Goal: Task Accomplishment & Management: Manage account settings

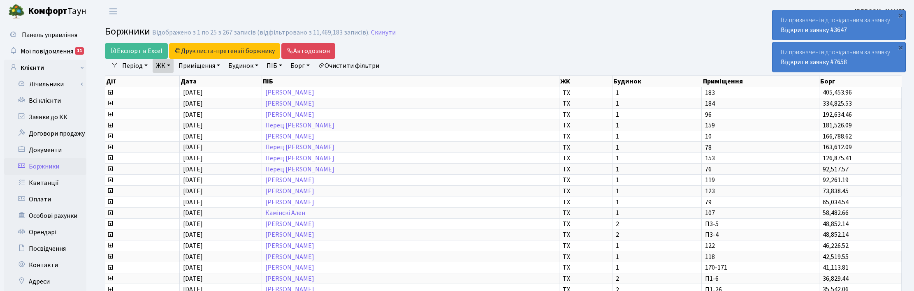
select select "25"
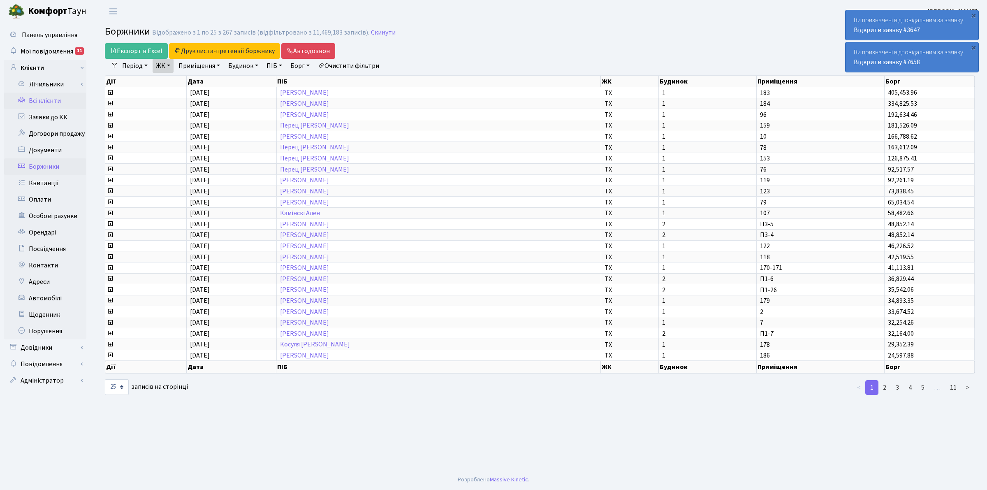
click at [49, 95] on link "Всі клієнти" at bounding box center [45, 101] width 82 height 16
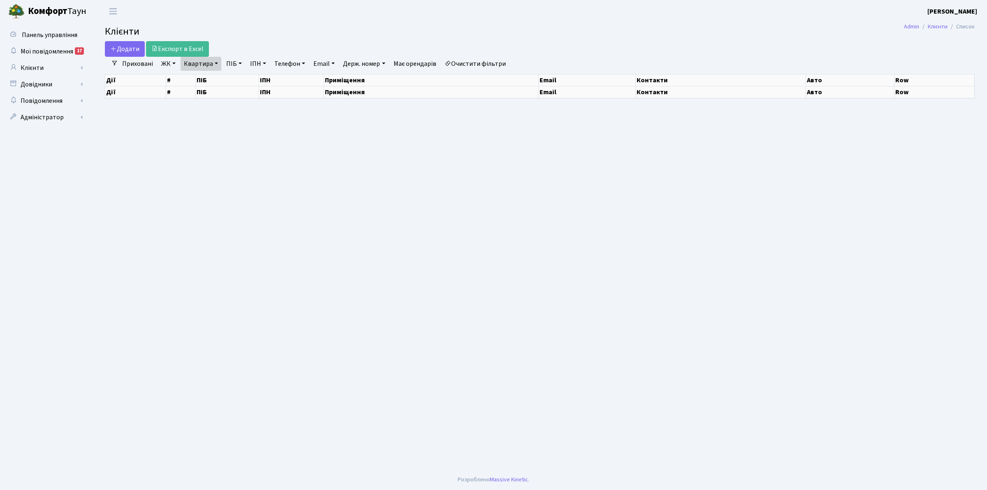
select select "25"
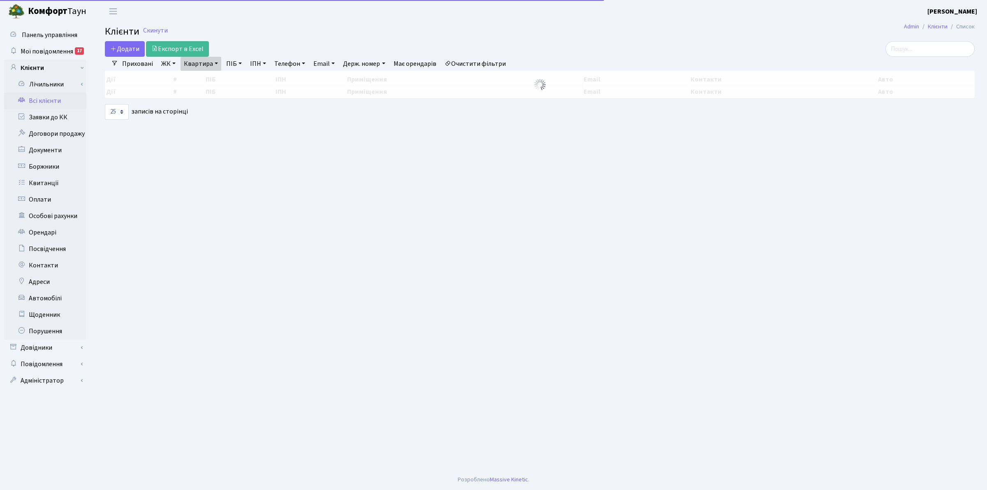
click at [213, 61] on link "Квартира" at bounding box center [201, 64] width 41 height 14
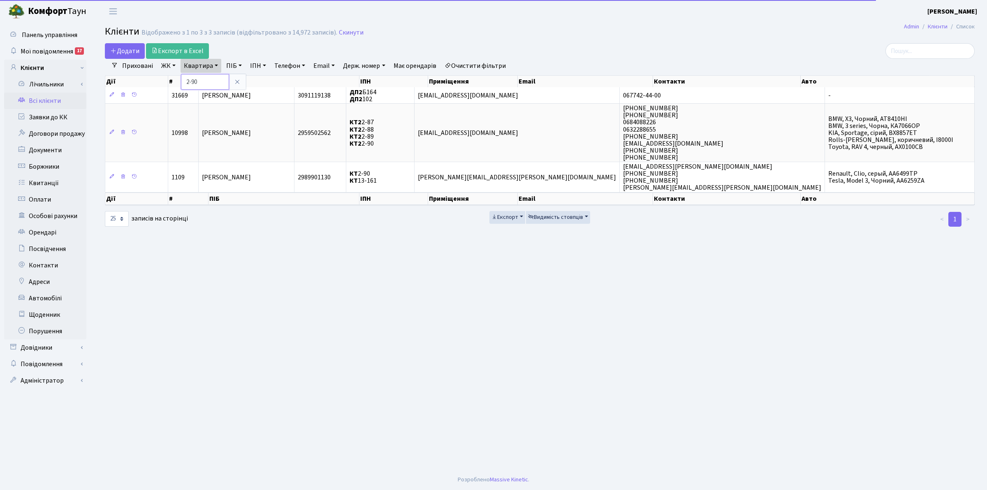
drag, startPoint x: 201, startPoint y: 79, endPoint x: 186, endPoint y: 80, distance: 14.5
click at [186, 80] on input "2-90" at bounding box center [205, 82] width 48 height 16
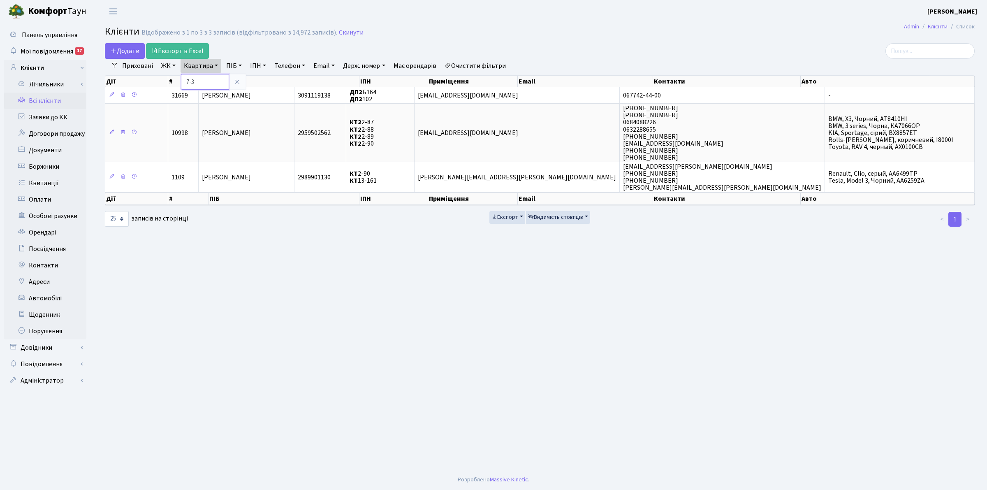
type input "7-3"
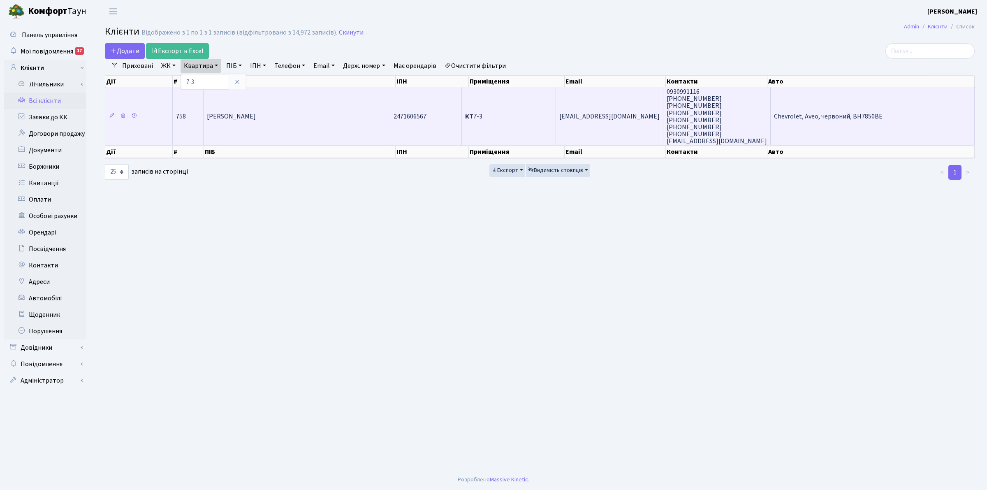
click at [245, 131] on td "[PERSON_NAME]" at bounding box center [297, 116] width 187 height 58
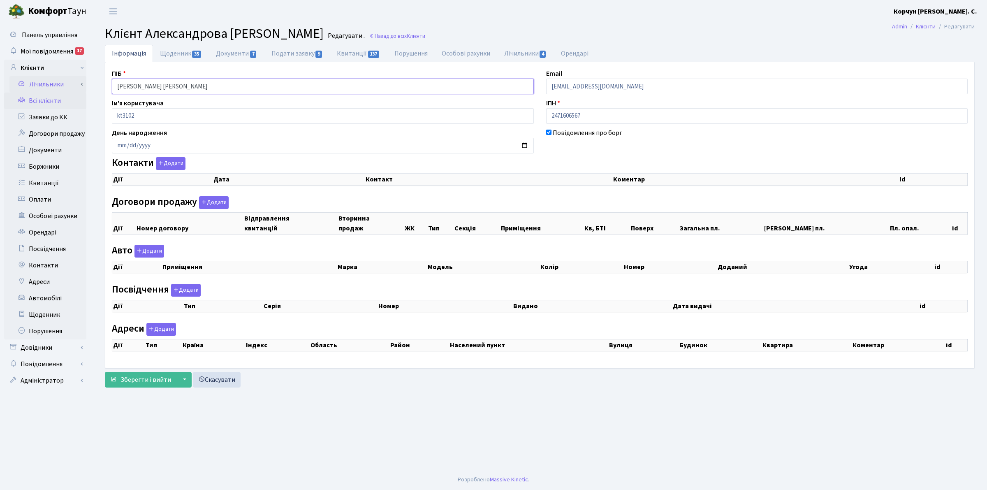
drag, startPoint x: 162, startPoint y: 88, endPoint x: 72, endPoint y: 91, distance: 89.3
click at [72, 91] on div "Панель управління Мої повідомлення 17 Клієнти Лічильники" at bounding box center [493, 246] width 987 height 447
select select "25"
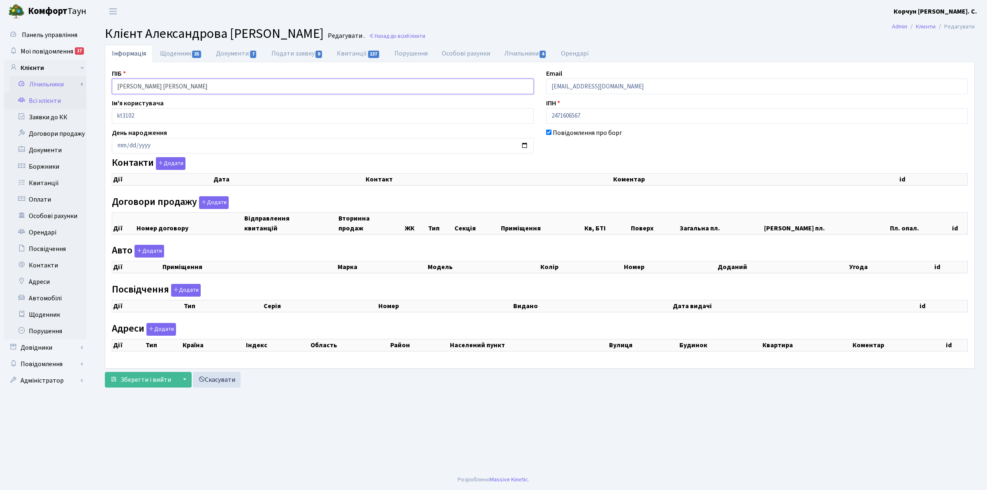
select select "25"
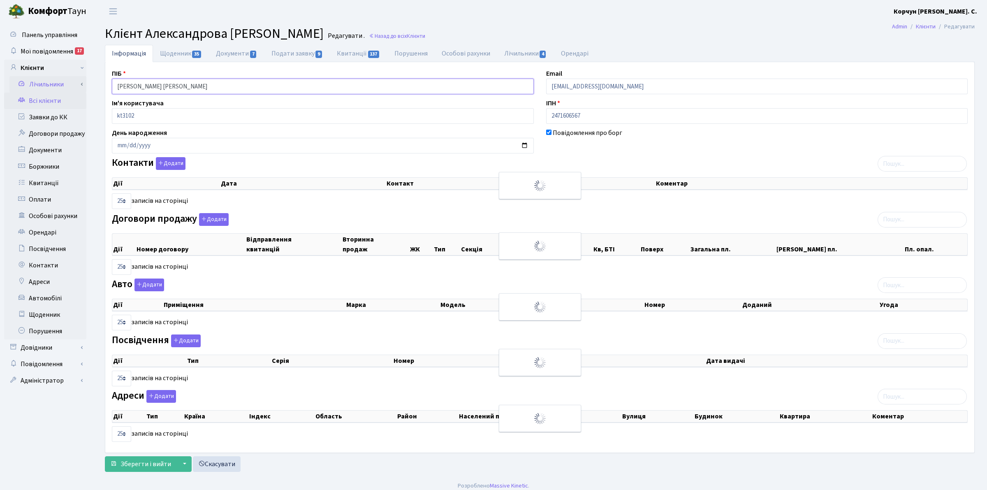
checkbox input "true"
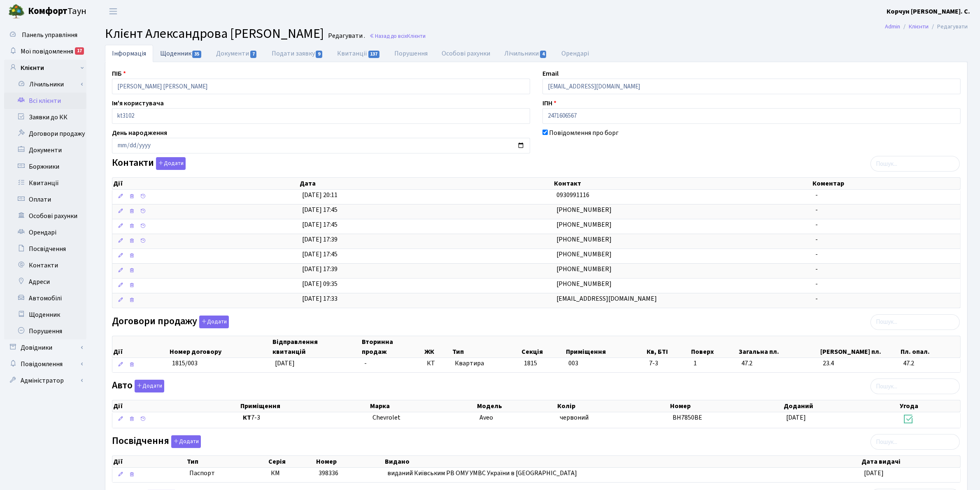
click at [167, 49] on link "Щоденник 35" at bounding box center [181, 53] width 56 height 17
select select "25"
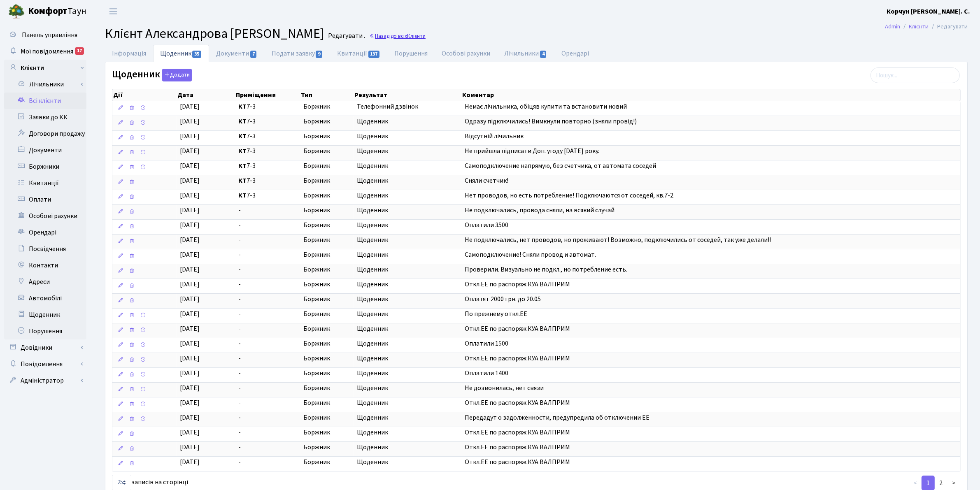
click at [425, 37] on span "Клієнти" at bounding box center [416, 36] width 19 height 8
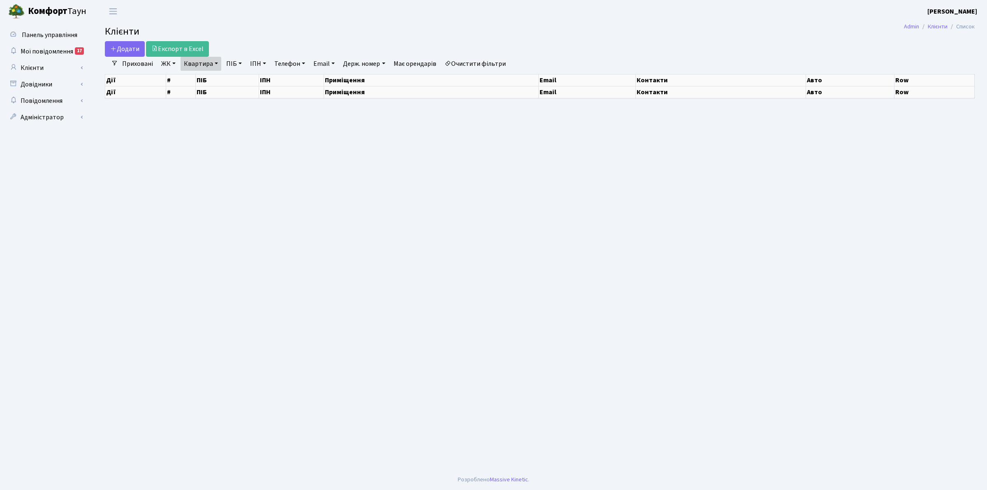
select select "25"
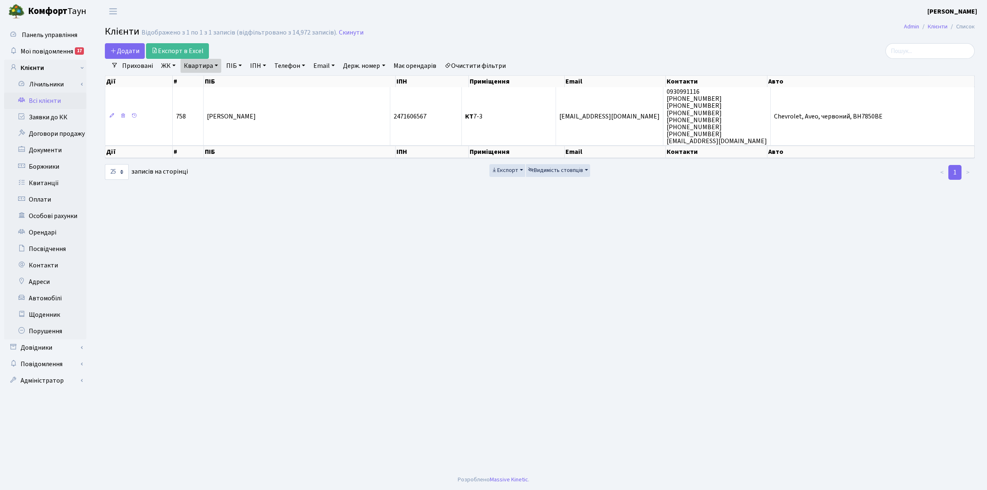
click at [213, 68] on link "Квартира" at bounding box center [201, 66] width 41 height 14
click at [210, 81] on input "7-3" at bounding box center [205, 82] width 48 height 16
type input "7"
type input "1-388"
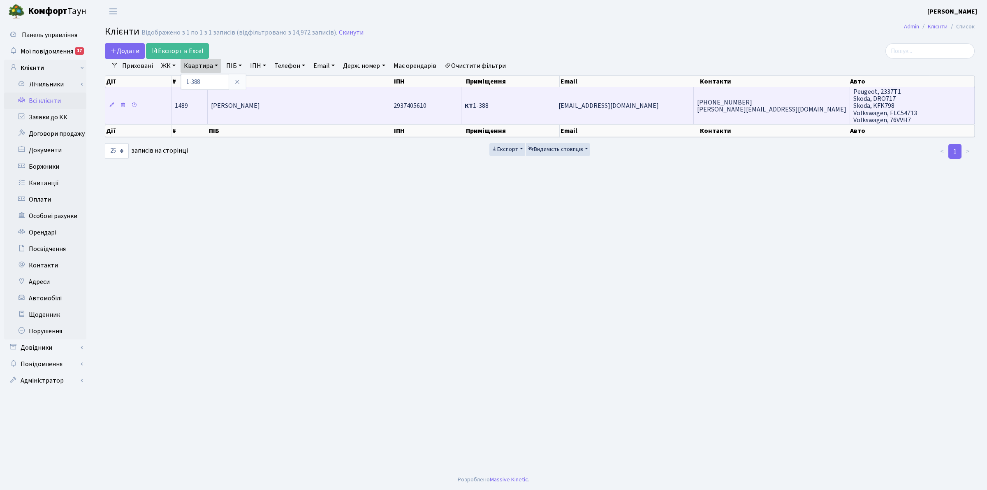
click at [260, 110] on span "[PERSON_NAME]" at bounding box center [235, 106] width 49 height 9
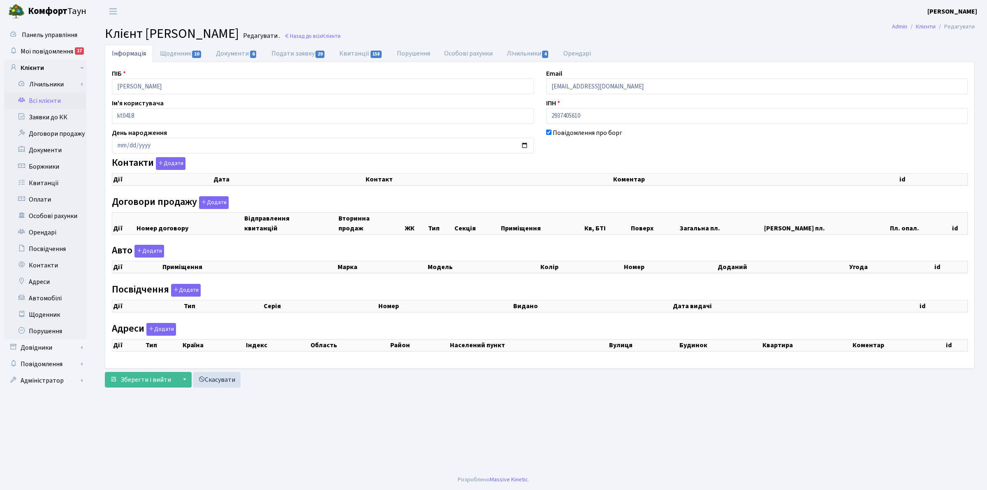
checkbox input "true"
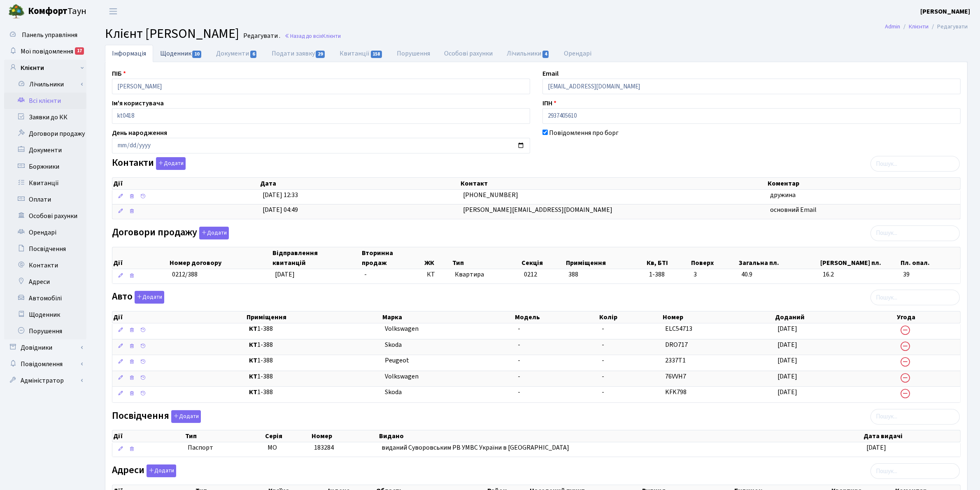
click at [183, 53] on link "Щоденник 10" at bounding box center [181, 53] width 56 height 17
select select "25"
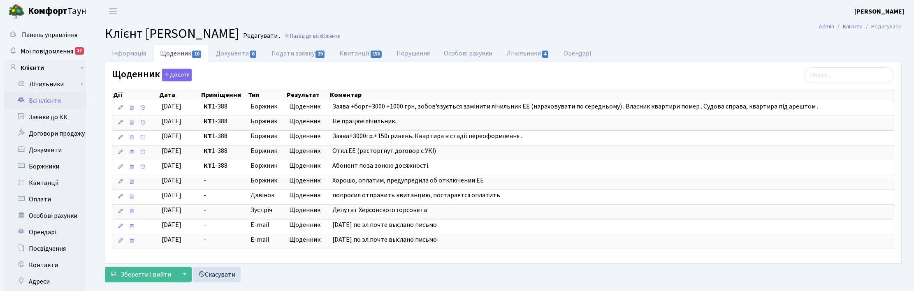
click at [616, 18] on header "Комфорт Таун Корчун І. С. Мій обліковий запис Вийти" at bounding box center [457, 11] width 914 height 23
click at [341, 36] on span "Клієнти" at bounding box center [331, 36] width 19 height 8
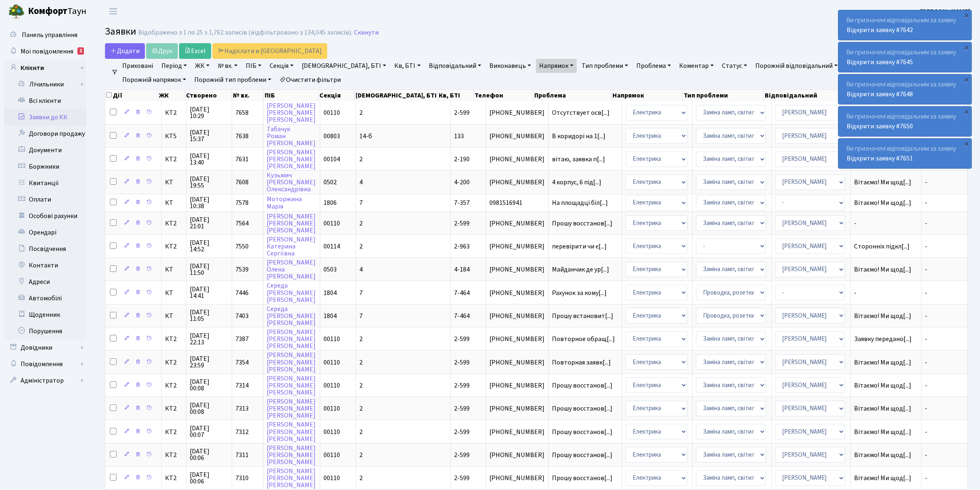
select select "25"
click at [355, 33] on link "Скинути" at bounding box center [366, 33] width 25 height 8
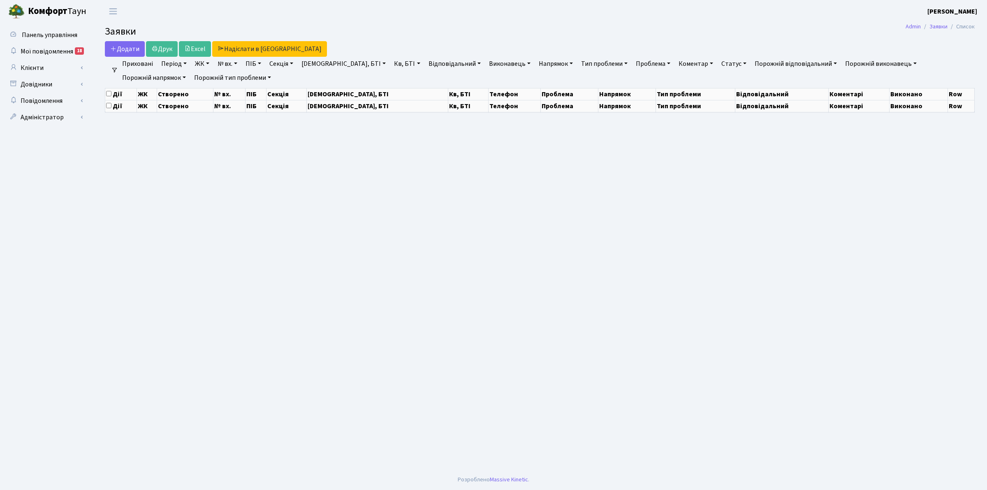
select select "25"
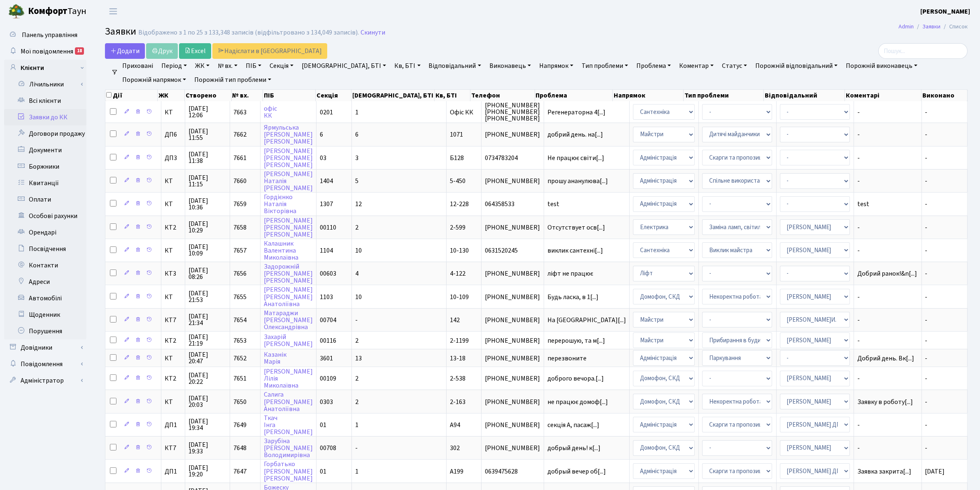
click at [391, 66] on link "Кв, БТІ" at bounding box center [407, 66] width 33 height 14
click at [391, 81] on input "text" at bounding box center [415, 82] width 48 height 16
type input "339"
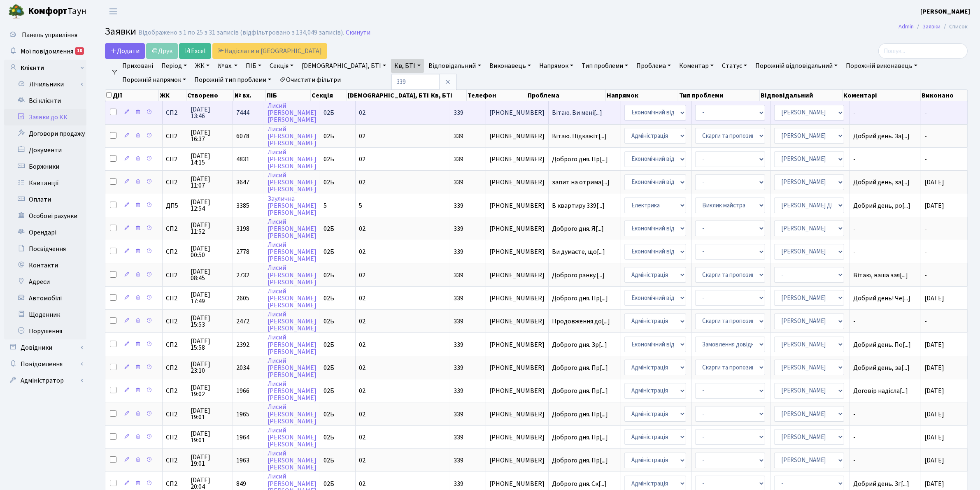
click at [200, 110] on span "29.08.2025 13:46" at bounding box center [209, 112] width 39 height 13
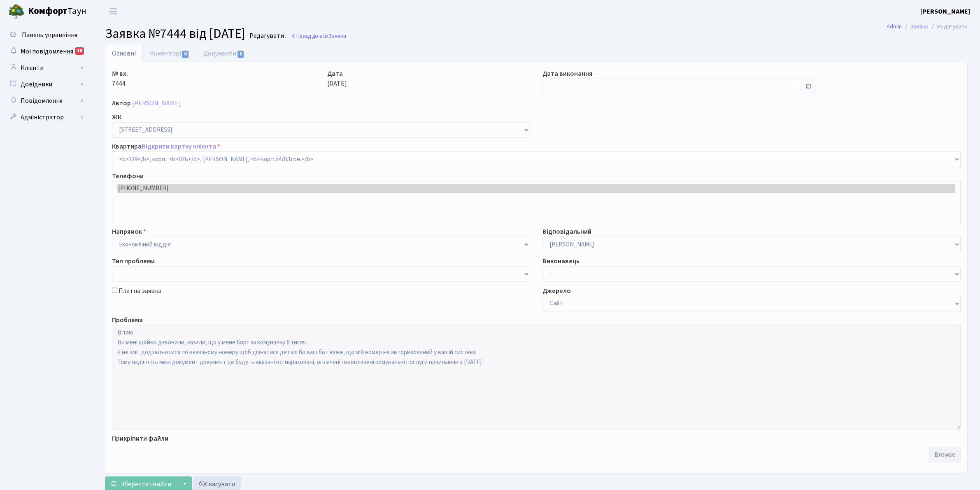
select select "20589"
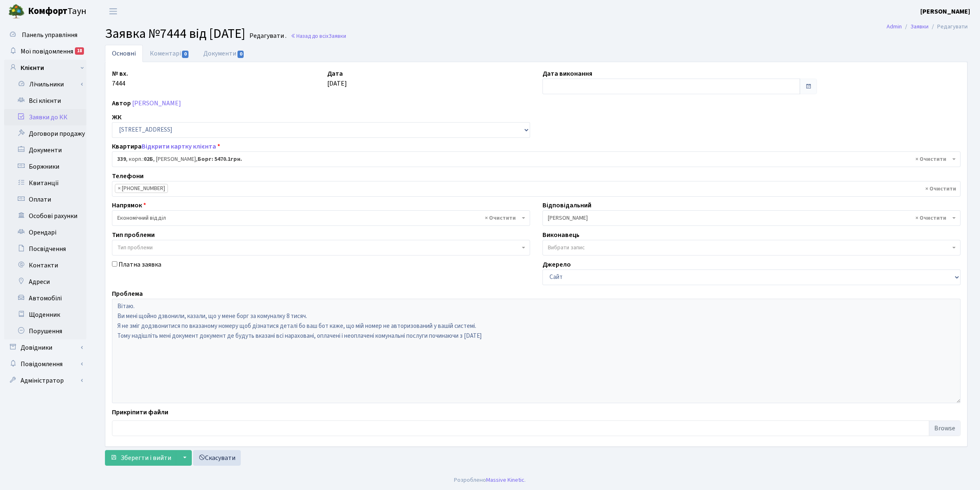
click at [538, 91] on div "Дата виконання" at bounding box center [679, 82] width 287 height 26
click at [546, 91] on input "text" at bounding box center [671, 87] width 258 height 16
click at [585, 140] on td "4" at bounding box center [587, 141] width 12 height 12
type input "[DATE]"
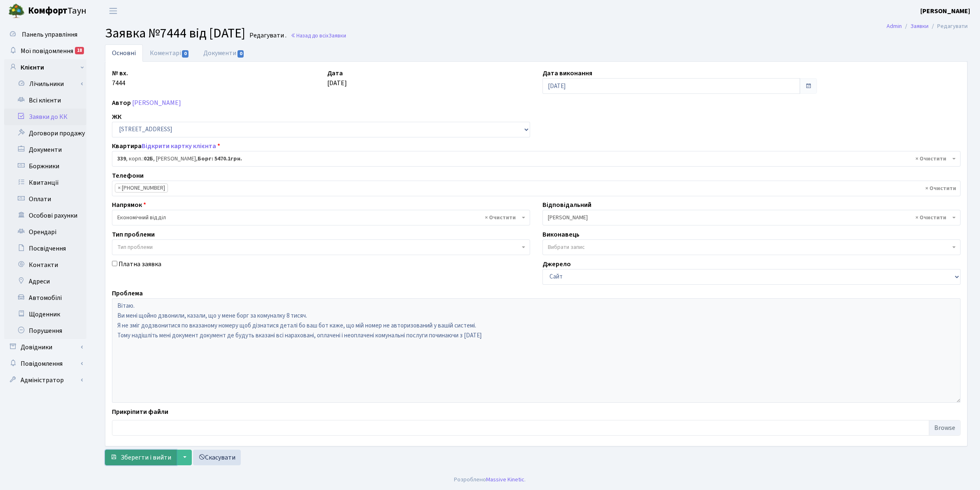
click at [147, 455] on span "Зберегти і вийти" at bounding box center [146, 457] width 51 height 9
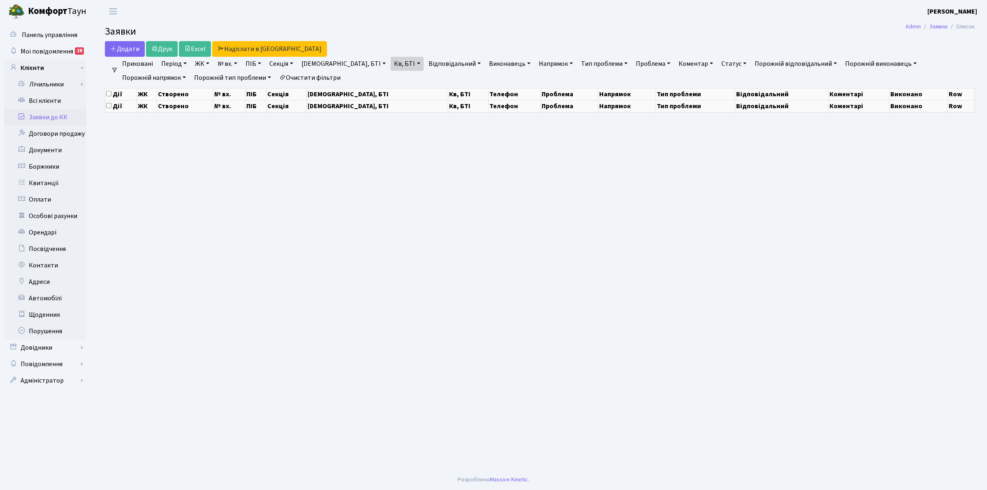
select select "25"
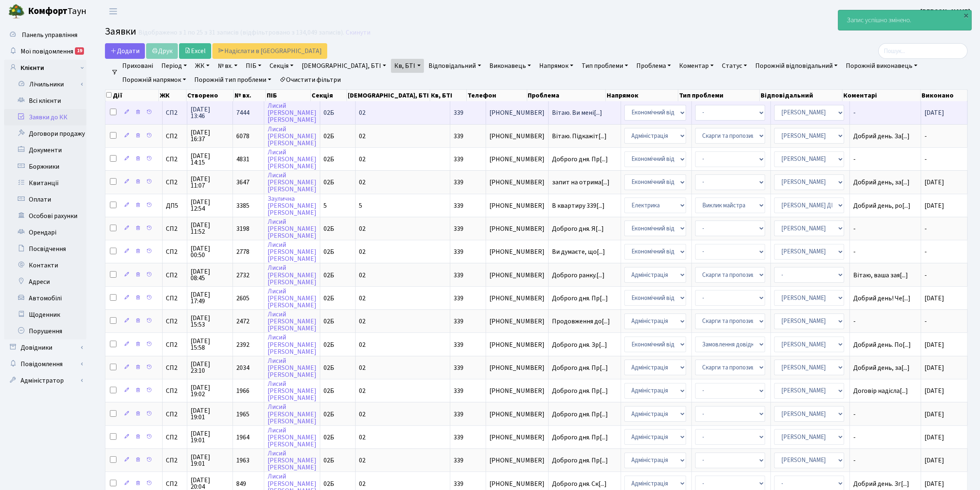
click at [213, 111] on span "[DATE] 13:46" at bounding box center [209, 112] width 39 height 13
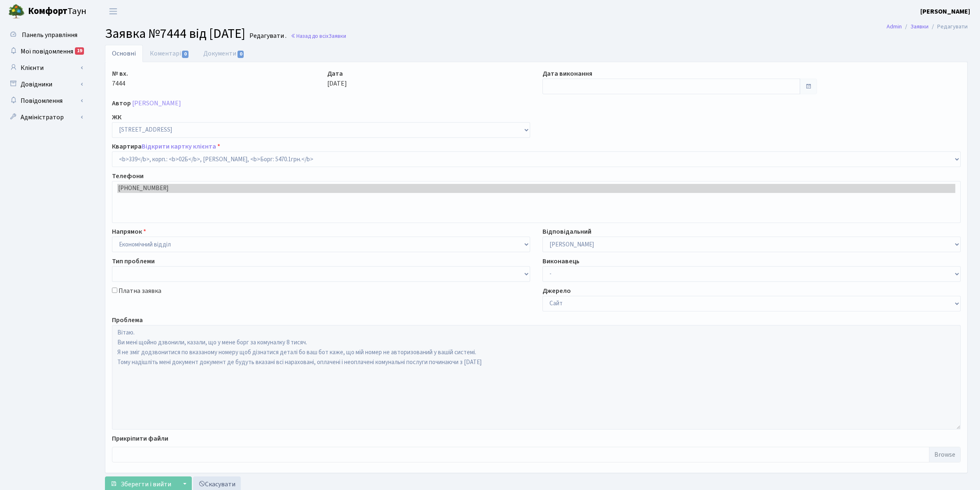
select select "20589"
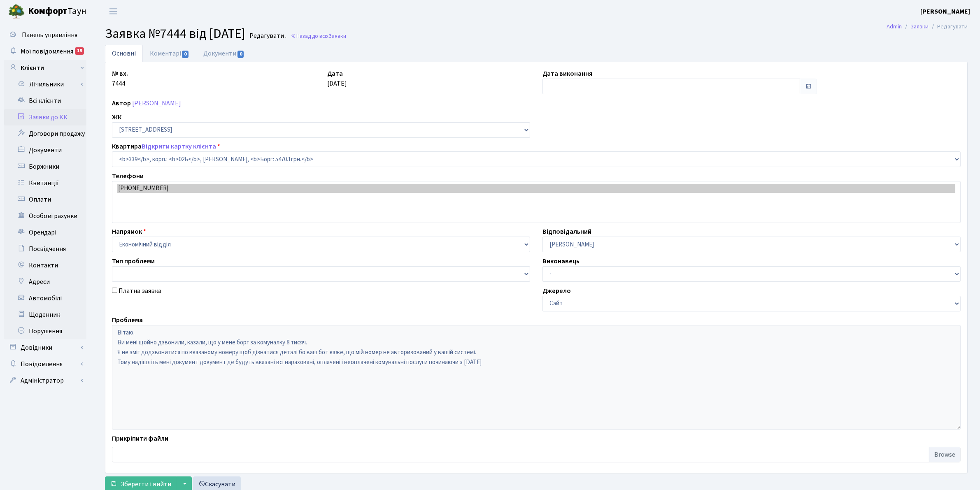
type input "[DATE]"
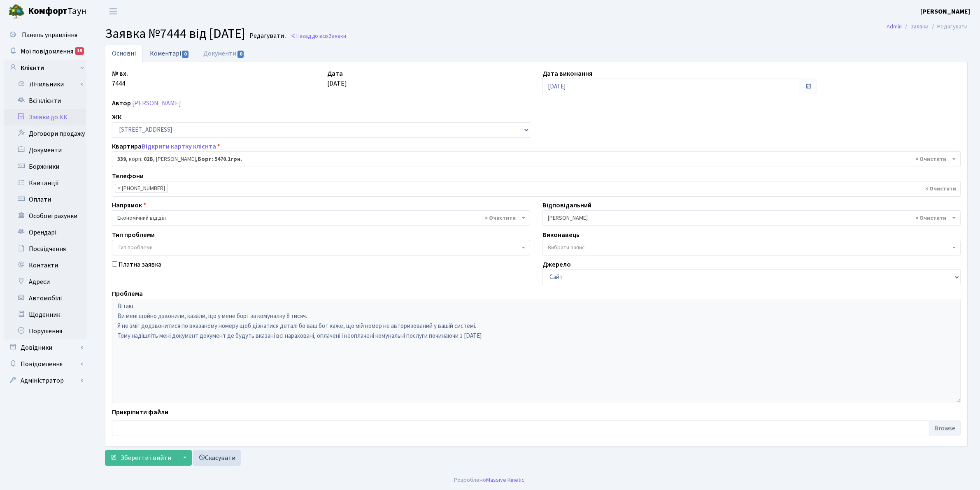
click at [167, 51] on link "Коментарі 0" at bounding box center [169, 53] width 53 height 17
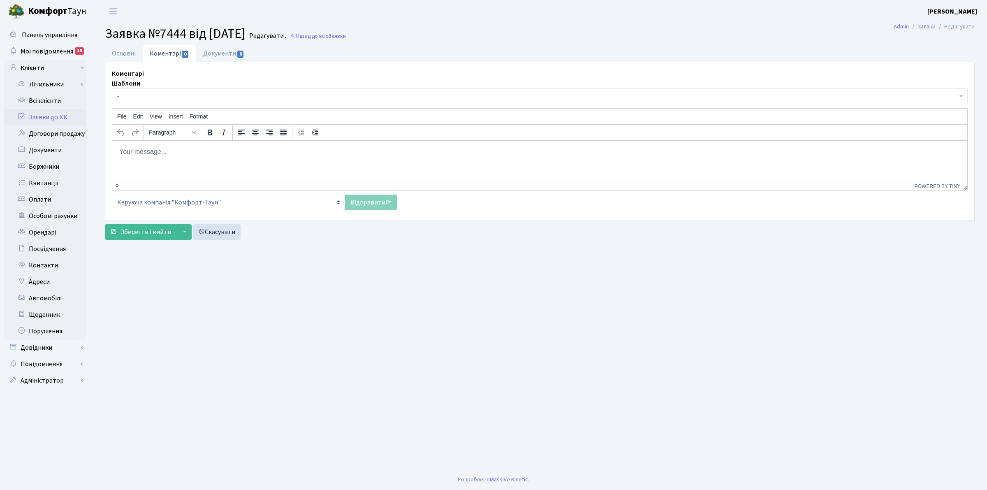
click at [159, 157] on html at bounding box center [539, 151] width 855 height 22
click at [113, 53] on link "Основні" at bounding box center [124, 53] width 38 height 17
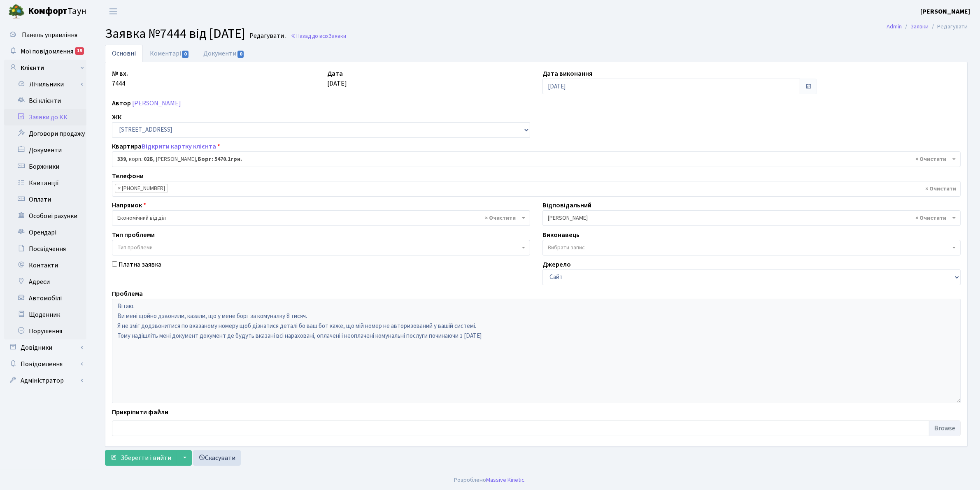
click at [762, 25] on main "Admin Заявки Редагувати Заявка №7444 від 29.08.2025 Редагувати . Назад до всіх …" at bounding box center [536, 246] width 887 height 447
click at [167, 52] on link "Коментарі 0" at bounding box center [169, 53] width 53 height 17
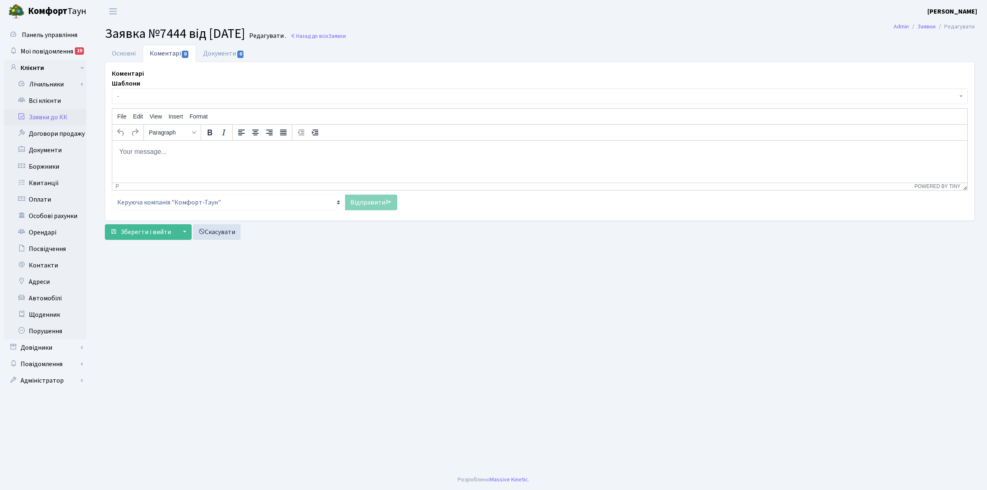
click at [156, 151] on body "Rich Text Area. Press ALT-0 for help." at bounding box center [540, 151] width 842 height 9
click at [370, 204] on link "Відправити" at bounding box center [371, 203] width 52 height 16
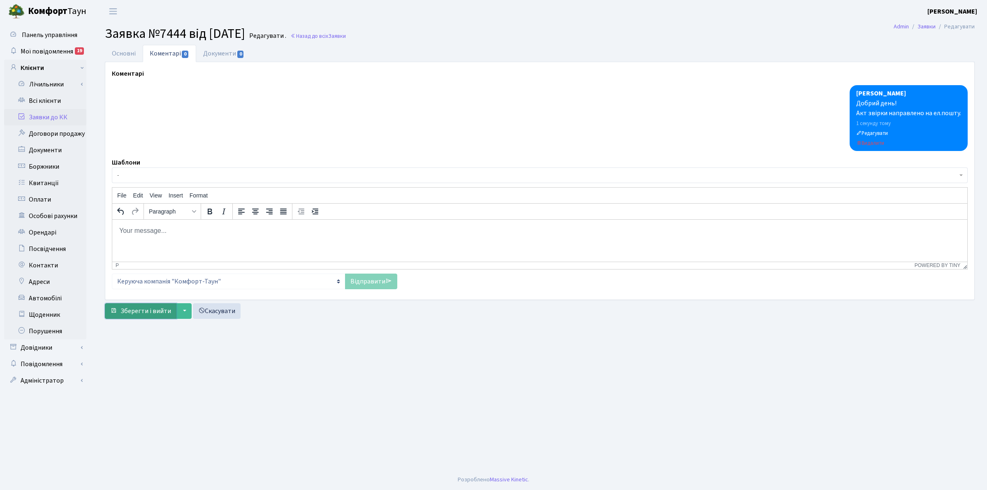
click at [130, 311] on span "Зберегти і вийти" at bounding box center [146, 311] width 51 height 9
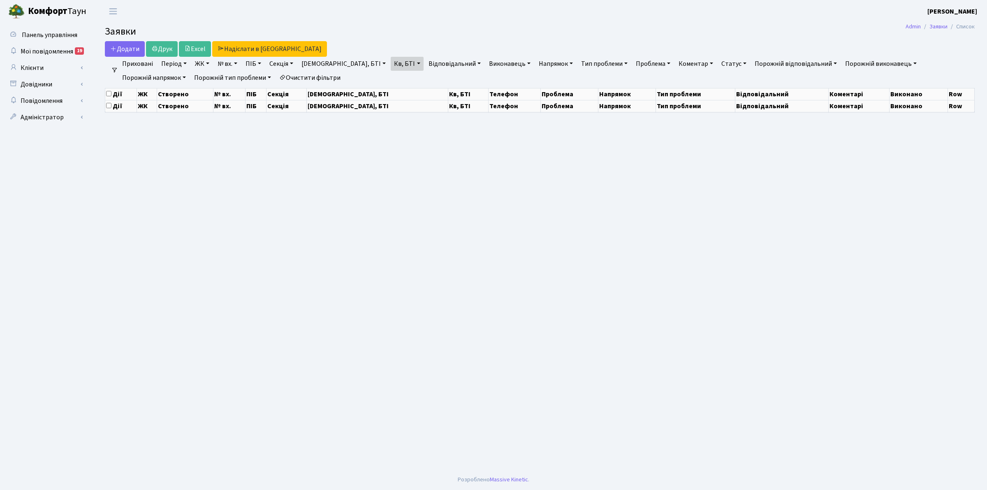
select select "25"
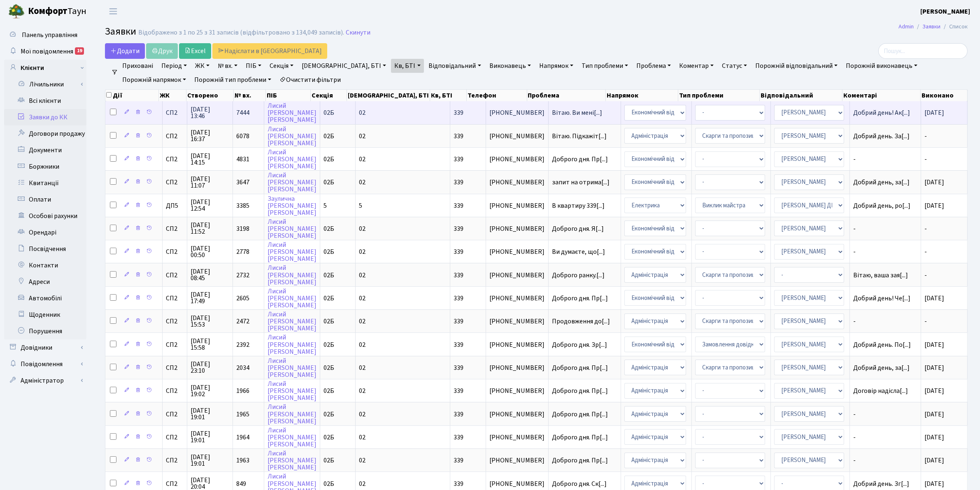
click at [212, 106] on span "[DATE] 13:46" at bounding box center [209, 112] width 39 height 13
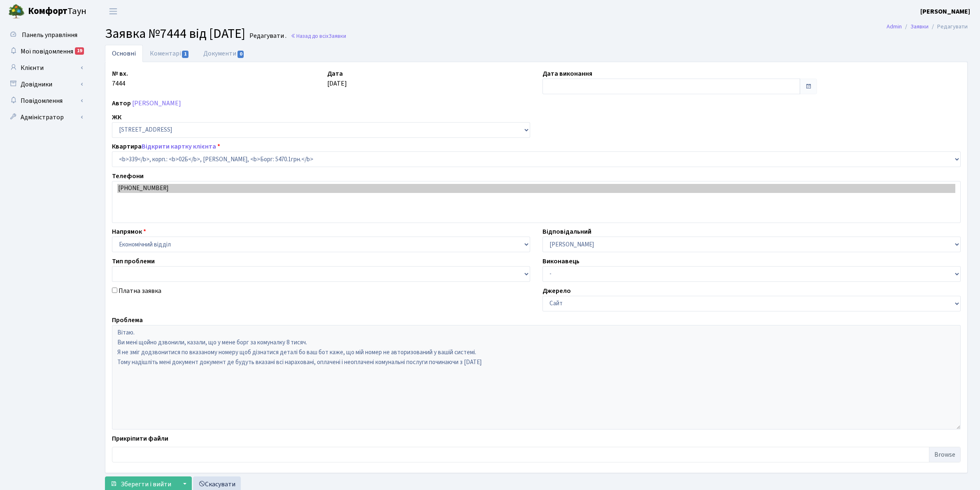
select select "20589"
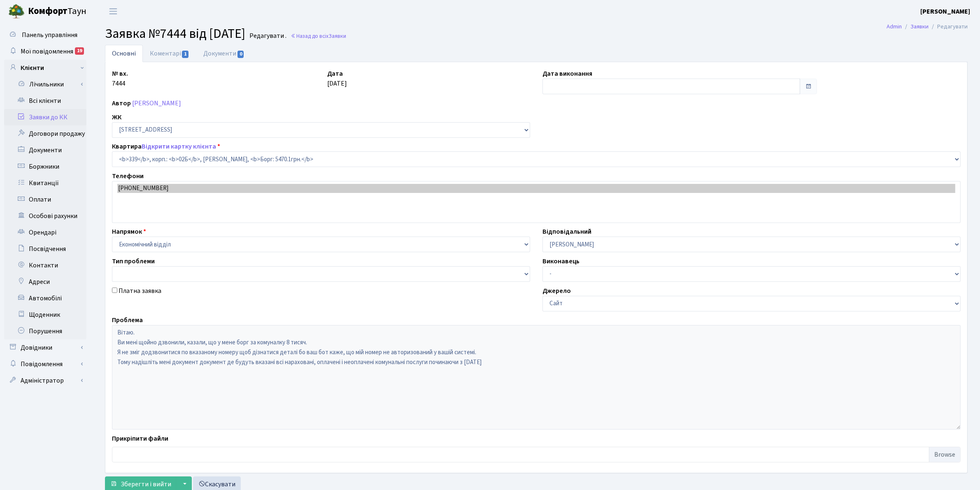
type input "[DATE]"
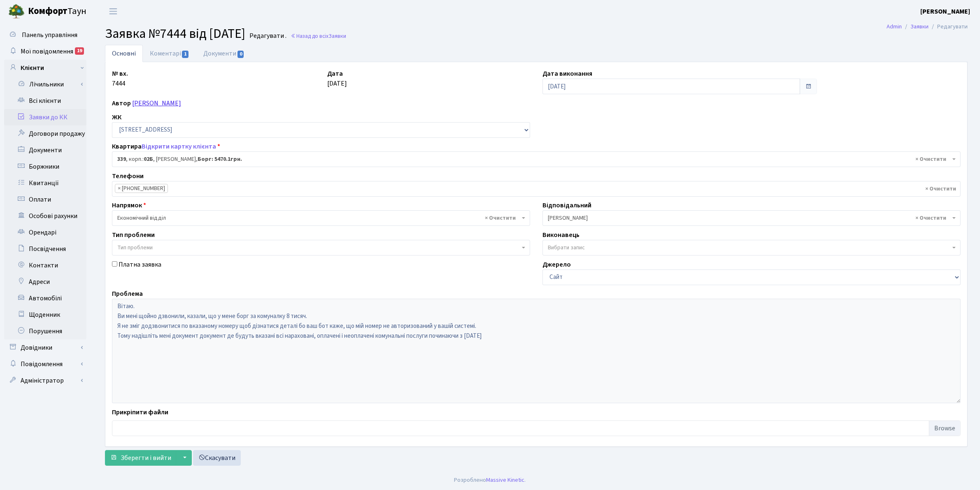
click at [153, 105] on link "[PERSON_NAME]" at bounding box center [156, 103] width 49 height 9
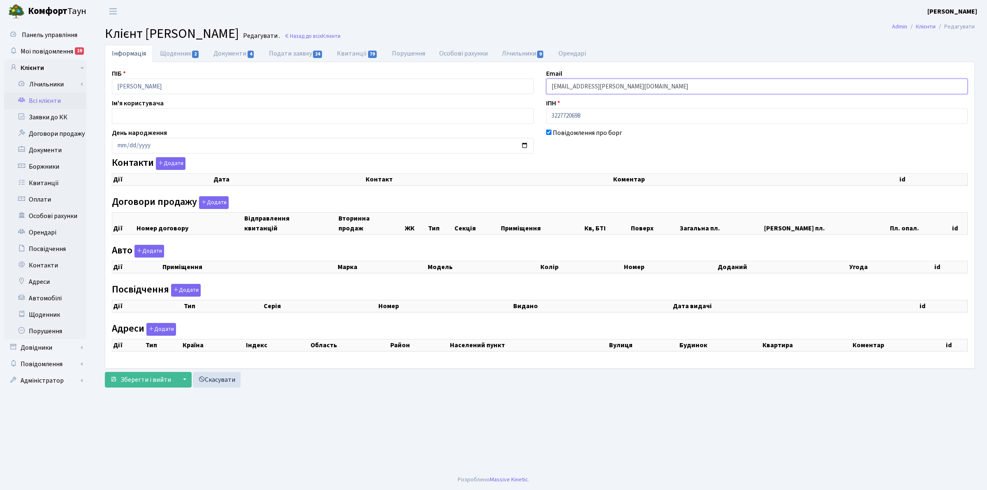
drag, startPoint x: 609, startPoint y: 88, endPoint x: 516, endPoint y: 95, distance: 92.8
click at [516, 95] on div "ПІБ Лисий Сергій Віталійович Email Lysyy.Sergiy@gmail.com Ім'я користувача ІПН …" at bounding box center [540, 215] width 869 height 293
checkbox input "true"
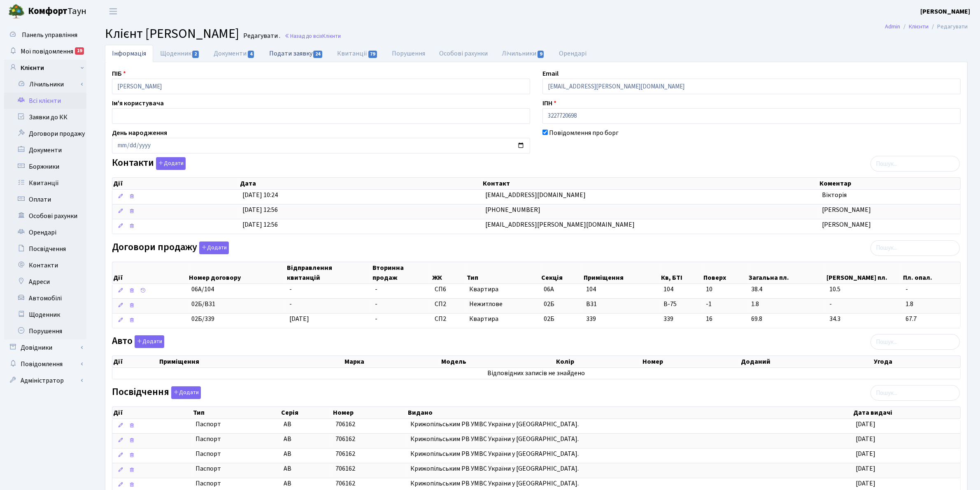
click at [289, 52] on link "Подати заявку 24" at bounding box center [296, 53] width 68 height 17
select select "25"
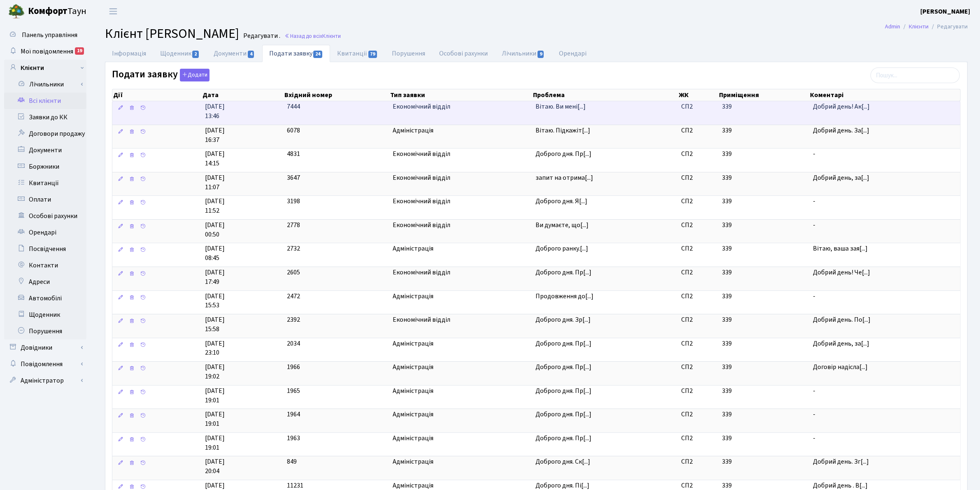
click at [426, 116] on td "Економічний відділ" at bounding box center [460, 112] width 143 height 23
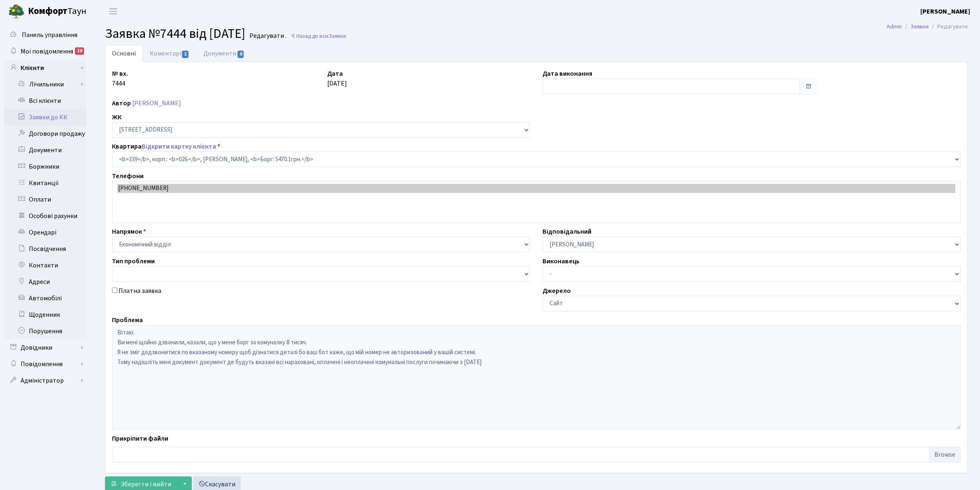
select select "20589"
type input "[DATE]"
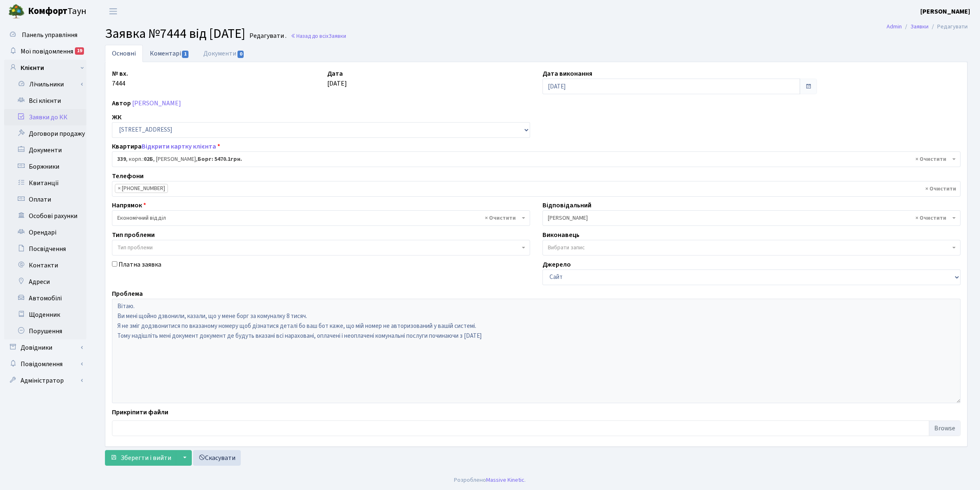
click at [155, 50] on link "Коментарі 1" at bounding box center [169, 53] width 53 height 17
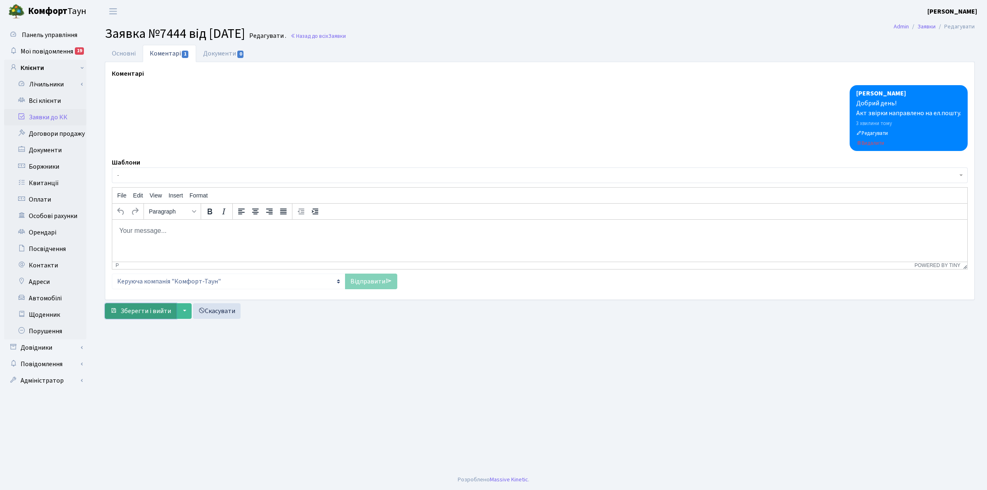
click at [149, 310] on span "Зберегти і вийти" at bounding box center [146, 311] width 51 height 9
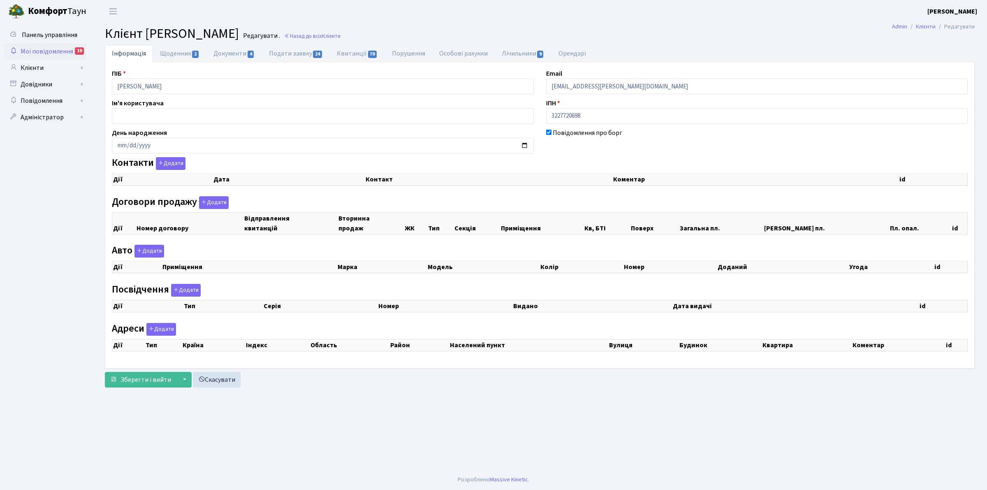
click at [58, 50] on span "Мої повідомлення" at bounding box center [47, 51] width 53 height 9
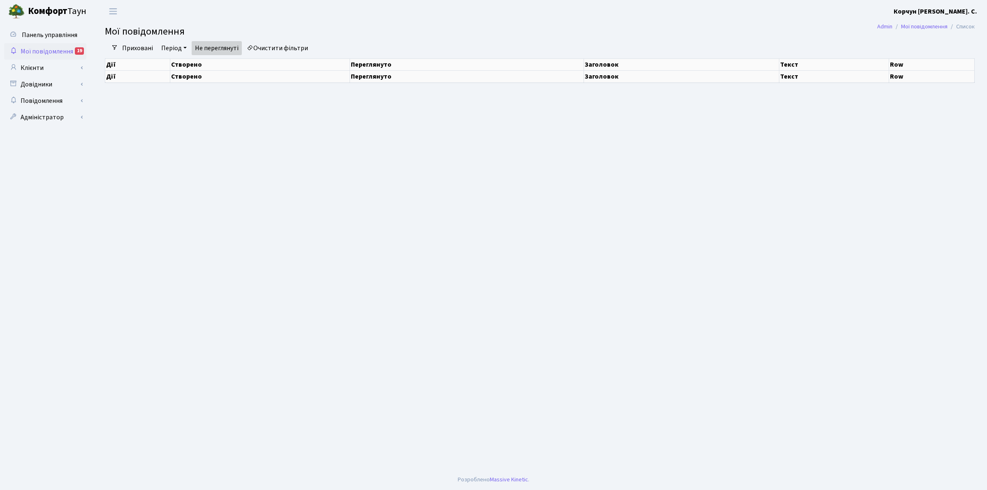
select select "25"
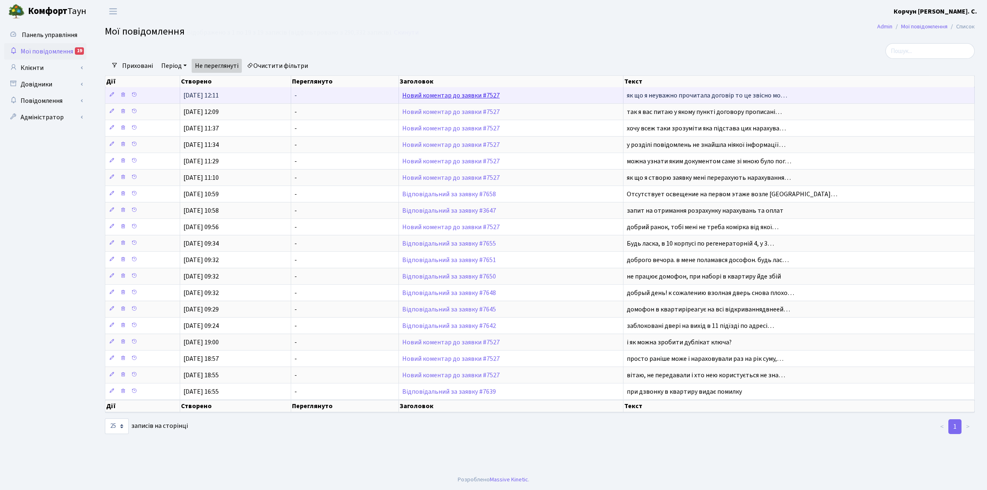
click at [435, 97] on link "Новий коментар до заявки #7527" at bounding box center [451, 95] width 98 height 9
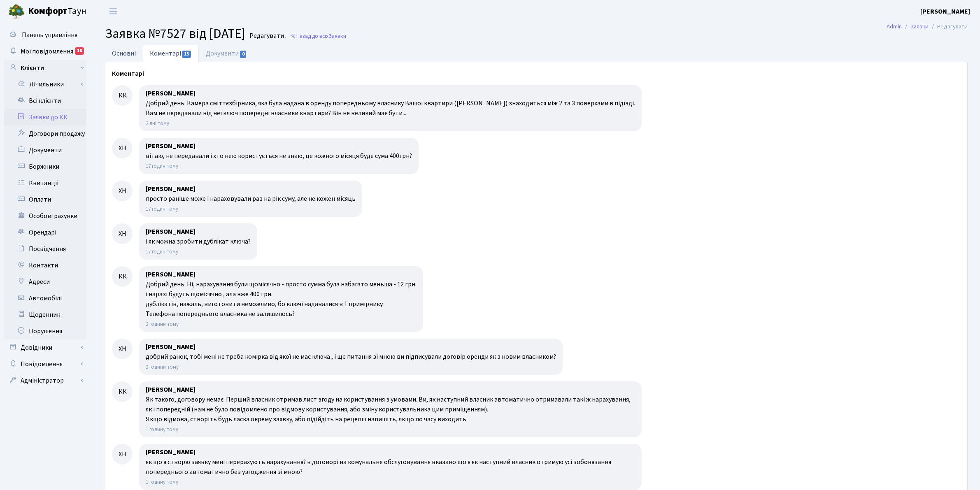
click at [116, 54] on link "Основні" at bounding box center [124, 53] width 38 height 17
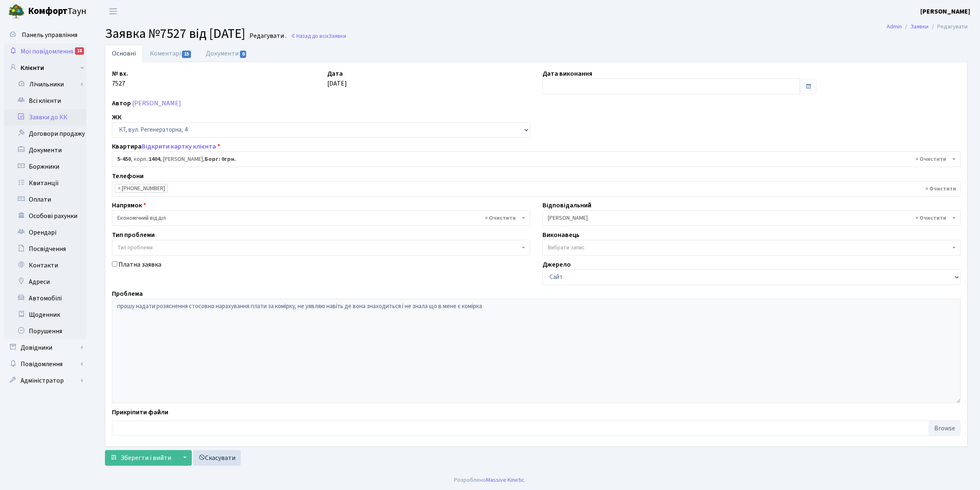
click at [40, 51] on span "Мої повідомлення" at bounding box center [47, 51] width 53 height 9
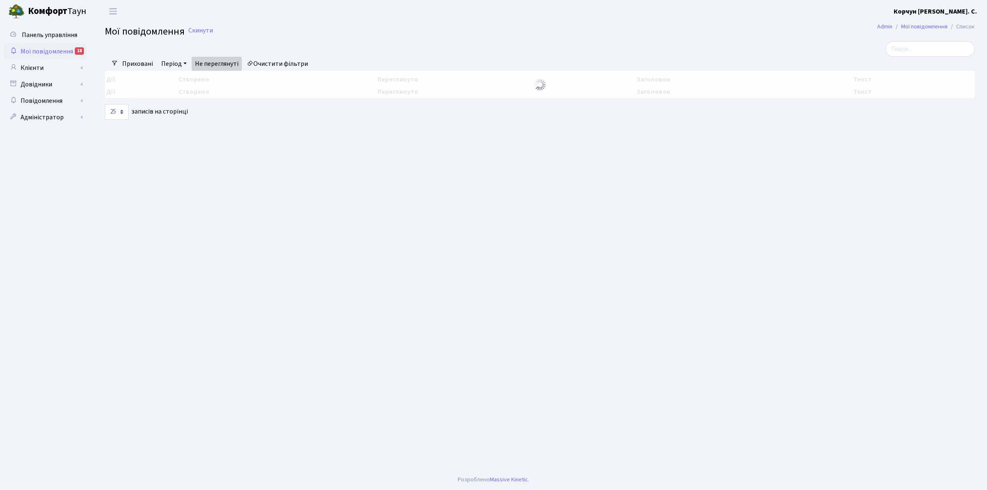
select select "25"
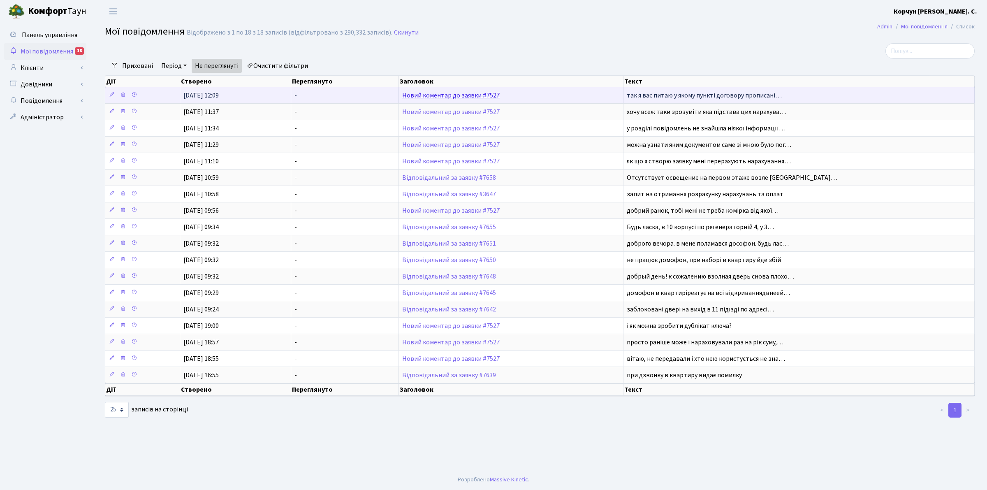
click at [490, 99] on link "Новий коментар до заявки #7527" at bounding box center [451, 95] width 98 height 9
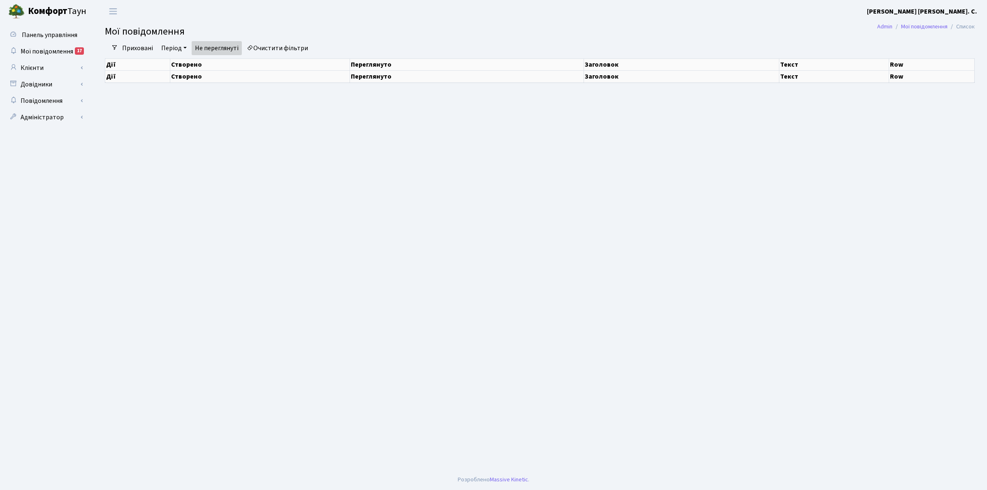
select select "25"
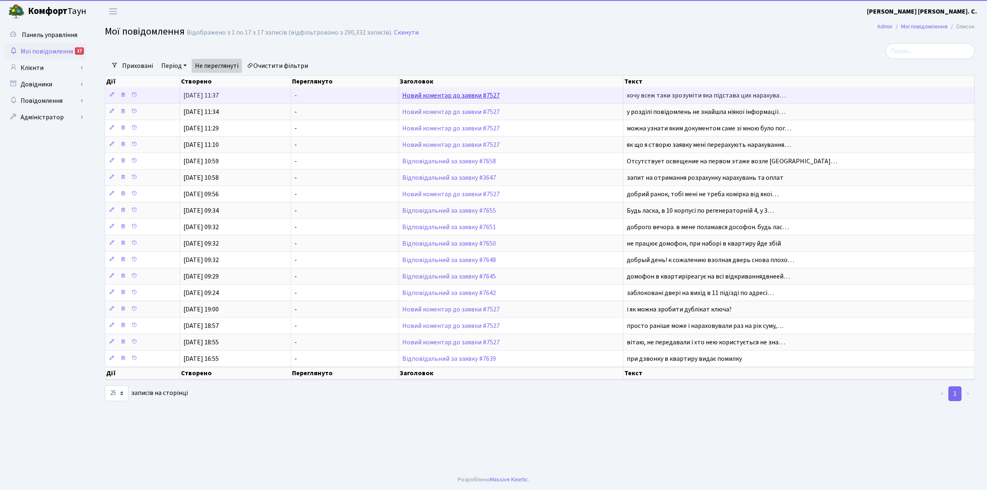
click at [469, 93] on link "Новий коментар до заявки #7527" at bounding box center [451, 95] width 98 height 9
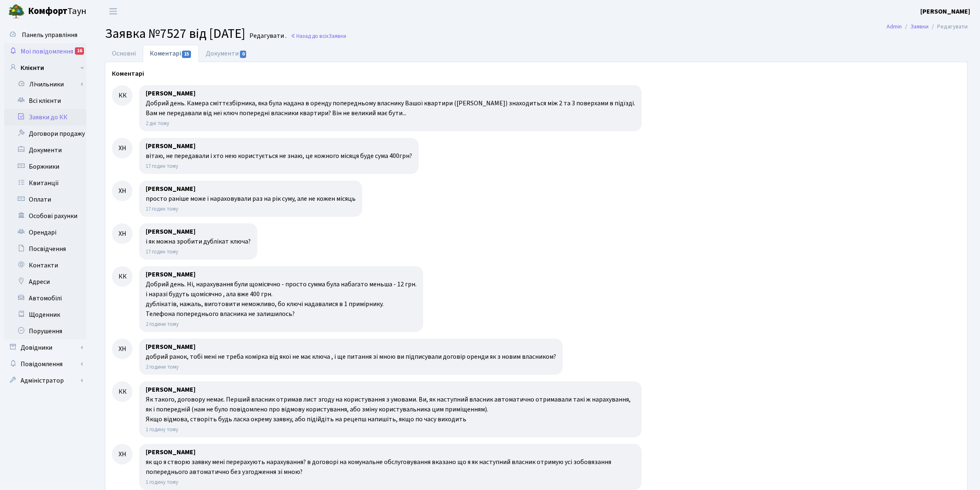
click at [42, 51] on span "Мої повідомлення" at bounding box center [47, 51] width 53 height 9
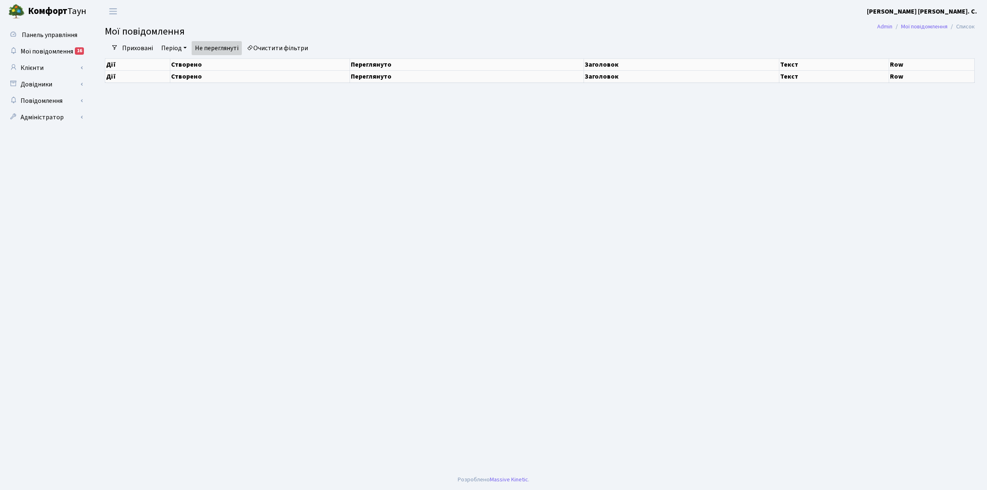
select select "25"
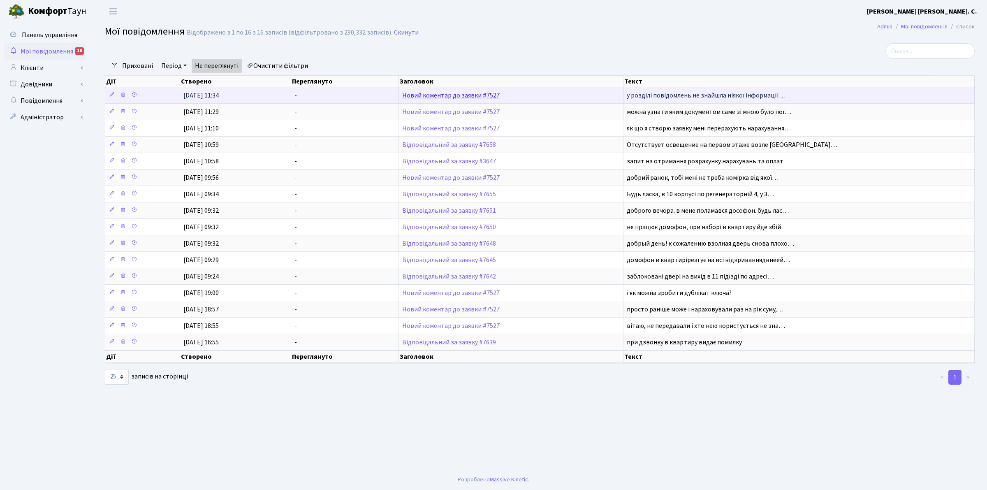
click at [467, 94] on link "Новий коментар до заявки #7527" at bounding box center [451, 95] width 98 height 9
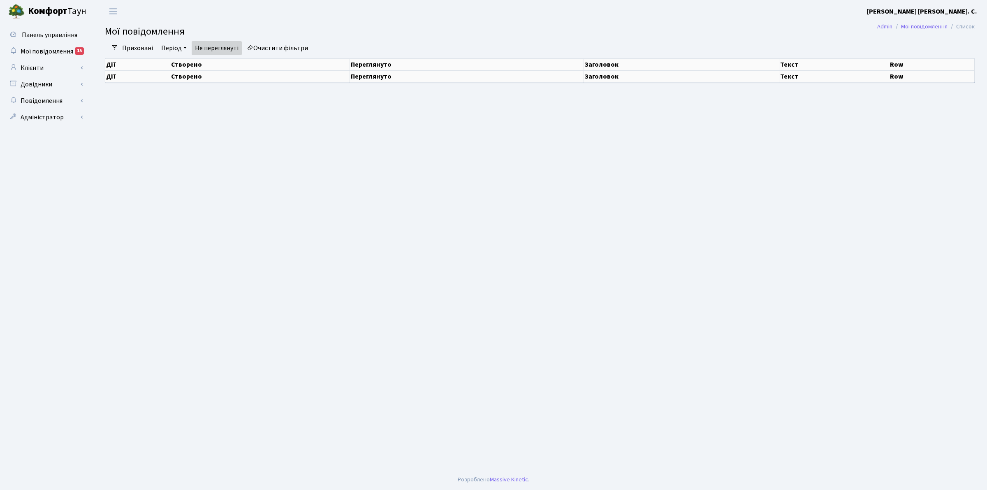
select select "25"
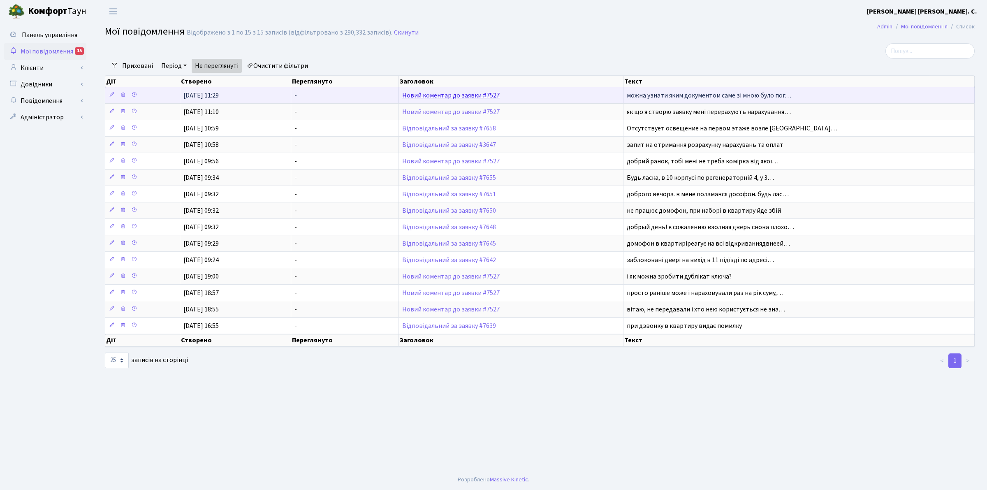
click at [453, 98] on link "Новий коментар до заявки #7527" at bounding box center [451, 95] width 98 height 9
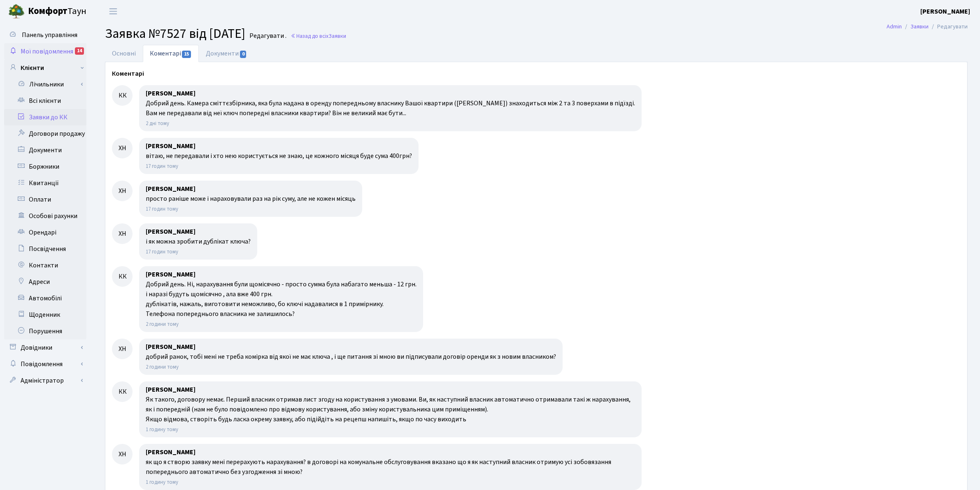
click at [48, 49] on span "Мої повідомлення" at bounding box center [47, 51] width 53 height 9
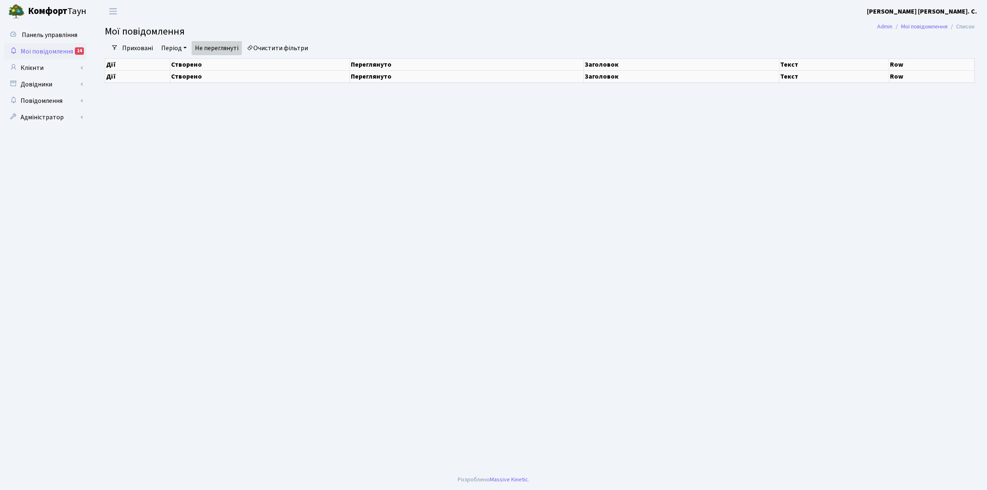
select select "25"
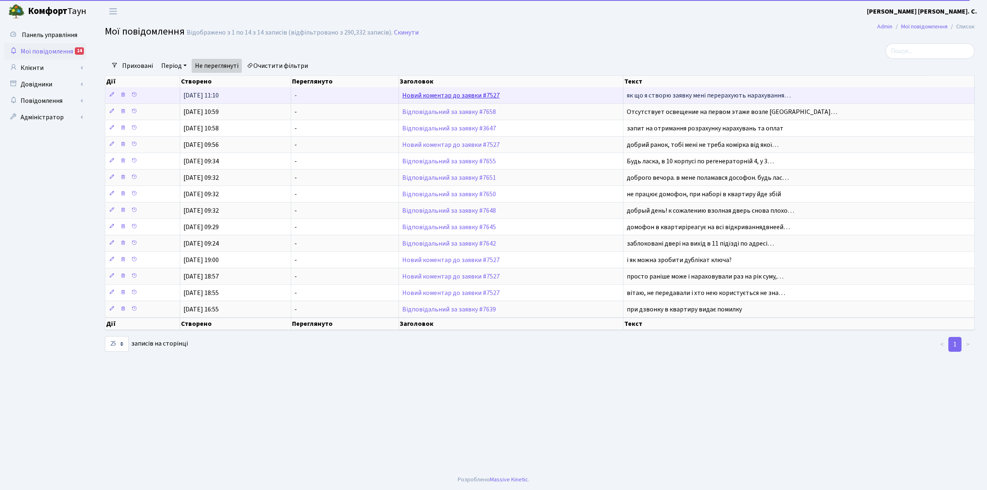
click at [461, 93] on link "Новий коментар до заявки #7527" at bounding box center [451, 95] width 98 height 9
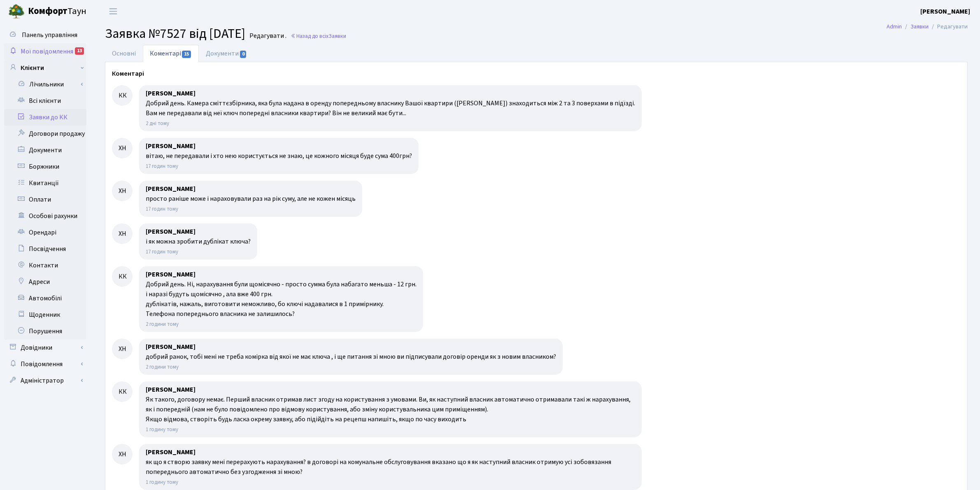
click at [39, 46] on link "Мої повідомлення 13" at bounding box center [45, 51] width 82 height 16
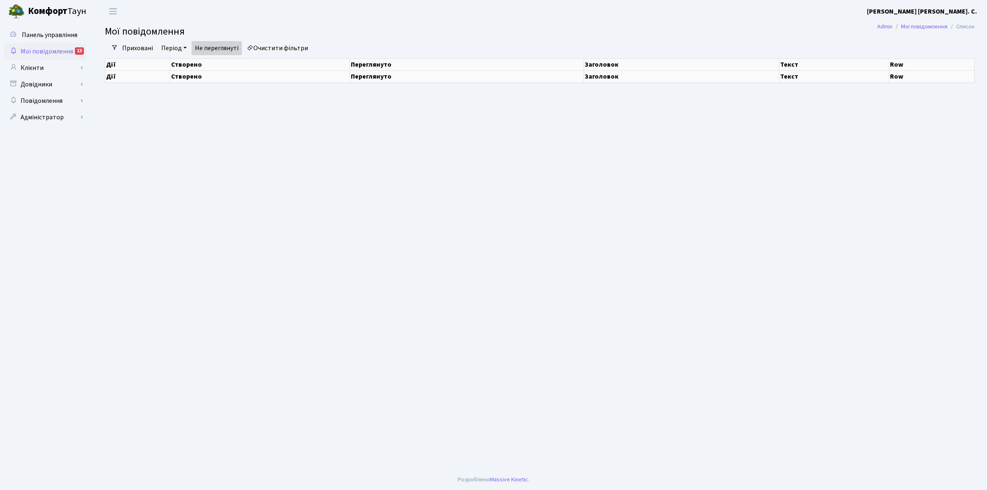
select select "25"
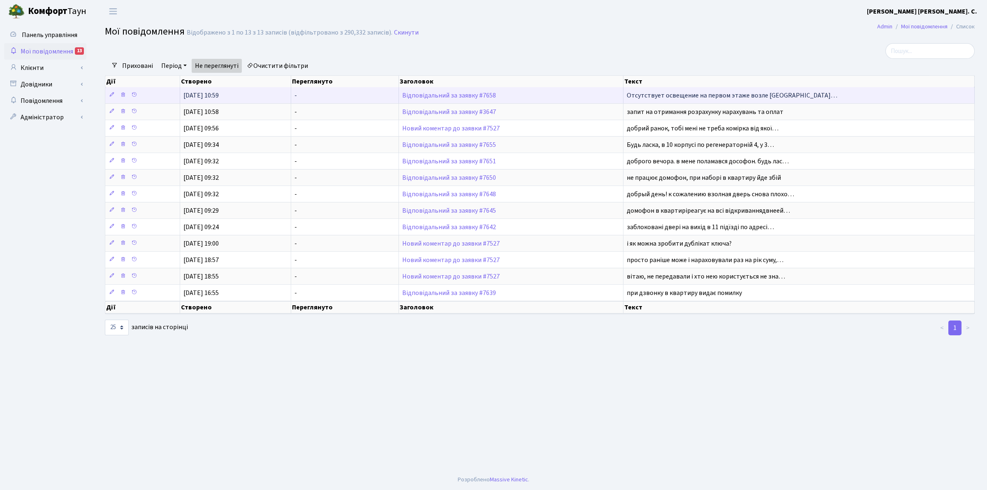
click at [468, 91] on td "Відповідальний за заявку #7658" at bounding box center [511, 95] width 225 height 16
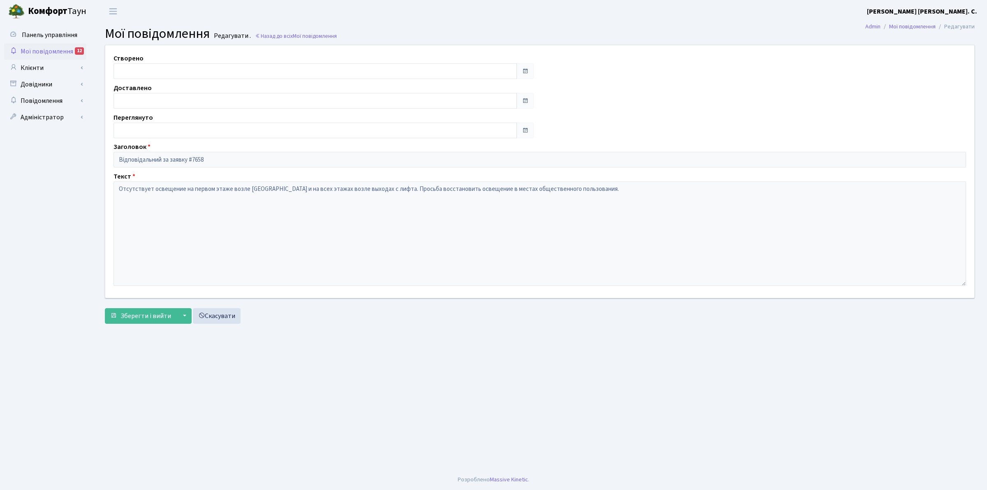
type input "04.09.2025"
click at [48, 48] on span "Мої повідомлення" at bounding box center [47, 51] width 53 height 9
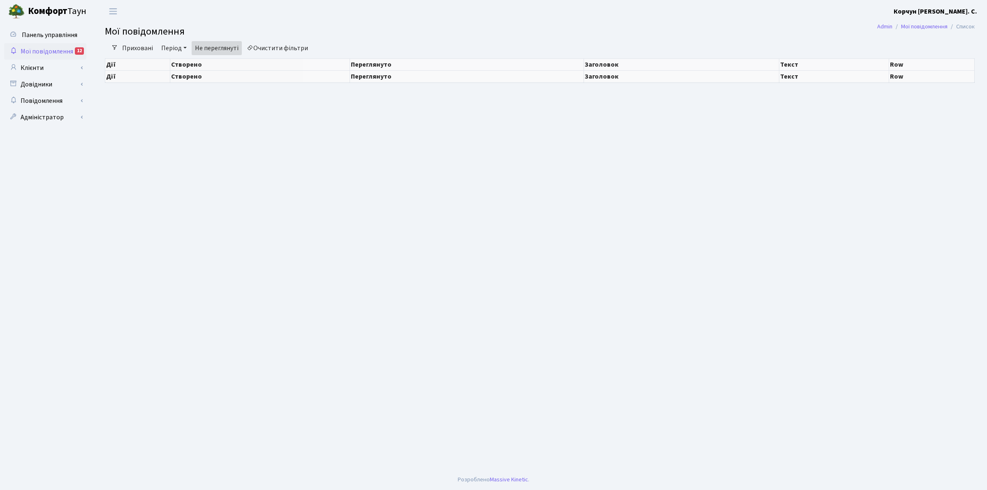
select select "25"
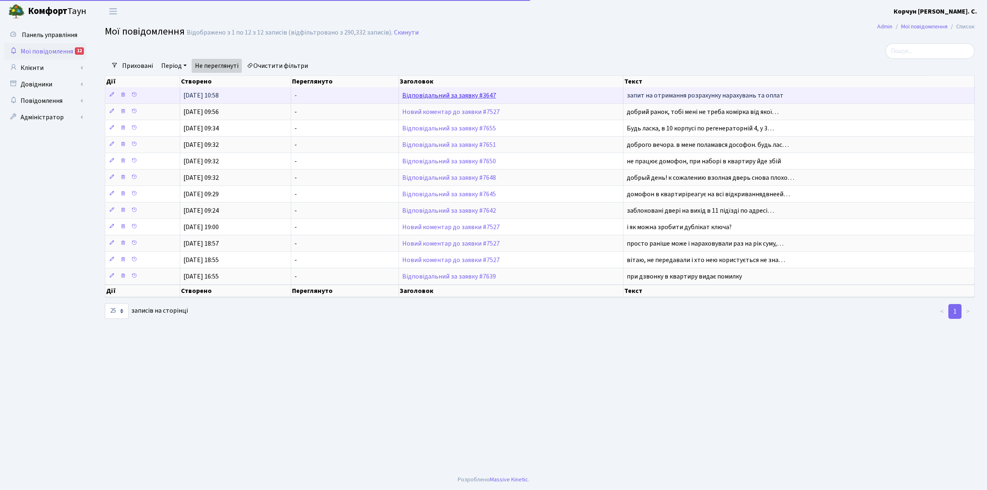
click at [429, 95] on link "Відповідальний за заявку #3647" at bounding box center [449, 95] width 94 height 9
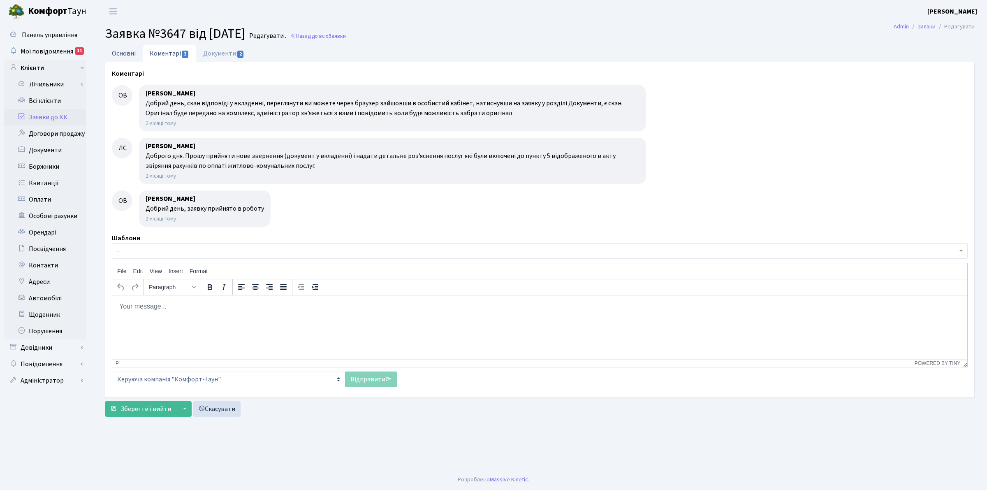
click at [117, 54] on link "Основні" at bounding box center [124, 53] width 38 height 17
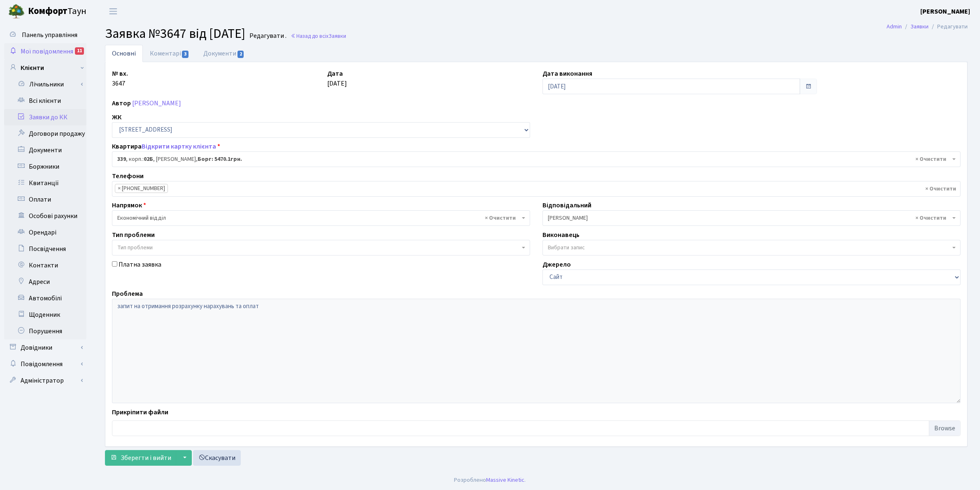
click at [42, 49] on span "Мої повідомлення" at bounding box center [47, 51] width 53 height 9
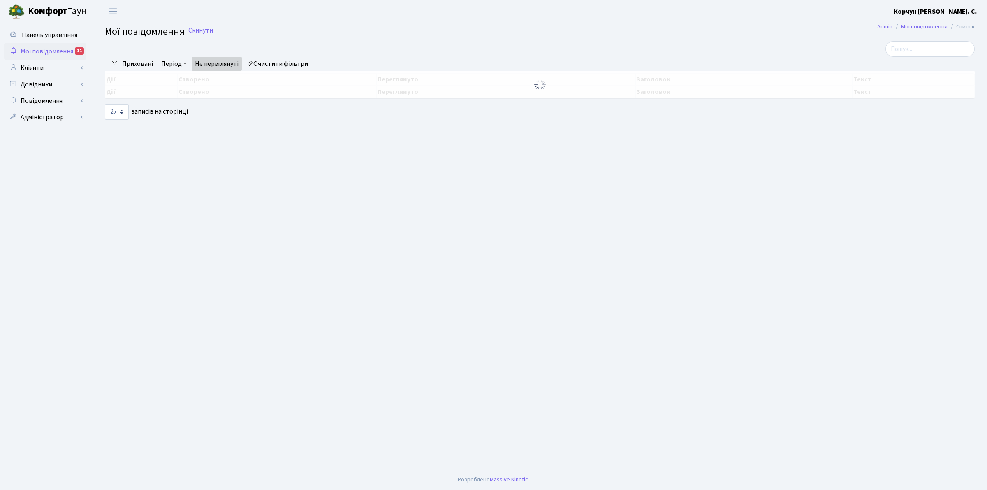
select select "25"
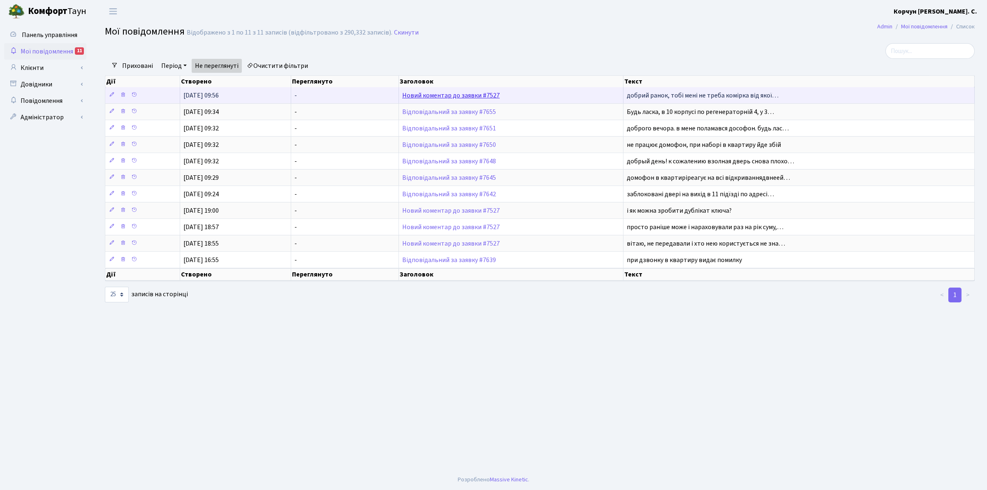
click at [451, 94] on link "Новий коментар до заявки #7527" at bounding box center [451, 95] width 98 height 9
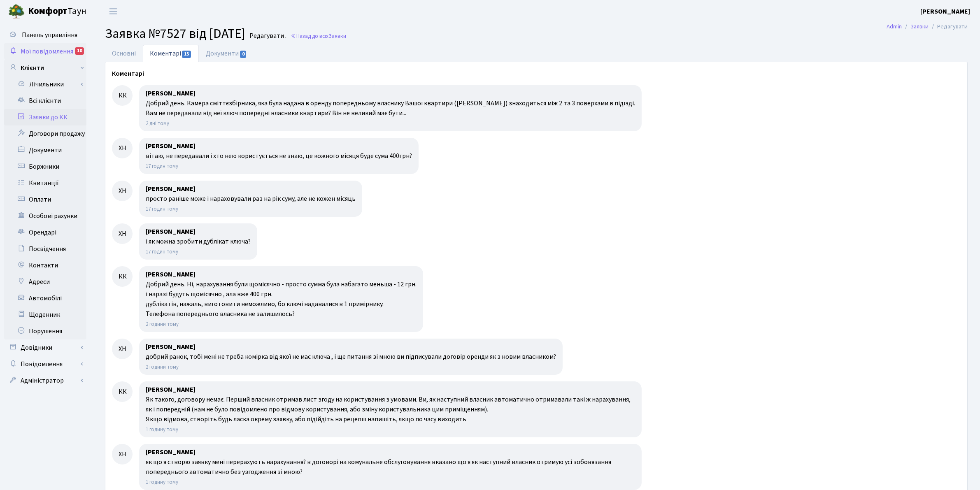
click at [52, 51] on span "Мої повідомлення" at bounding box center [47, 51] width 53 height 9
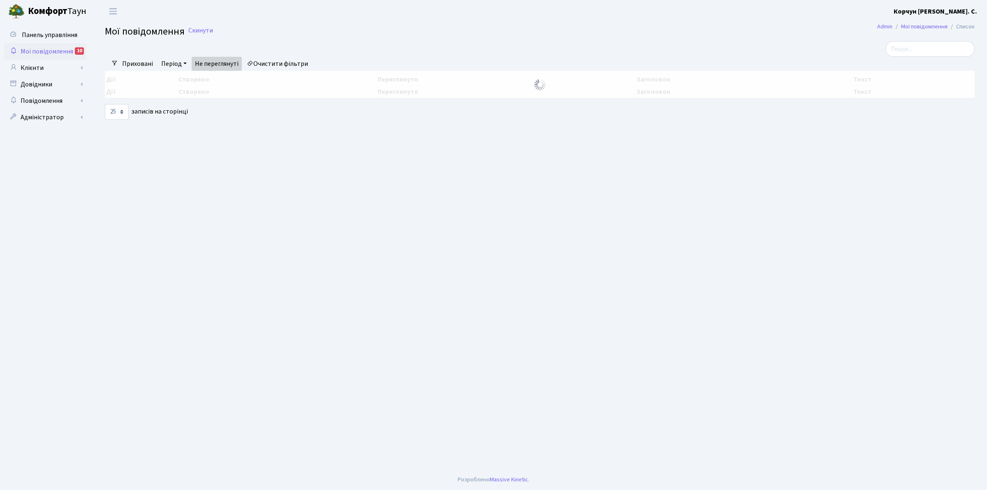
select select "25"
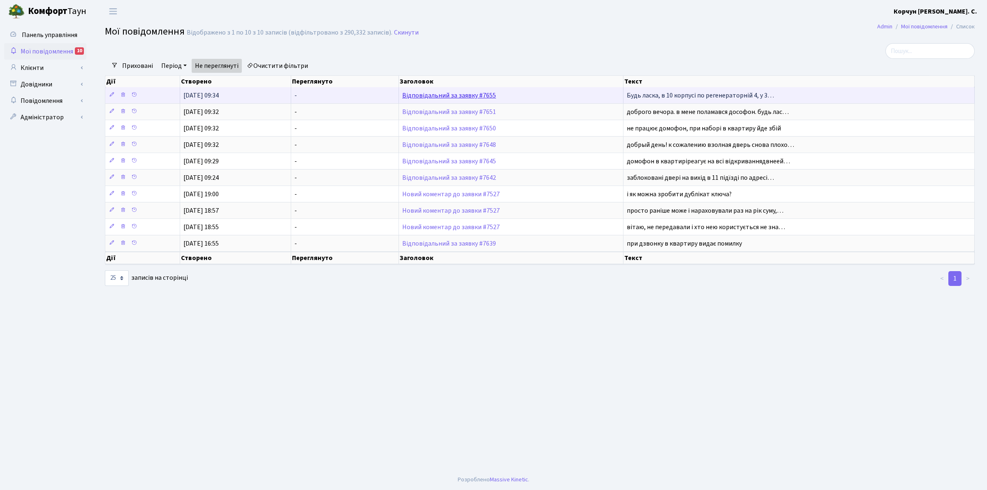
click at [420, 94] on link "Відповідальний за заявку #7655" at bounding box center [449, 95] width 94 height 9
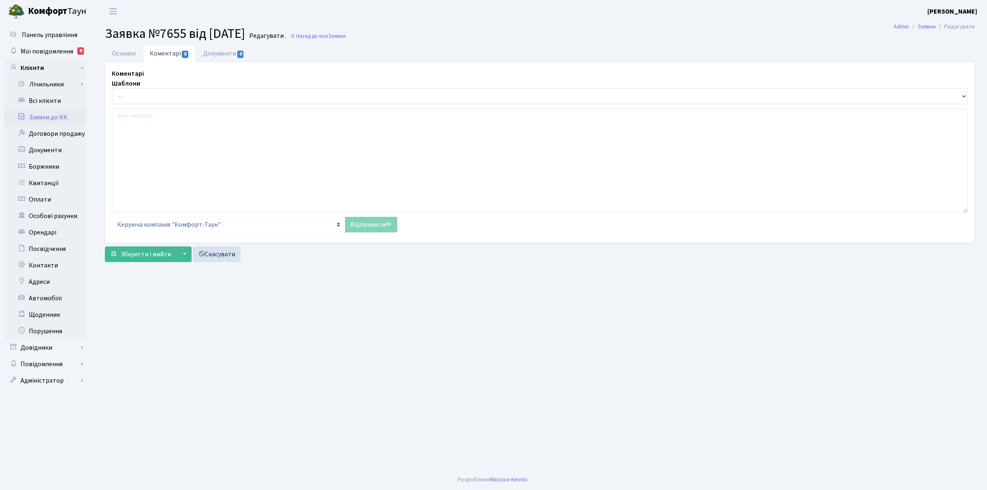
select select "6678"
select select "38"
click at [125, 52] on link "Основні" at bounding box center [124, 53] width 38 height 17
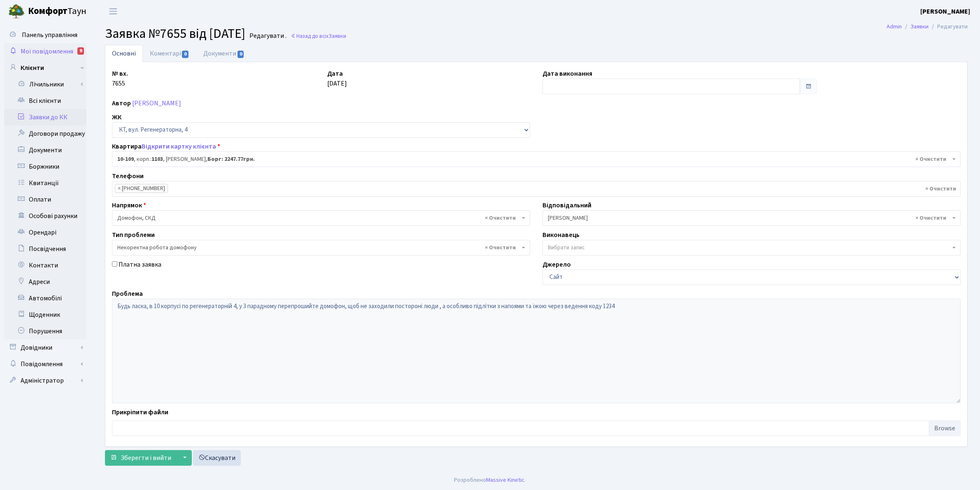
drag, startPoint x: 55, startPoint y: 51, endPoint x: 143, endPoint y: 64, distance: 89.5
click at [56, 51] on span "Мої повідомлення" at bounding box center [47, 51] width 53 height 9
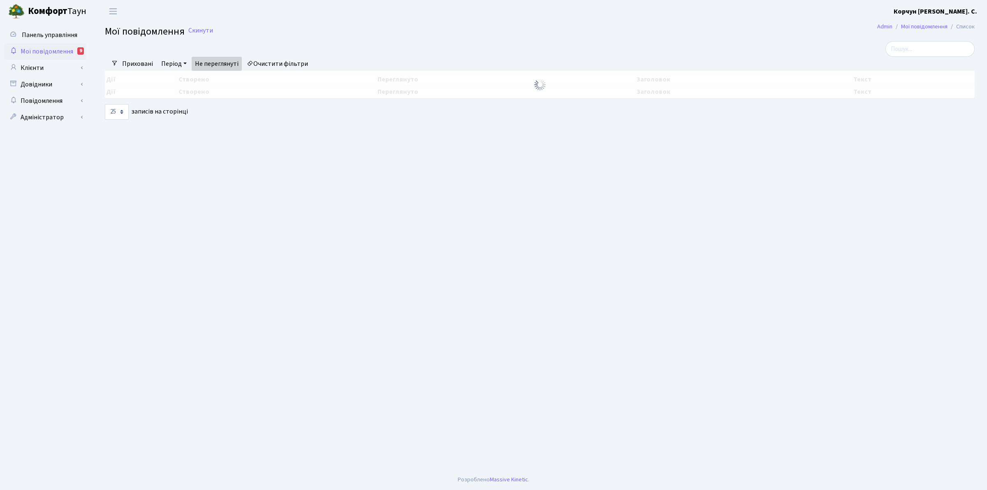
select select "25"
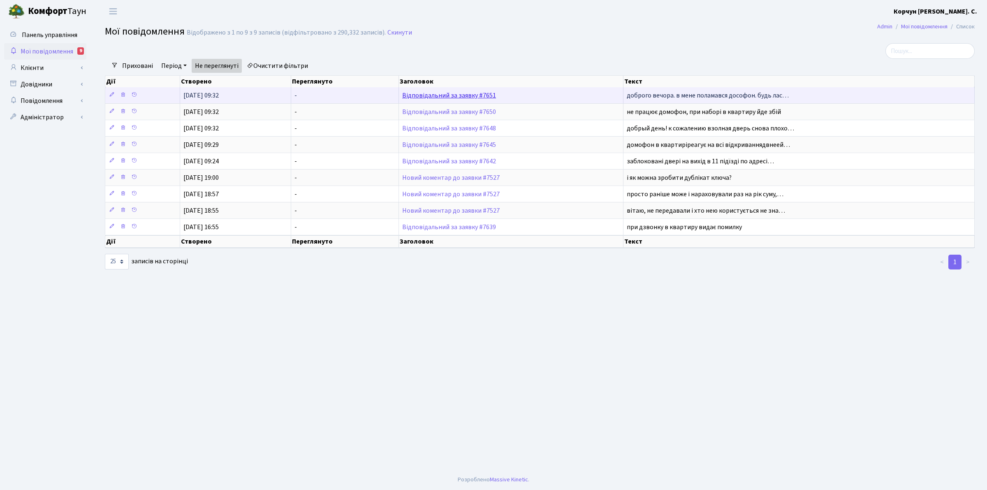
click at [439, 98] on link "Відповідальний за заявку #7651" at bounding box center [449, 95] width 94 height 9
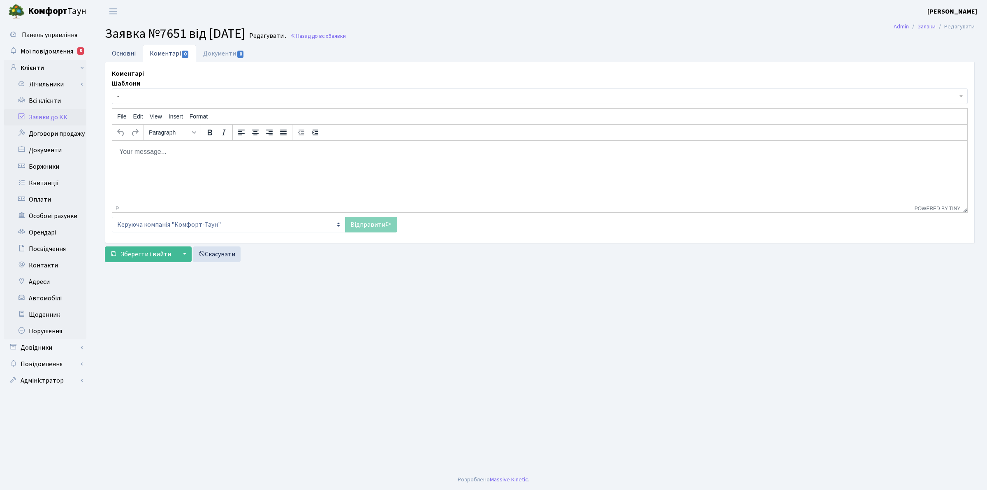
click at [116, 56] on link "Основні" at bounding box center [124, 53] width 38 height 17
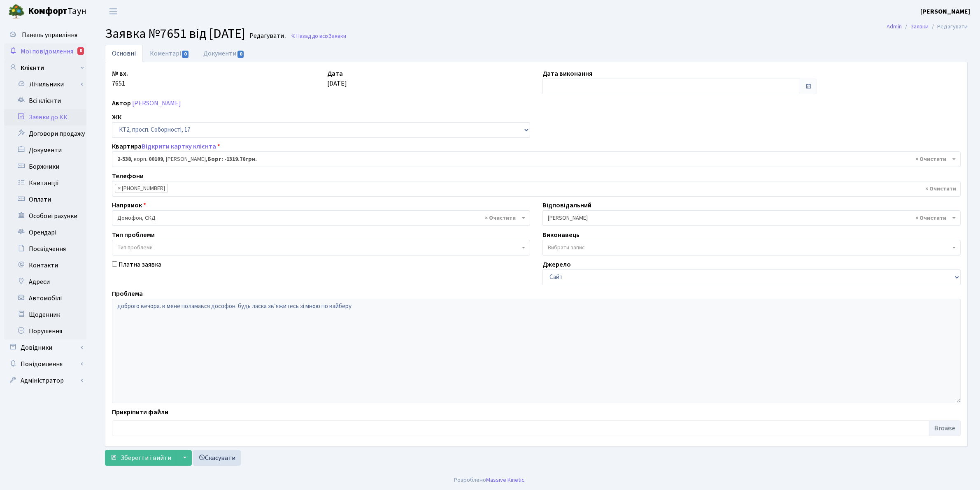
click at [51, 51] on span "Мої повідомлення" at bounding box center [47, 51] width 53 height 9
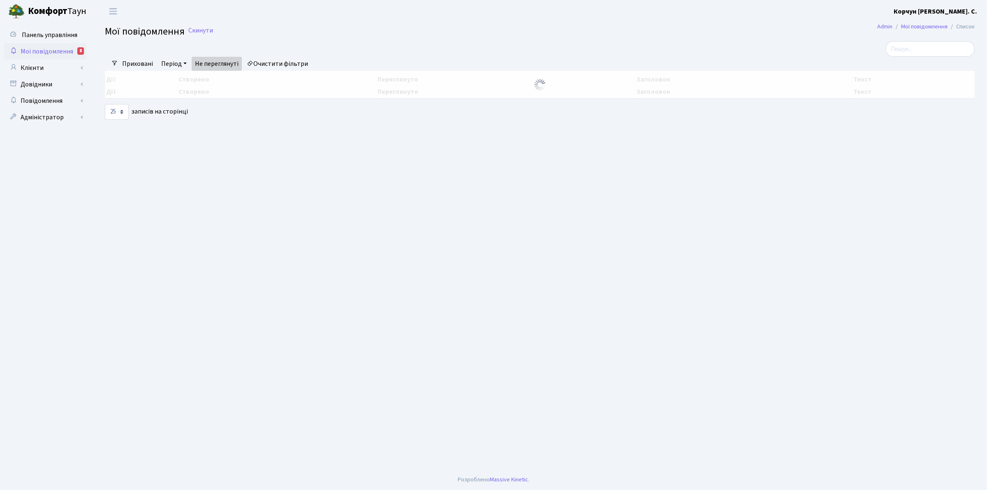
select select "25"
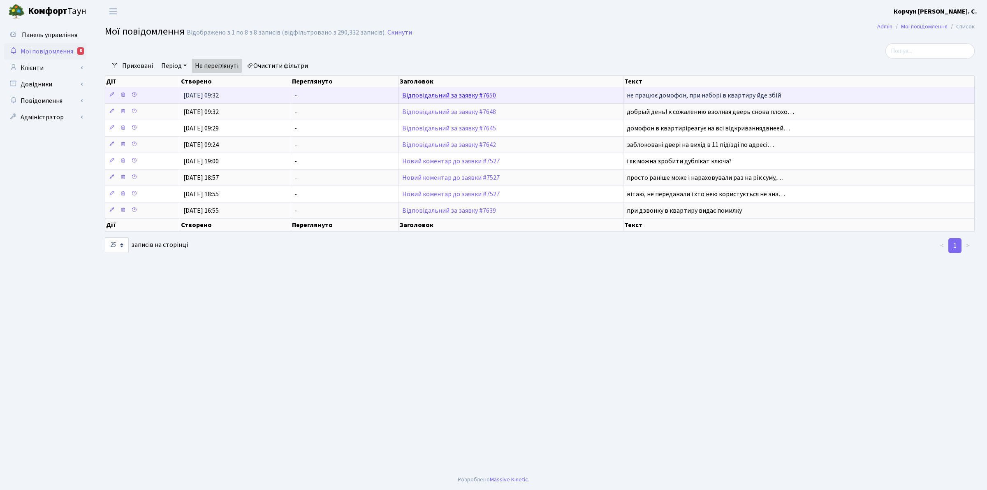
click at [460, 98] on link "Відповідальний за заявку #7650" at bounding box center [449, 95] width 94 height 9
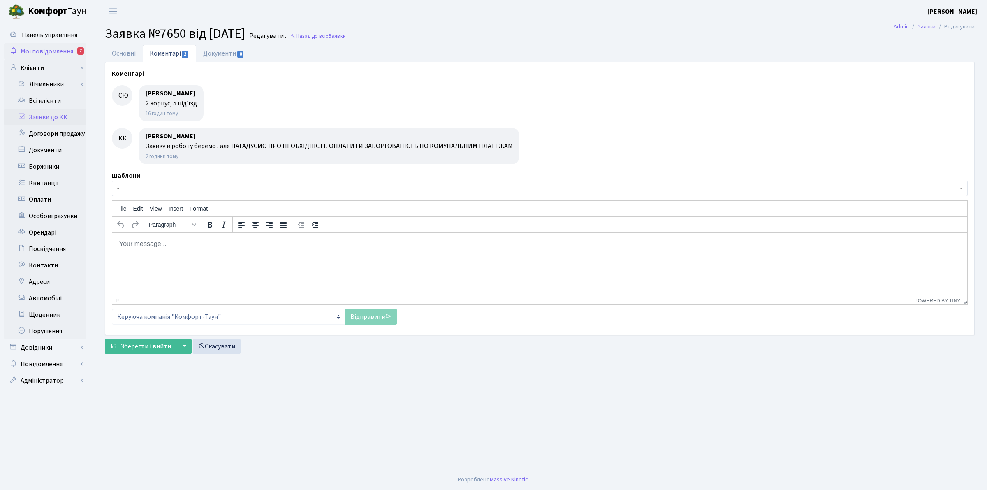
click at [58, 49] on span "Мої повідомлення" at bounding box center [47, 51] width 53 height 9
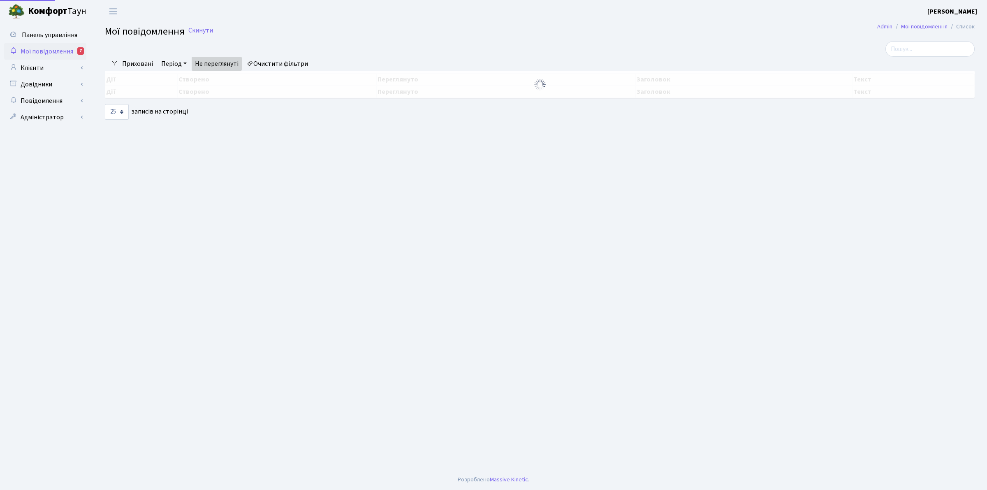
select select "25"
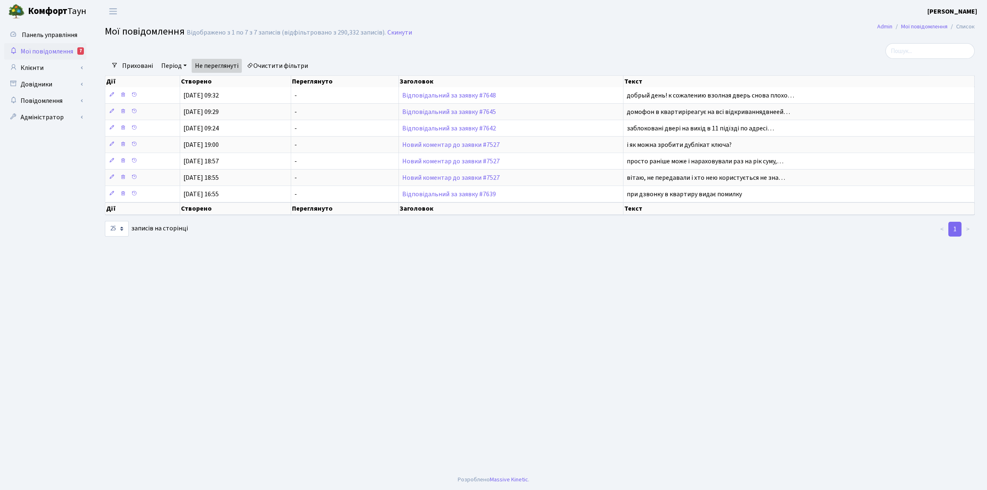
click at [907, 358] on main "Admin Мої повідомлення Список Мої повідомлення Відображено з 1 по 7 з 7 записів…" at bounding box center [540, 246] width 895 height 447
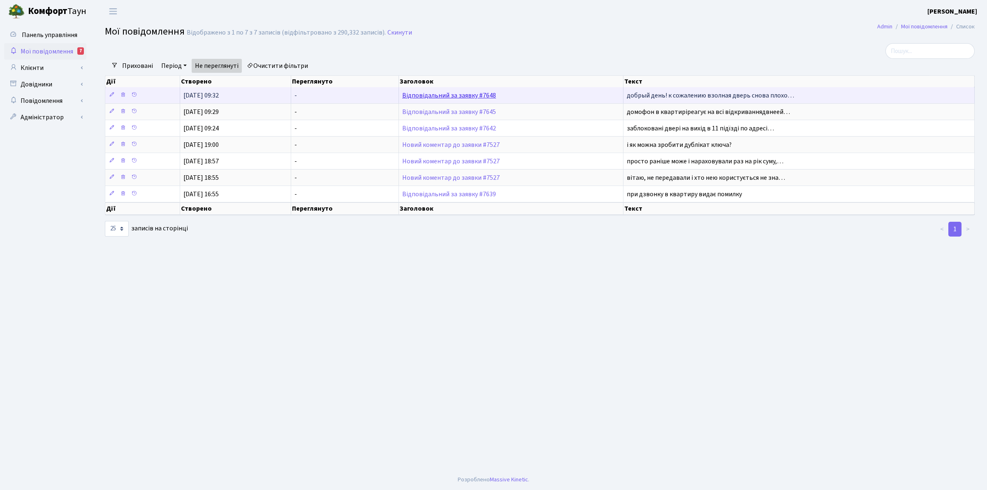
click at [476, 97] on link "Відповідальний за заявку #7648" at bounding box center [449, 95] width 94 height 9
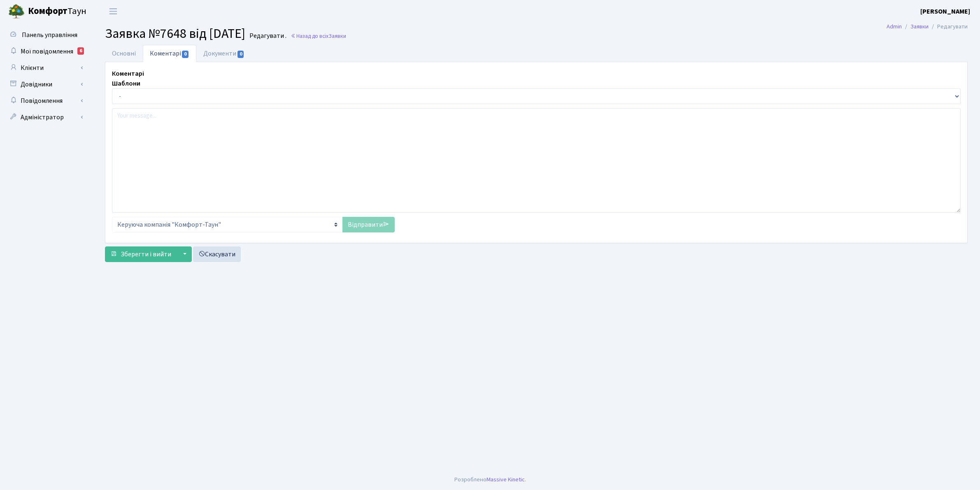
select select "18780"
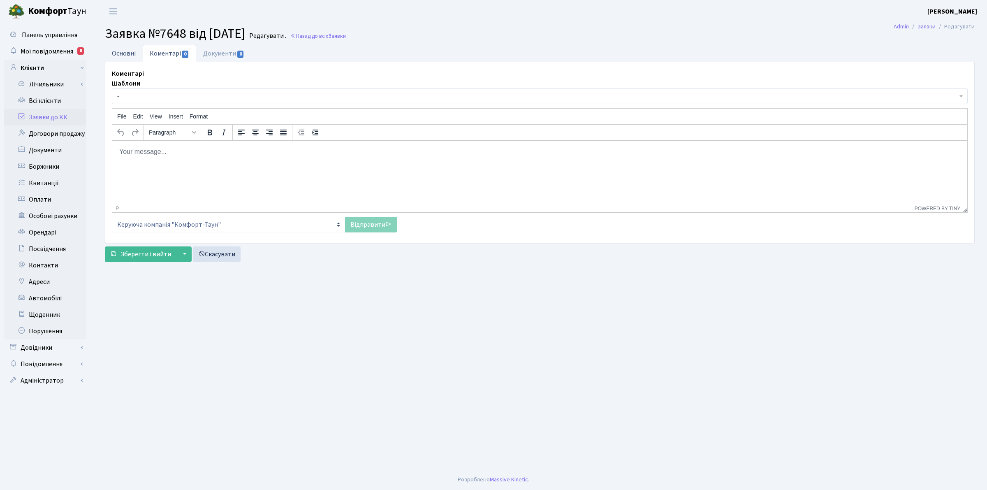
click at [125, 51] on link "Основні" at bounding box center [124, 53] width 38 height 17
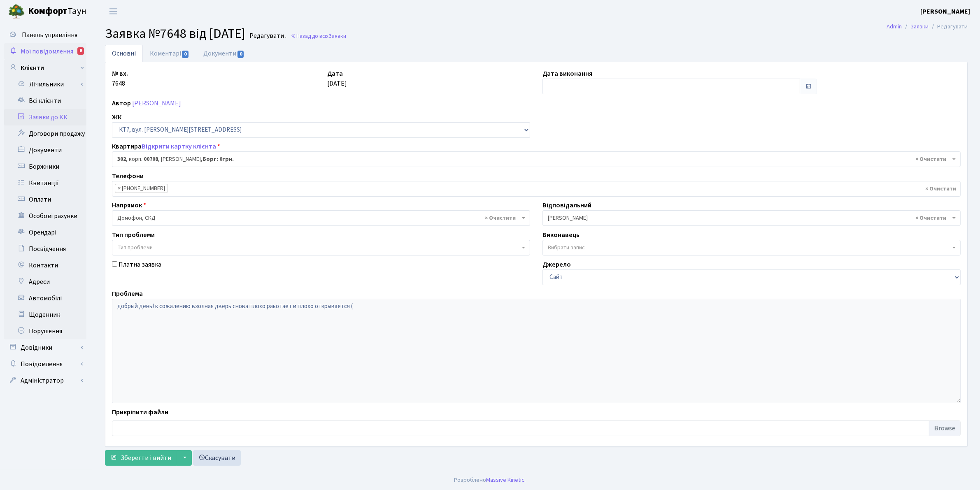
click at [56, 50] on span "Мої повідомлення" at bounding box center [47, 51] width 53 height 9
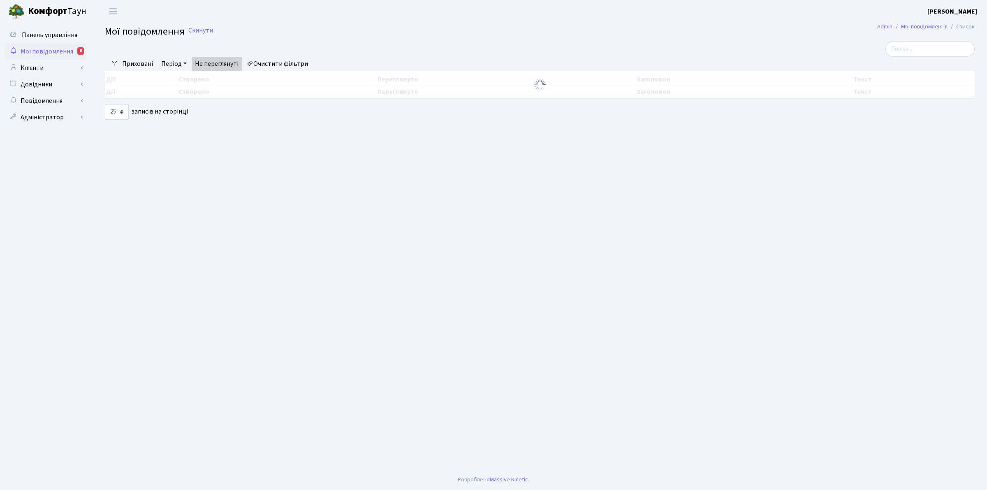
select select "25"
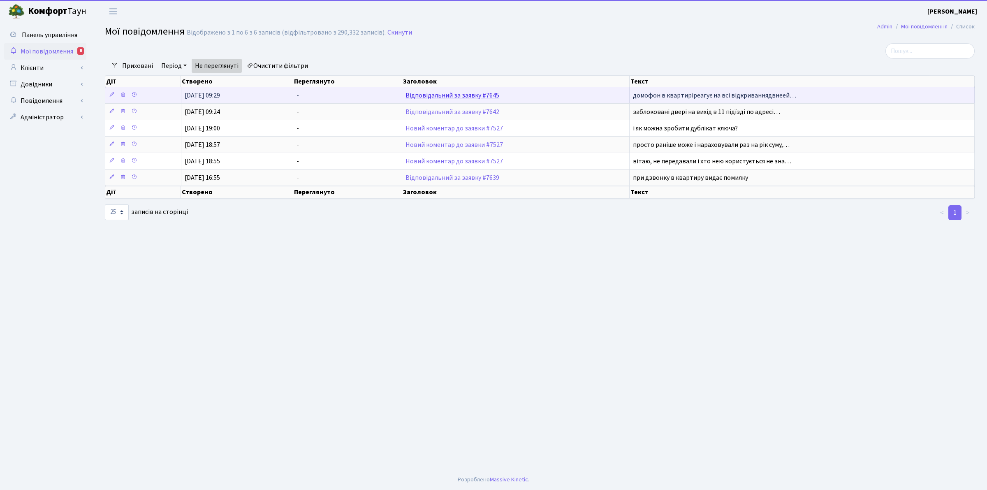
click at [454, 95] on link "Відповідальний за заявку #7645" at bounding box center [453, 95] width 94 height 9
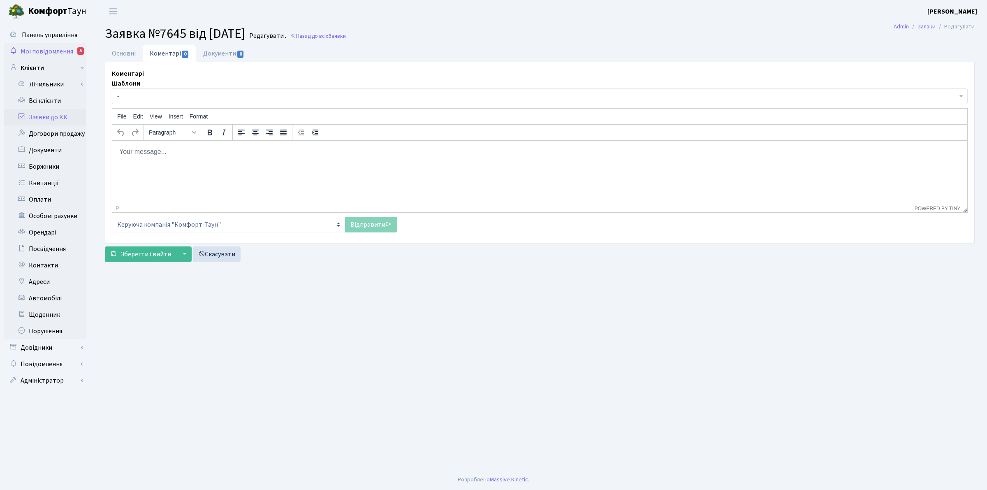
click at [56, 50] on span "Мої повідомлення" at bounding box center [47, 51] width 53 height 9
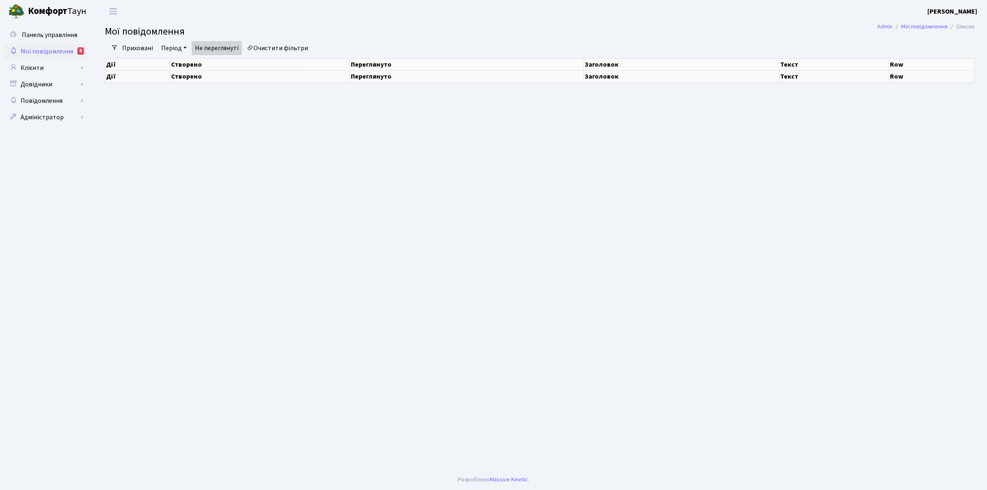
select select "25"
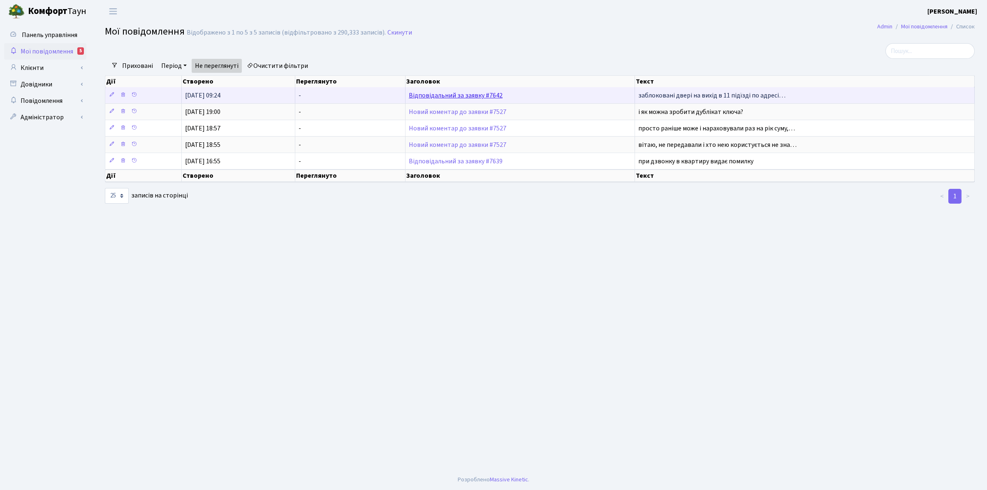
click at [458, 97] on link "Відповідальний за заявку #7642" at bounding box center [456, 95] width 94 height 9
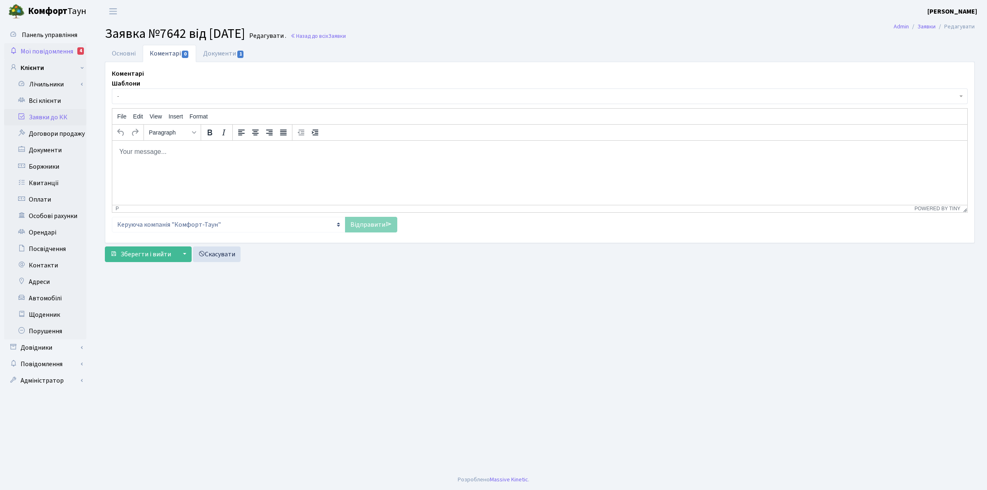
click at [64, 49] on span "Мої повідомлення" at bounding box center [47, 51] width 53 height 9
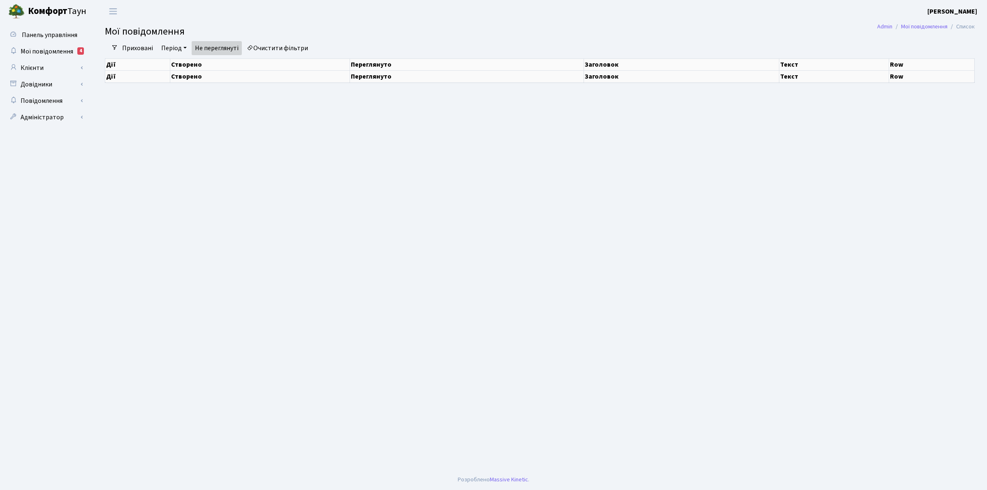
select select "25"
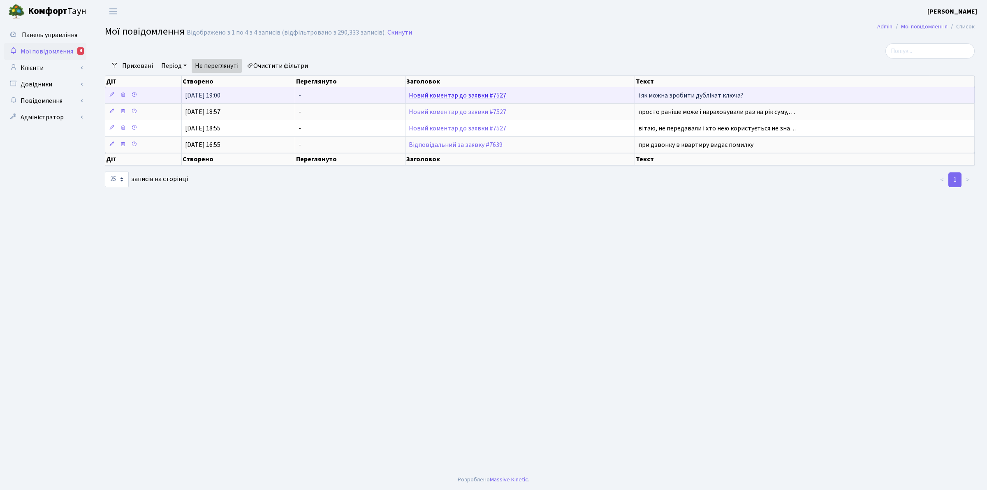
click at [447, 96] on link "Новий коментар до заявки #7527" at bounding box center [458, 95] width 98 height 9
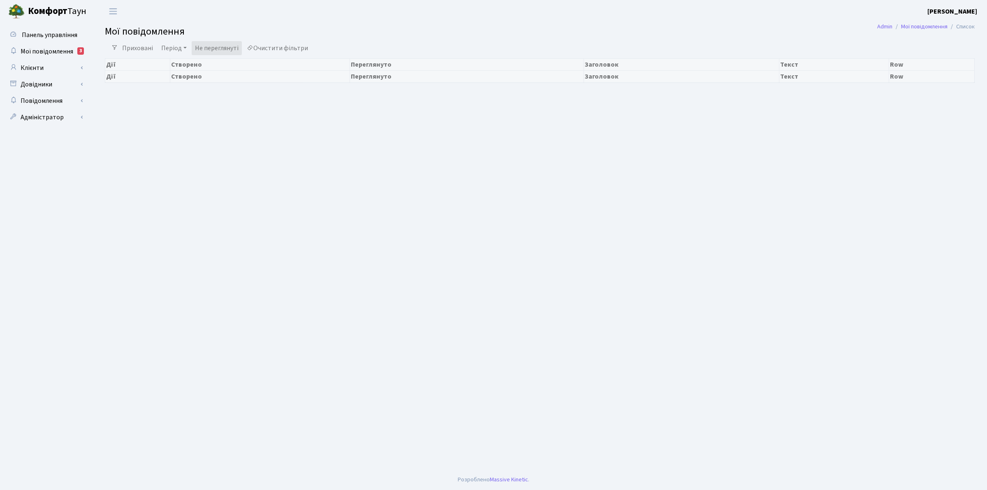
select select "25"
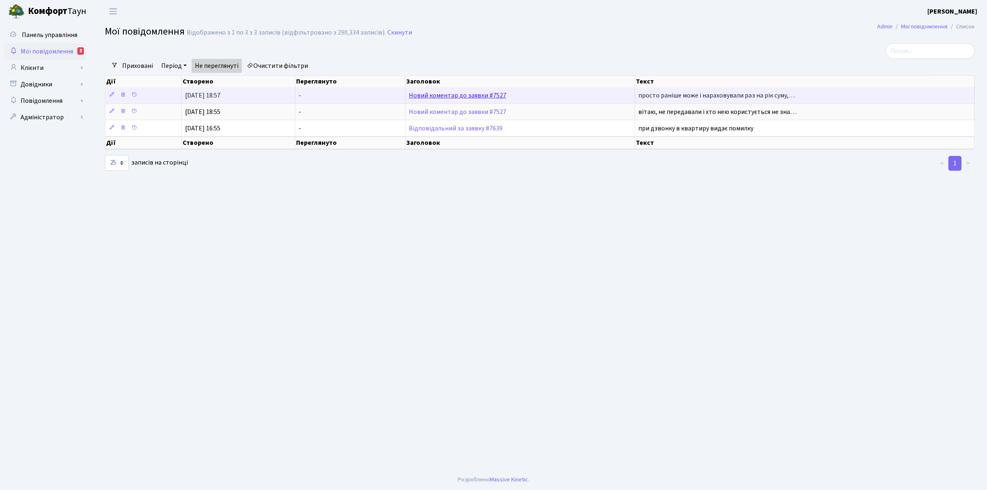
click at [484, 93] on link "Новий коментар до заявки #7527" at bounding box center [458, 95] width 98 height 9
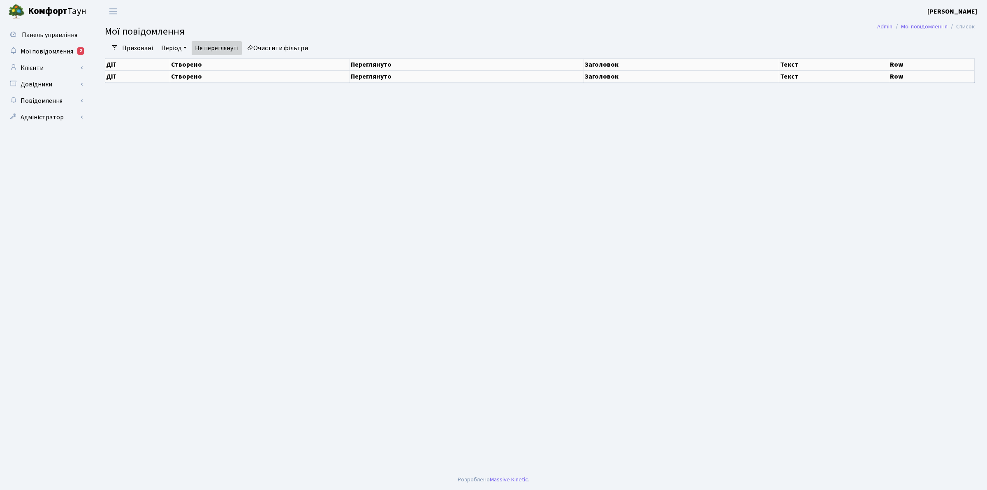
select select "25"
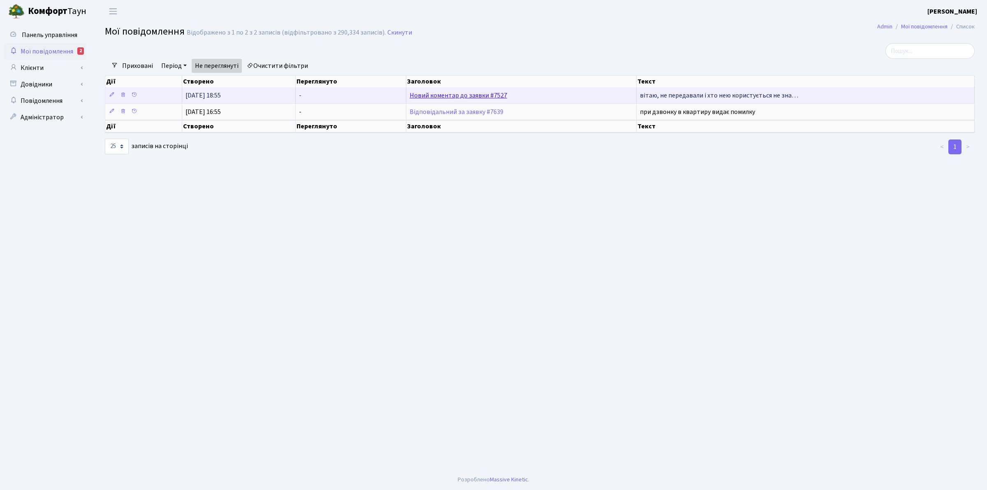
click at [472, 97] on link "Новий коментар до заявки #7527" at bounding box center [459, 95] width 98 height 9
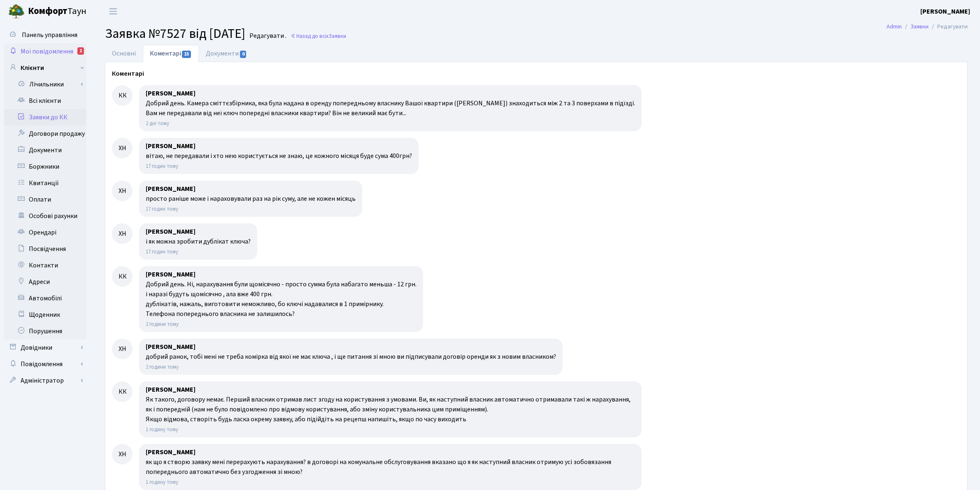
click at [46, 49] on span "Мої повідомлення" at bounding box center [47, 51] width 53 height 9
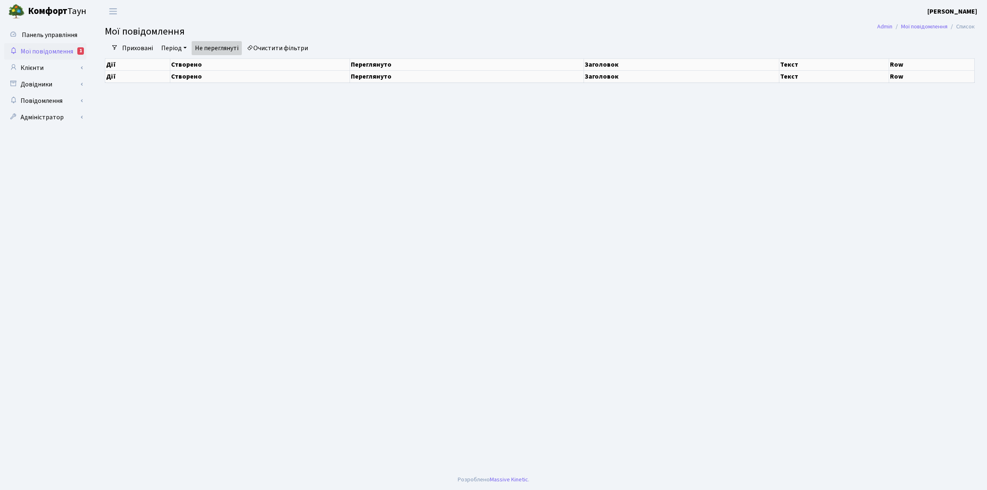
select select "25"
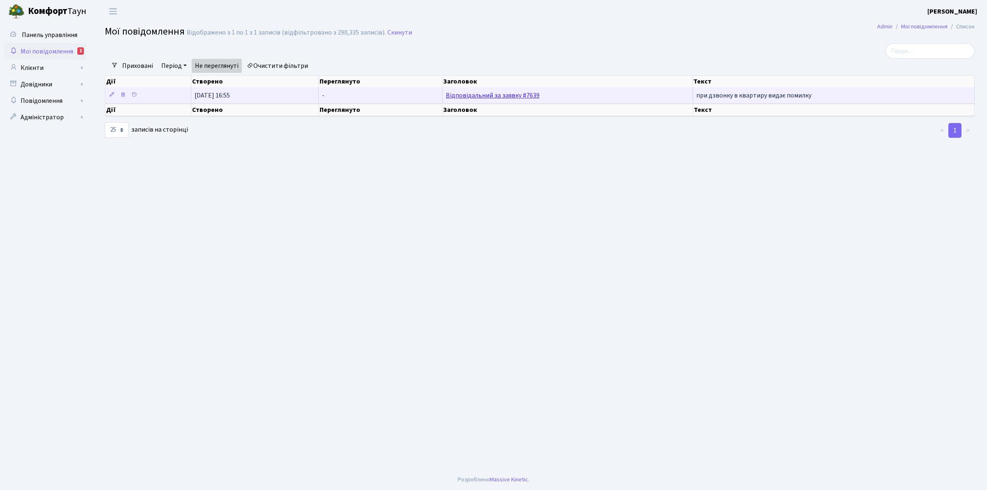
click at [476, 98] on link "Відповідальний за заявку #7639" at bounding box center [493, 95] width 94 height 9
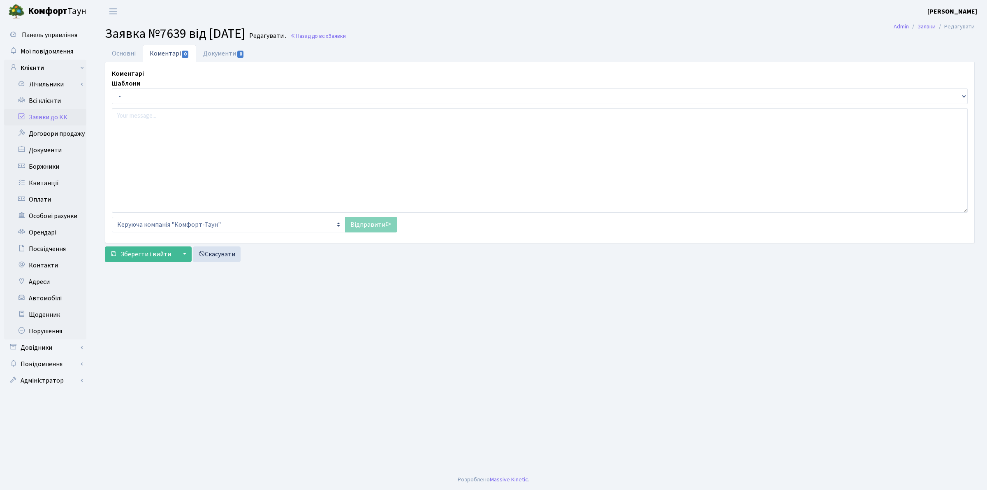
select select "15131"
select select "38"
click at [122, 54] on link "Основні" at bounding box center [124, 53] width 38 height 17
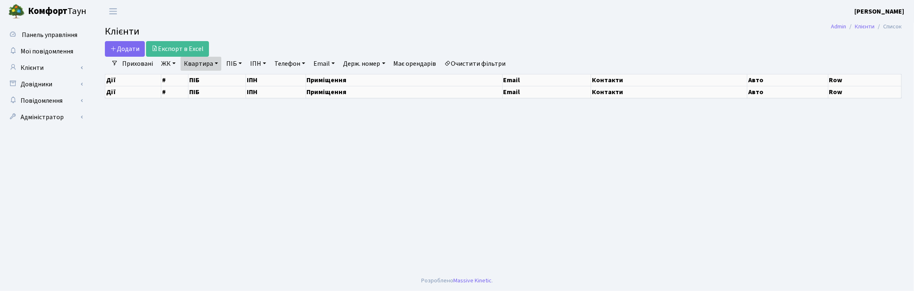
select select "25"
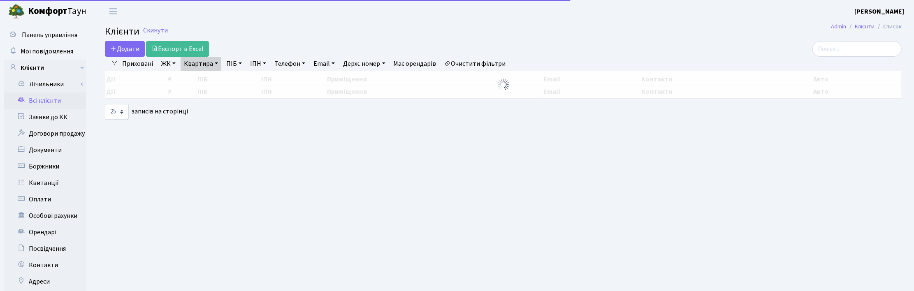
click at [214, 65] on link "Квартира" at bounding box center [201, 64] width 41 height 14
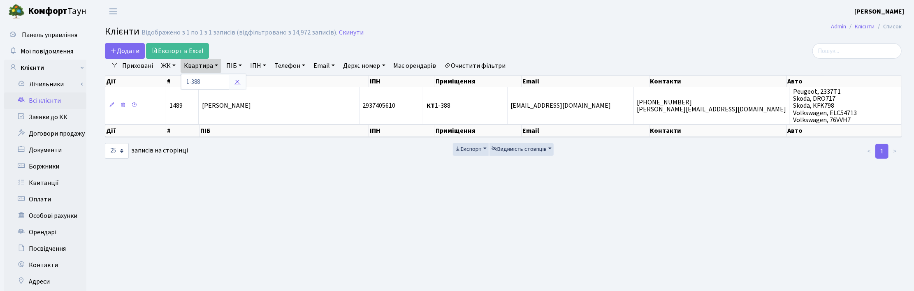
click at [241, 82] on link at bounding box center [237, 82] width 17 height 16
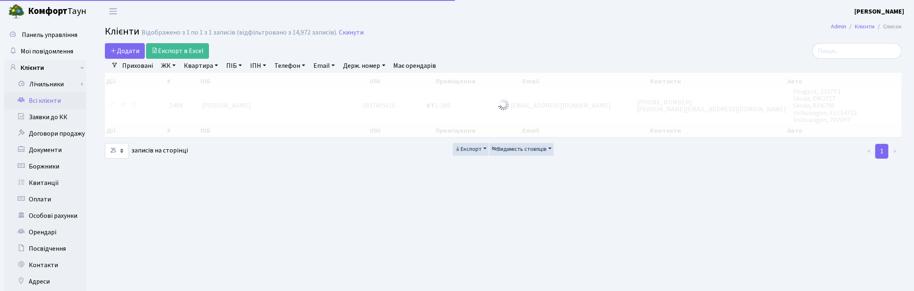
click at [233, 66] on link "ПІБ" at bounding box center [234, 66] width 22 height 14
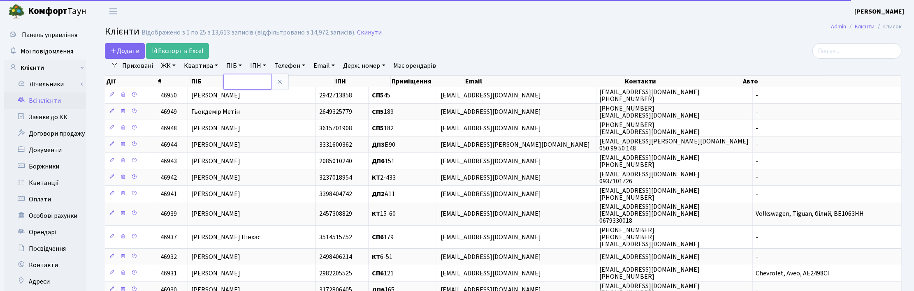
click at [235, 81] on input "text" at bounding box center [247, 82] width 48 height 16
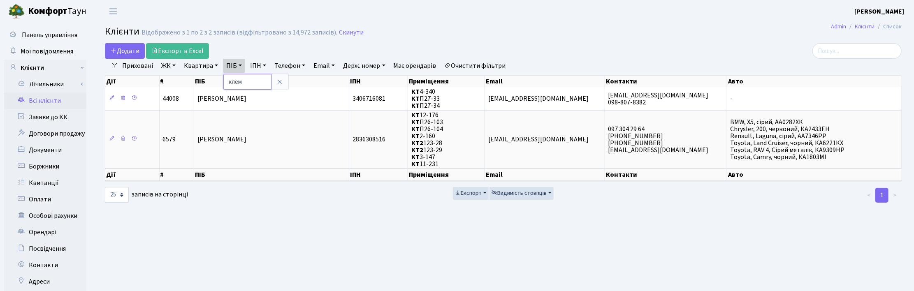
click at [248, 85] on input "клем" at bounding box center [247, 82] width 48 height 16
type input "клєм"
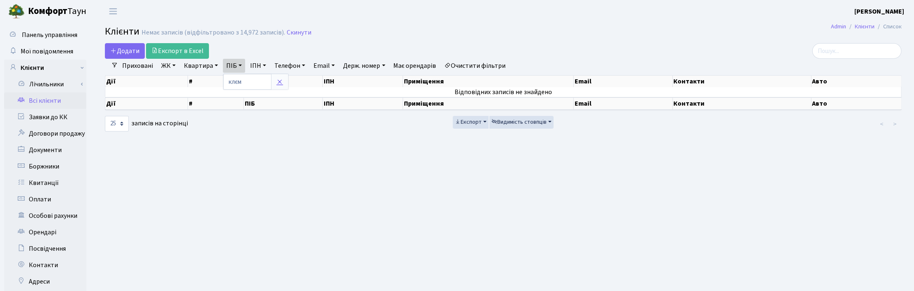
click at [280, 83] on icon at bounding box center [279, 82] width 7 height 7
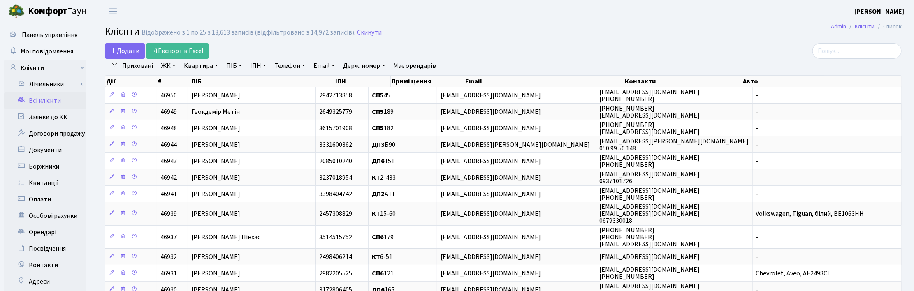
click at [233, 66] on link "ПІБ" at bounding box center [234, 66] width 22 height 14
click at [229, 79] on input "text" at bounding box center [247, 82] width 48 height 16
type input "клим"
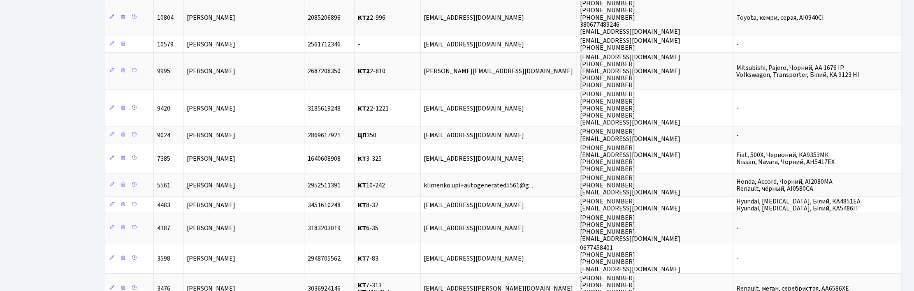
scroll to position [463, 0]
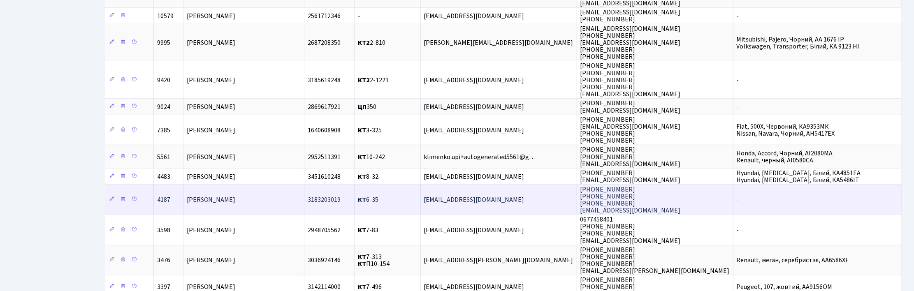
click at [236, 196] on span "[PERSON_NAME]" at bounding box center [211, 200] width 49 height 9
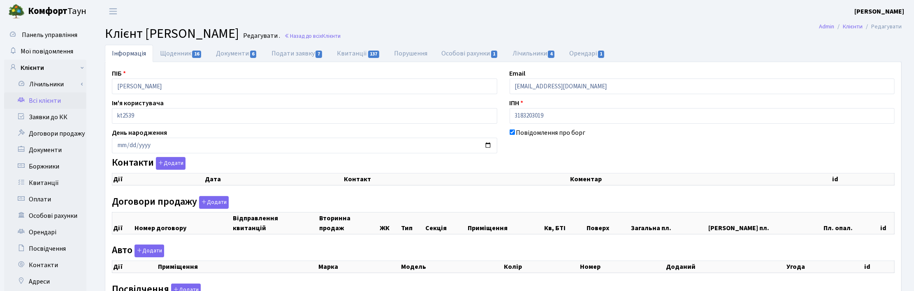
select select "25"
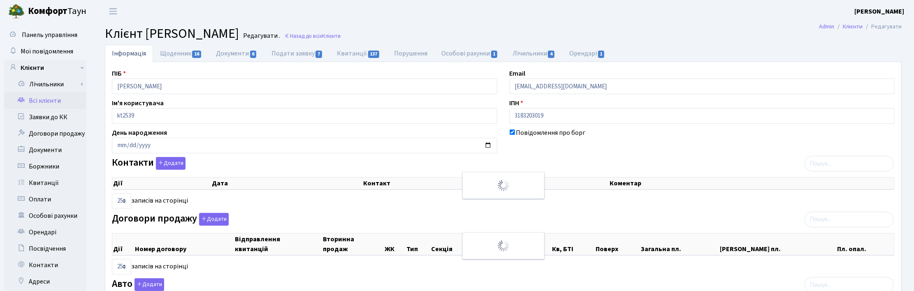
checkbox input "true"
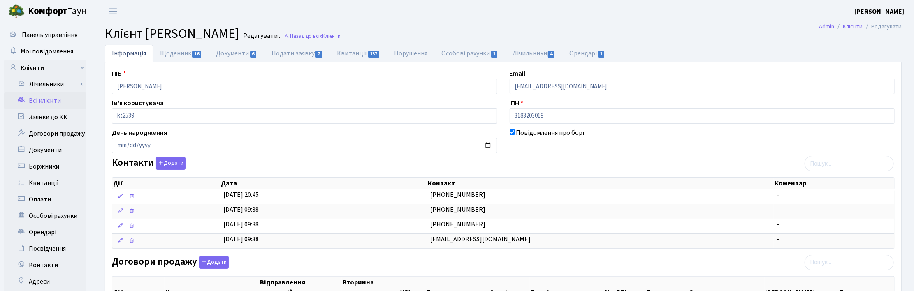
click at [535, 32] on h2 "Клієнт Климончук Тарас Петрович Редагувати . Назад до всіх Клієнти" at bounding box center [503, 34] width 797 height 16
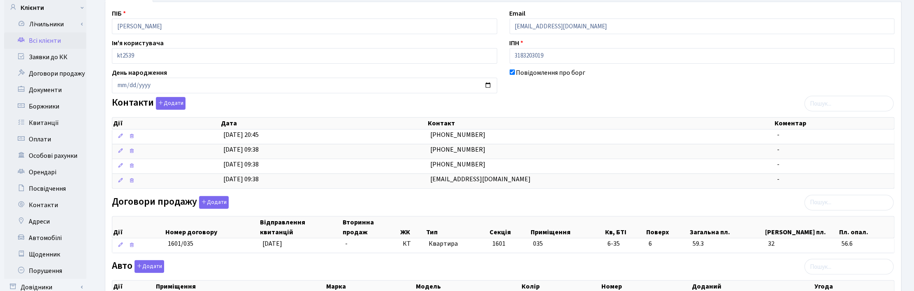
scroll to position [206, 0]
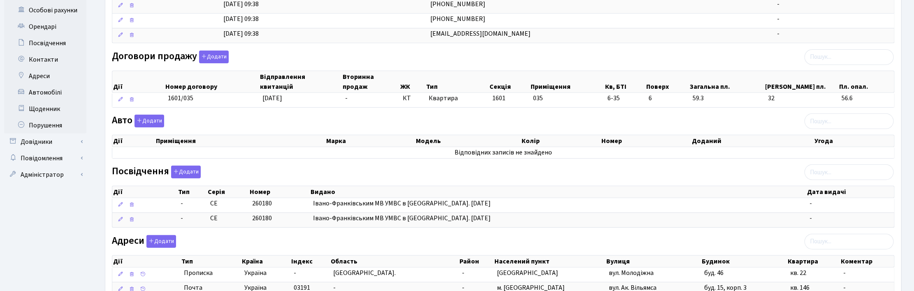
click at [907, 89] on div "Інформація Щоденник 16 Документи 6 Подати заявку 7 Квитанції 137 Порушення Особ…" at bounding box center [503, 94] width 809 height 510
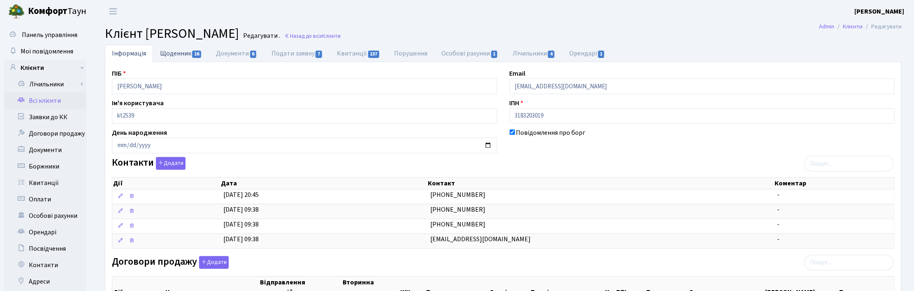
click at [169, 52] on link "Щоденник 16" at bounding box center [181, 53] width 56 height 17
select select "25"
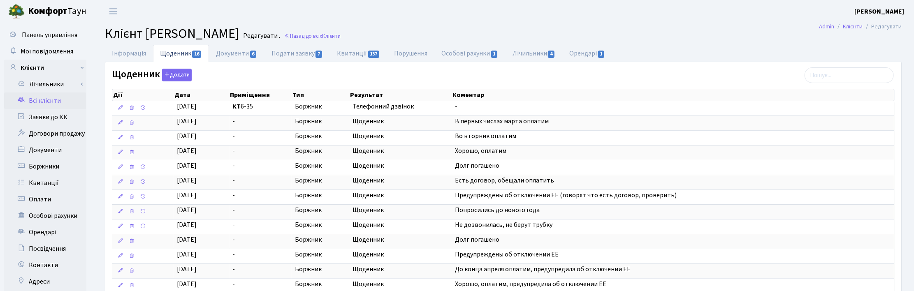
click at [634, 17] on header "Комфорт Таун Корчун І. С. Мій обліковий запис Вийти" at bounding box center [457, 11] width 914 height 23
click at [127, 52] on link "Інформація" at bounding box center [129, 53] width 48 height 17
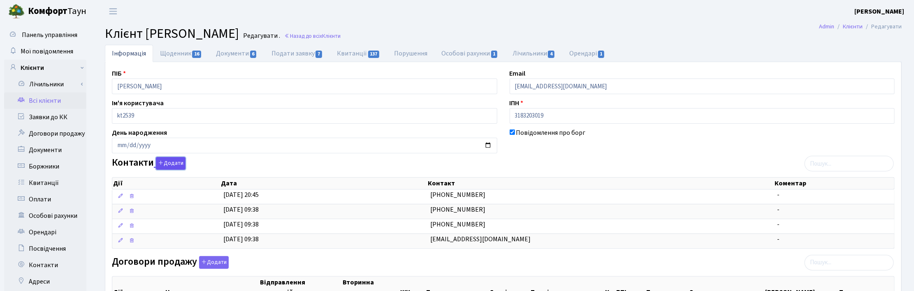
click at [166, 163] on button "Додати" at bounding box center [171, 163] width 30 height 13
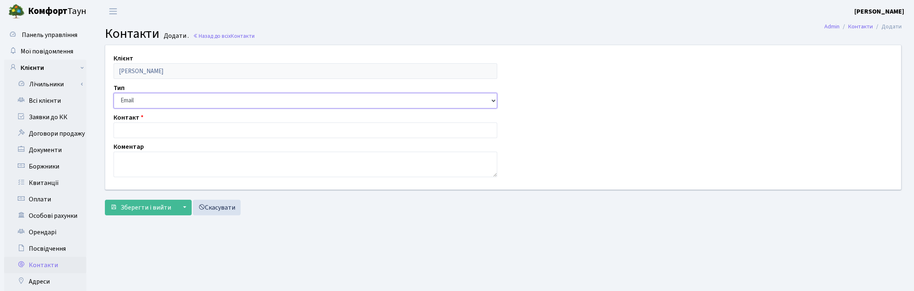
click at [143, 100] on select "Email Телефон" at bounding box center [306, 101] width 384 height 16
select select "1"
click at [114, 93] on select "Email Телефон" at bounding box center [306, 101] width 384 height 16
click at [126, 161] on textarea at bounding box center [306, 165] width 384 height 26
click at [128, 128] on input "text" at bounding box center [306, 131] width 384 height 16
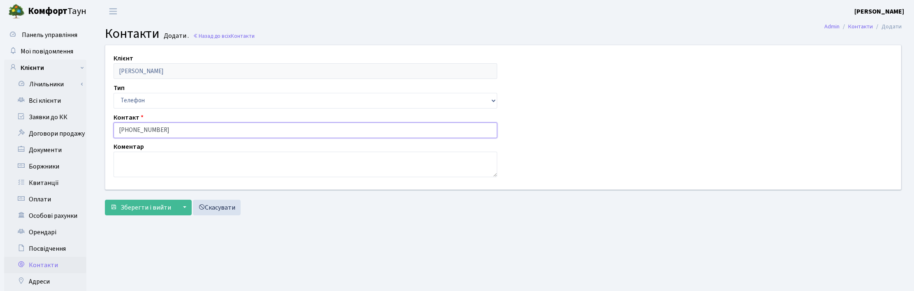
type input "098-255-00-77"
click at [138, 163] on textarea at bounding box center [306, 165] width 384 height 26
type textarea "батько Петро"
click at [139, 208] on span "Зберегти і вийти" at bounding box center [146, 207] width 51 height 9
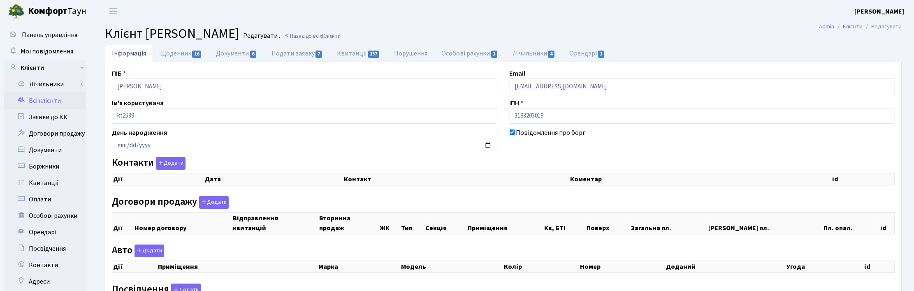
checkbox input "true"
select select "25"
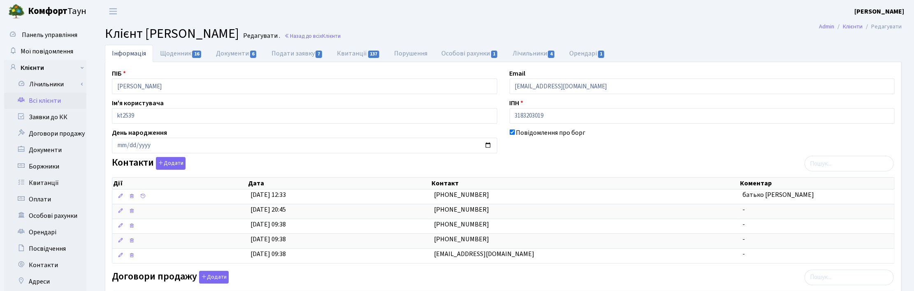
click at [671, 42] on main "Admin Клієнти Редагувати Клієнт Климончук Тарас Петрович Редагувати . Назад до …" at bounding box center [504, 296] width 822 height 547
click at [175, 51] on link "Щоденник 16" at bounding box center [181, 53] width 56 height 17
select select "25"
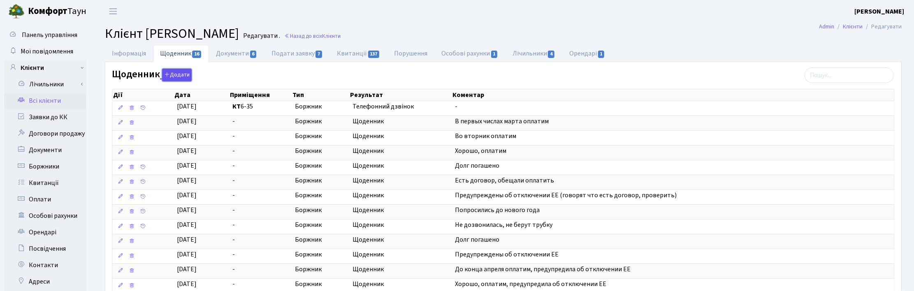
click at [174, 74] on button "Додати" at bounding box center [177, 75] width 30 height 13
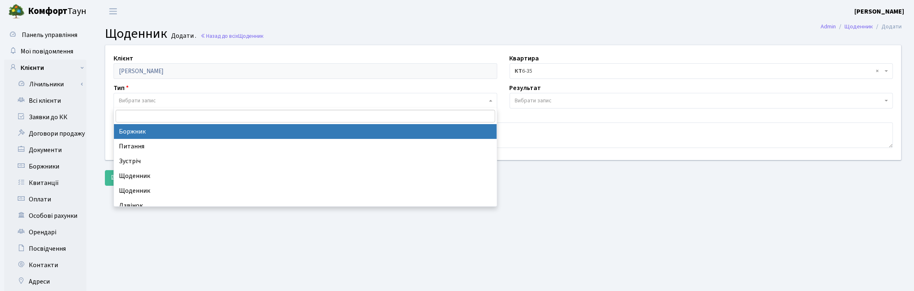
click at [128, 96] on span "Вибрати запис" at bounding box center [306, 101] width 384 height 16
select select "189"
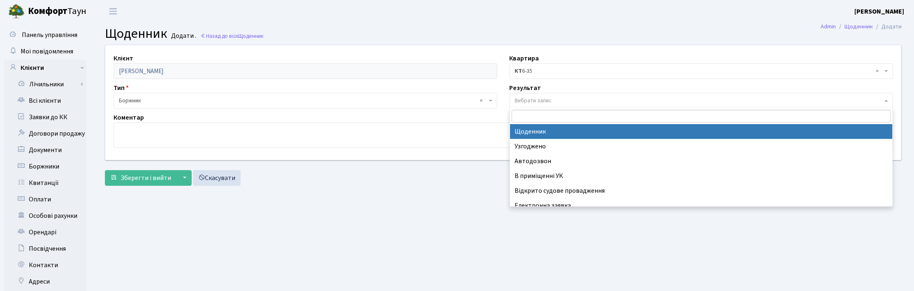
drag, startPoint x: 527, startPoint y: 101, endPoint x: 535, endPoint y: 114, distance: 15.3
click at [528, 101] on span "Вибрати запис" at bounding box center [533, 101] width 37 height 8
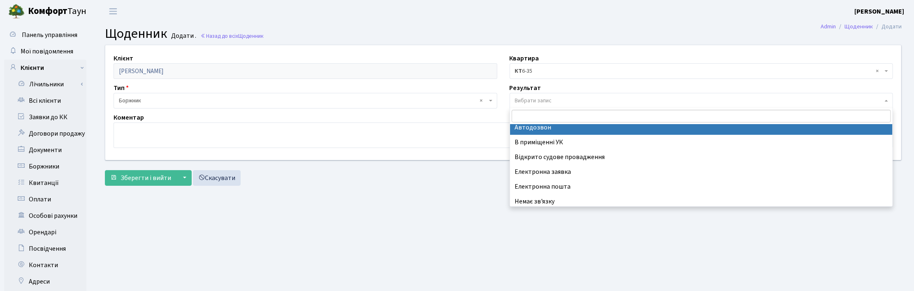
scroll to position [51, 0]
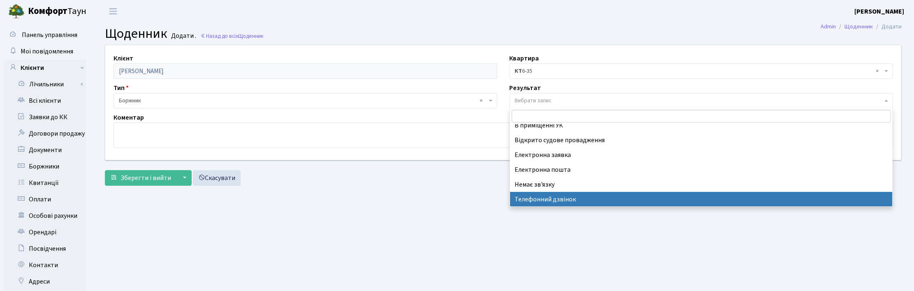
select select "196"
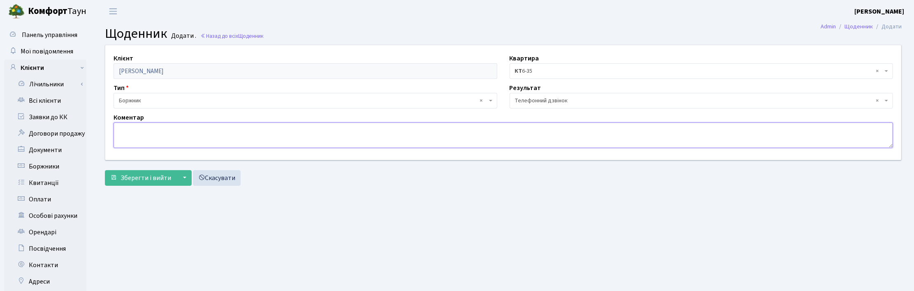
click at [132, 136] on textarea at bounding box center [504, 136] width 780 height 26
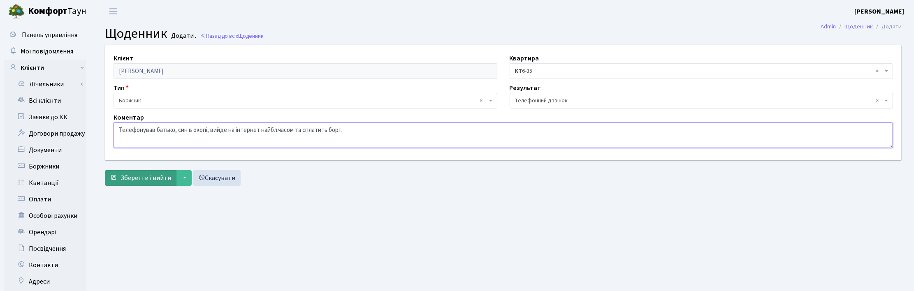
type textarea "Телефонував батько, син в окопі, вийде на інтернет найбл.часом та сплатить борг."
click at [149, 178] on span "Зберегти і вийти" at bounding box center [146, 178] width 51 height 9
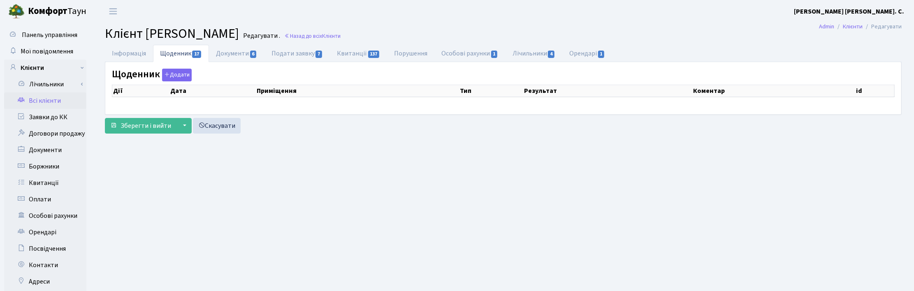
select select "25"
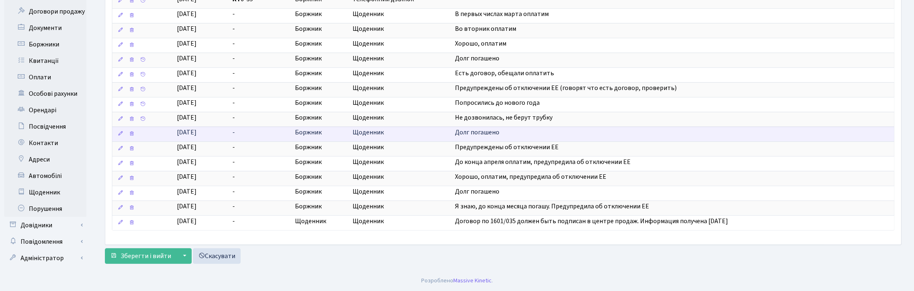
scroll to position [125, 0]
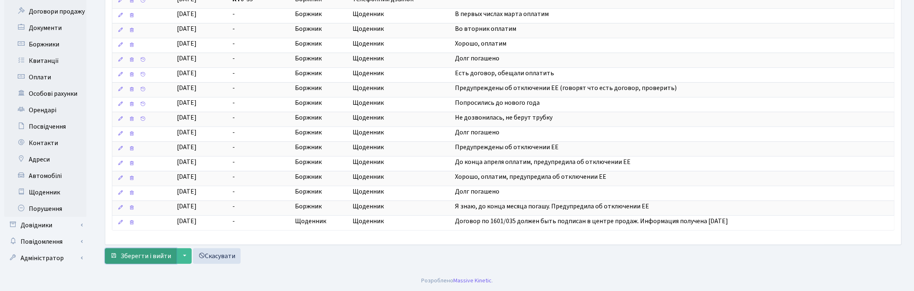
click at [134, 261] on span "Зберегти і вийти" at bounding box center [146, 256] width 51 height 9
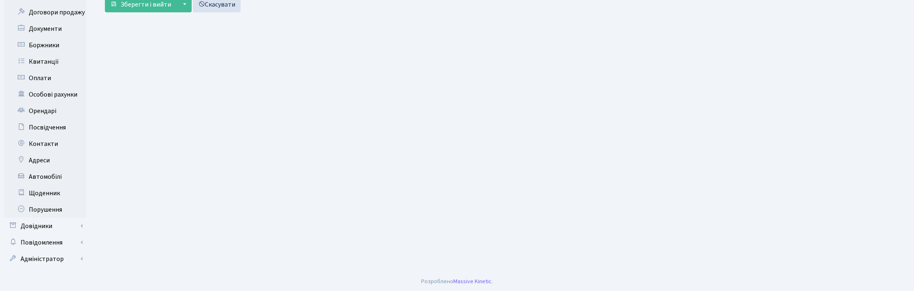
select select "25"
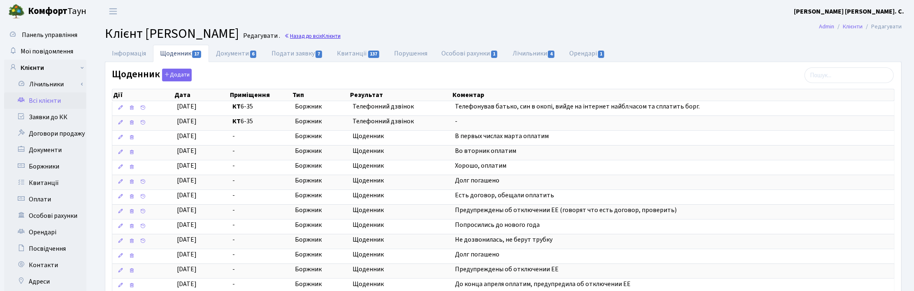
click at [341, 38] on link "Назад до всіх Клієнти" at bounding box center [312, 36] width 56 height 8
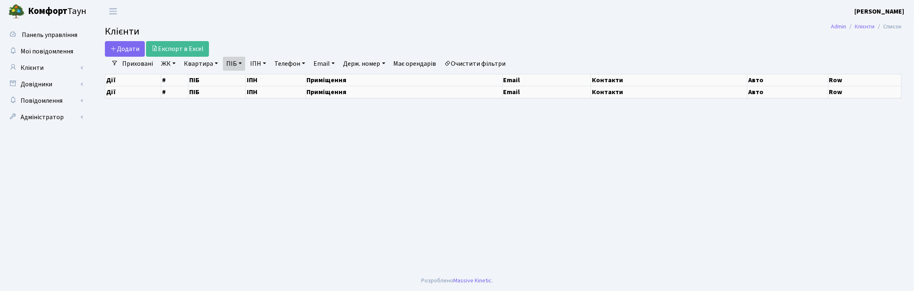
select select "25"
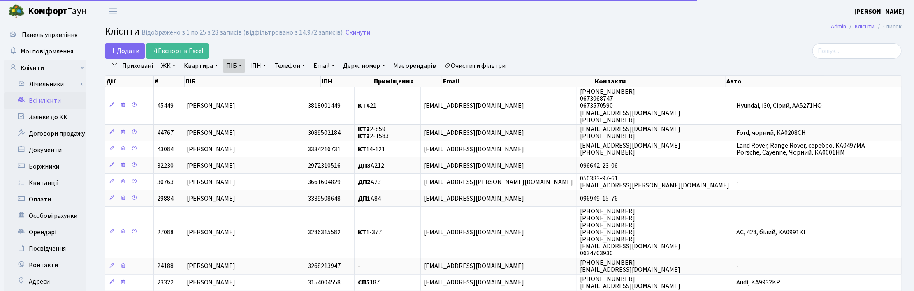
click at [239, 65] on link "ПІБ" at bounding box center [234, 66] width 22 height 14
click at [283, 79] on link at bounding box center [279, 82] width 17 height 16
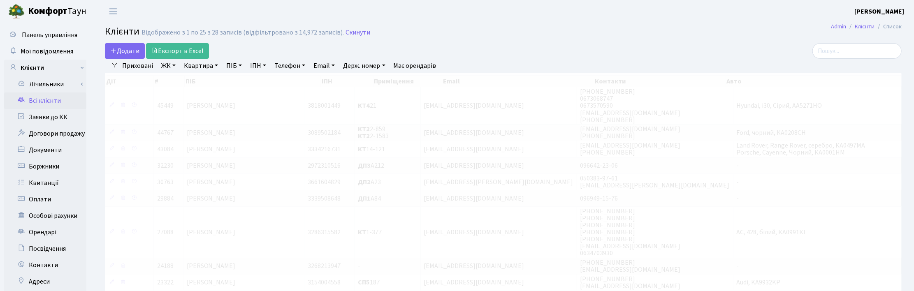
drag, startPoint x: 202, startPoint y: 67, endPoint x: 206, endPoint y: 81, distance: 15.2
click at [203, 67] on link "Квартира" at bounding box center [201, 66] width 41 height 14
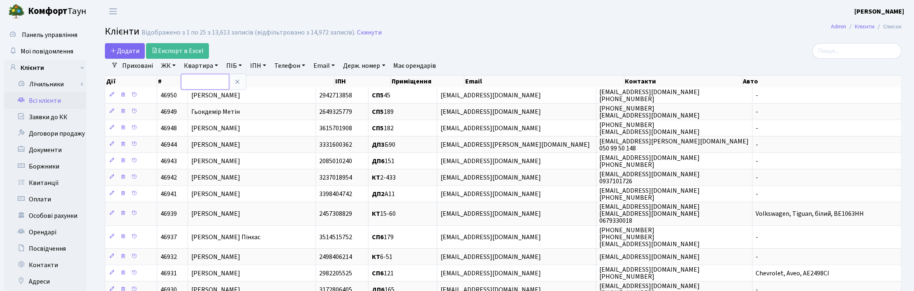
click at [203, 79] on input "text" at bounding box center [205, 82] width 48 height 16
type input "6-45"
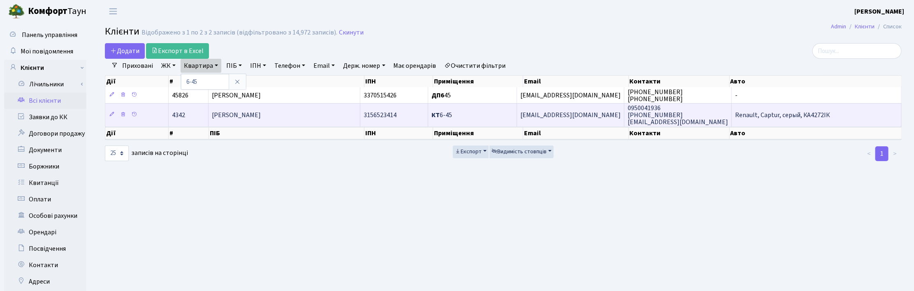
click at [255, 113] on span "[PERSON_NAME]" at bounding box center [236, 115] width 49 height 9
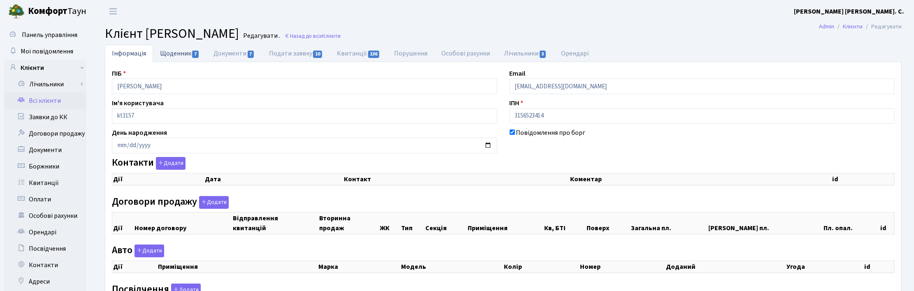
click at [189, 53] on link "Щоденник 7" at bounding box center [179, 53] width 53 height 17
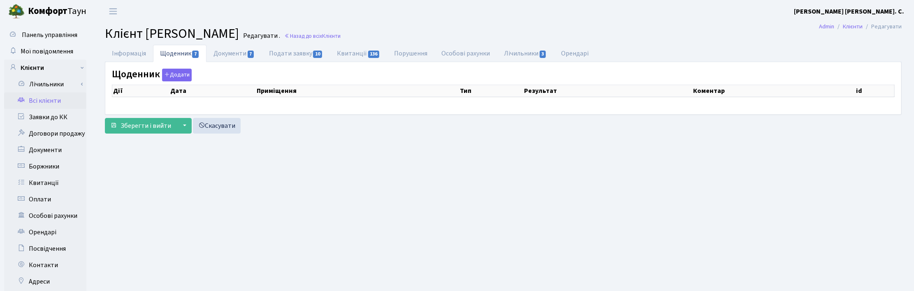
select select "25"
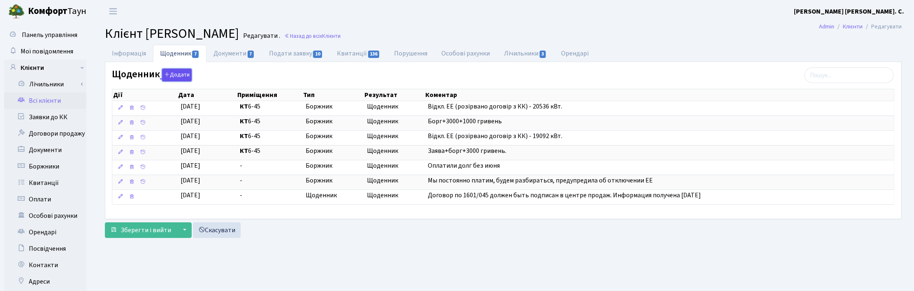
click at [181, 78] on button "Додати" at bounding box center [177, 75] width 30 height 13
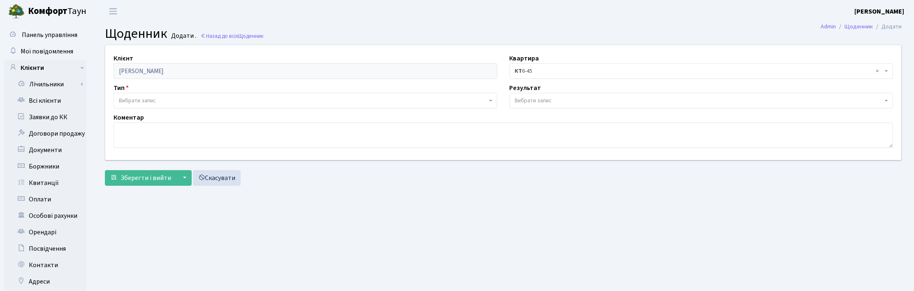
click at [134, 99] on span "Вибрати запис" at bounding box center [137, 101] width 37 height 8
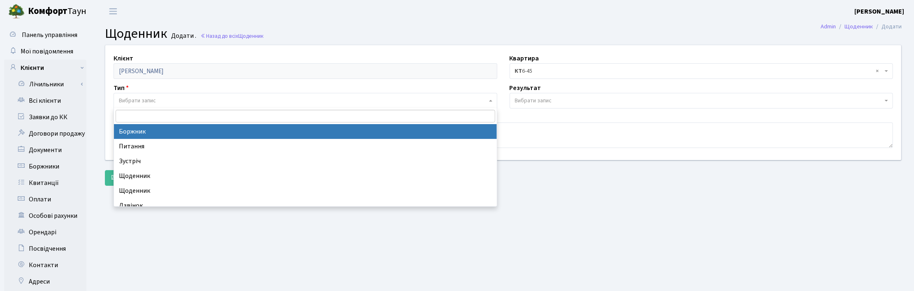
select select "189"
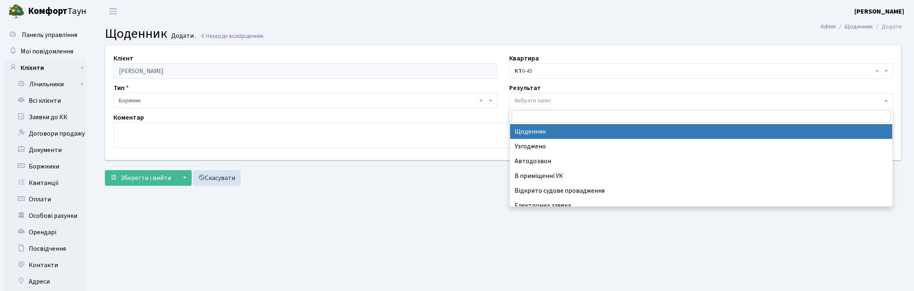
drag, startPoint x: 523, startPoint y: 100, endPoint x: 525, endPoint y: 110, distance: 10.5
click at [523, 100] on span "Вибрати запис" at bounding box center [533, 101] width 37 height 8
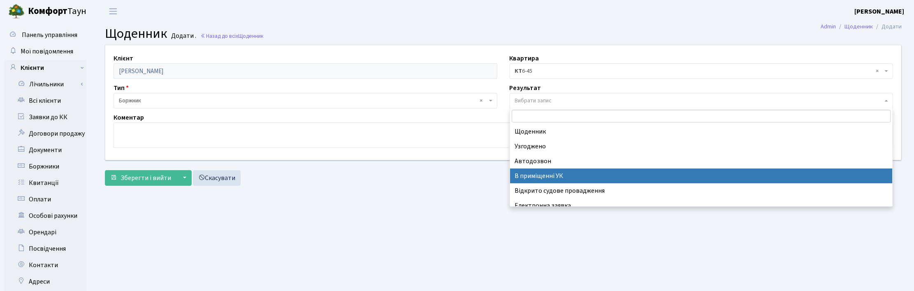
scroll to position [51, 0]
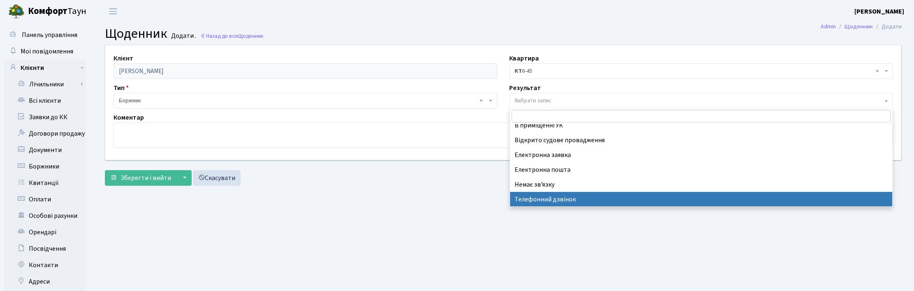
select select "196"
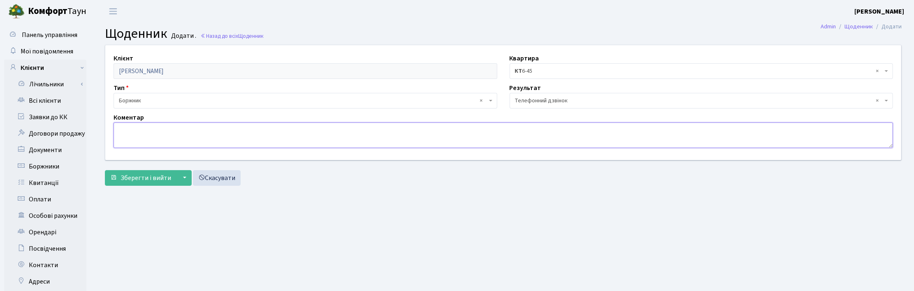
click at [126, 130] on textarea at bounding box center [504, 136] width 780 height 26
type textarea "н"
click at [116, 141] on textarea "ДТЕК не бере заявку в роботу???!!! сплатить борг + 3000, та спробує ще раз пода…" at bounding box center [504, 136] width 780 height 26
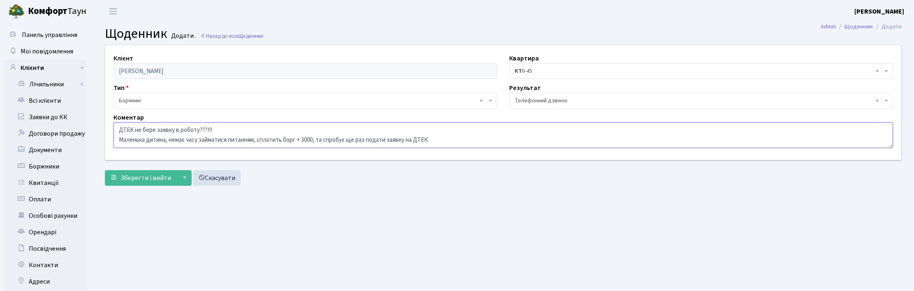
click at [442, 139] on textarea "ДТЕК не бере заявку в роботу???!!! Маленька дитина, немає часу займатися питанн…" at bounding box center [504, 136] width 780 height 26
type textarea "ДТЕК не бере заявку в роботу???!!! Маленька дитина, немає часу займатися питанн…"
click at [128, 180] on span "Зберегти і вийти" at bounding box center [146, 178] width 51 height 9
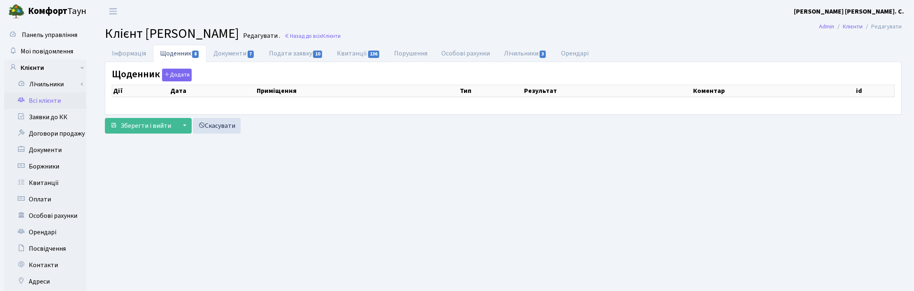
select select "25"
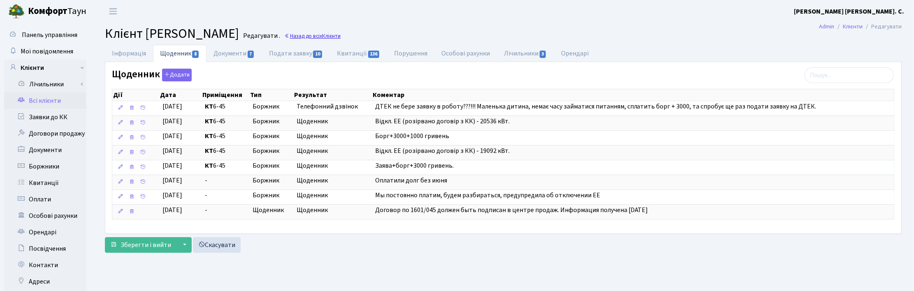
click at [341, 33] on link "Назад до всіх Клієнти" at bounding box center [312, 36] width 56 height 8
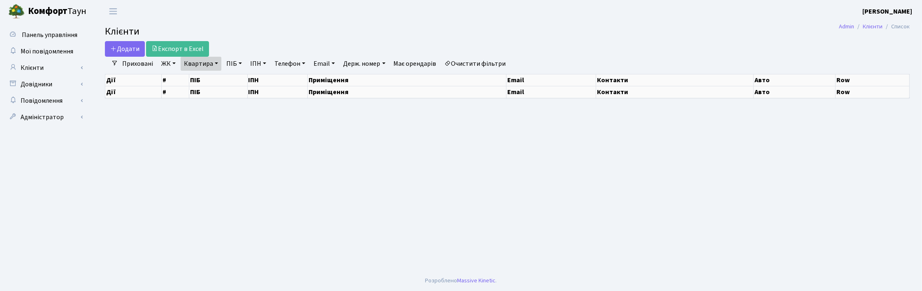
select select "25"
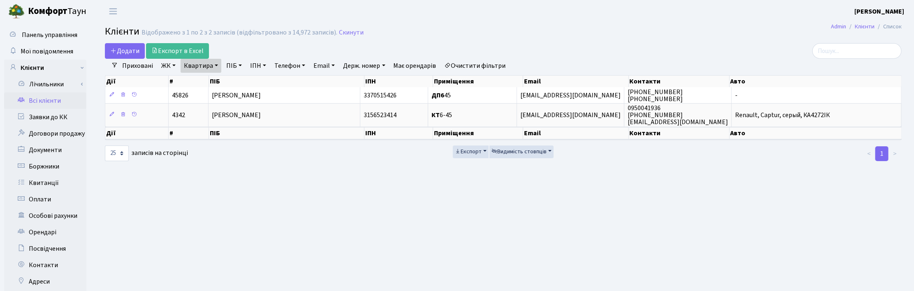
click at [213, 66] on link "Квартира" at bounding box center [201, 66] width 41 height 14
drag, startPoint x: 204, startPoint y: 78, endPoint x: 183, endPoint y: 78, distance: 20.6
click at [183, 78] on input "6-45" at bounding box center [205, 82] width 48 height 16
type input "12-164"
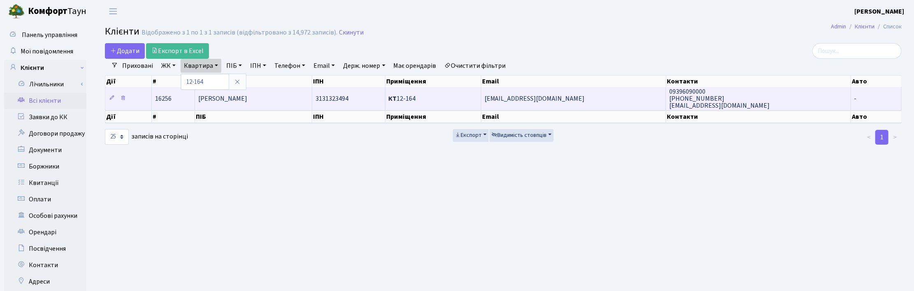
click at [219, 100] on span "Гараєв Шахід Шакір" at bounding box center [222, 98] width 49 height 9
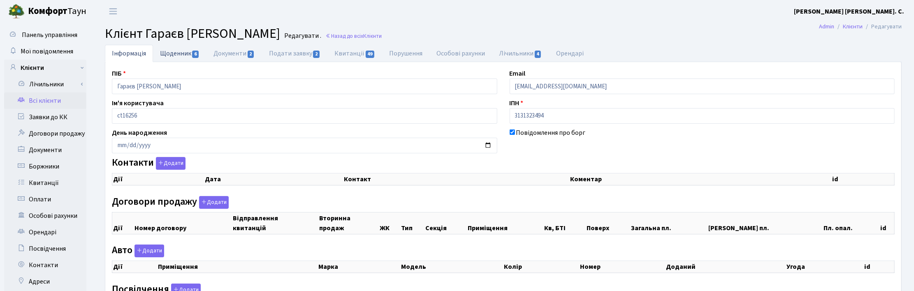
click at [180, 51] on link "Щоденник 6" at bounding box center [179, 53] width 53 height 17
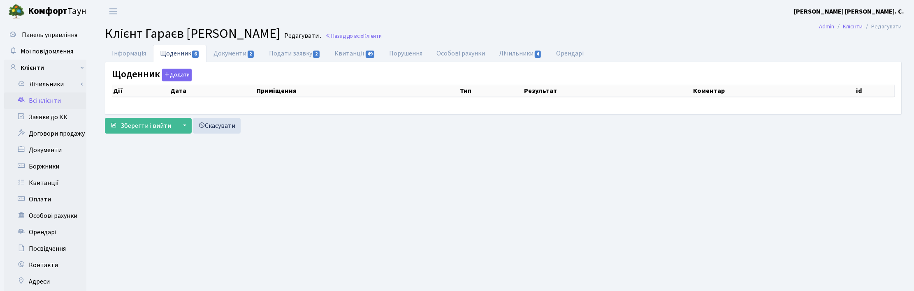
select select "25"
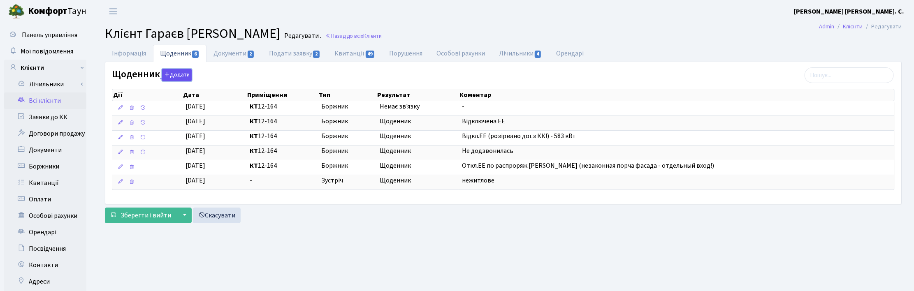
click at [178, 75] on button "Додати" at bounding box center [177, 75] width 30 height 13
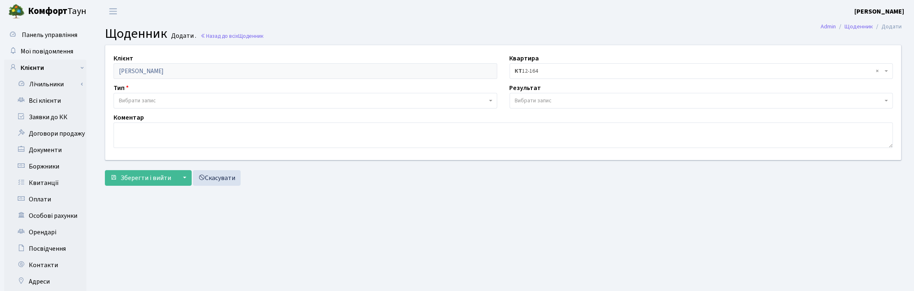
click at [150, 99] on span "Вибрати запис" at bounding box center [137, 101] width 37 height 8
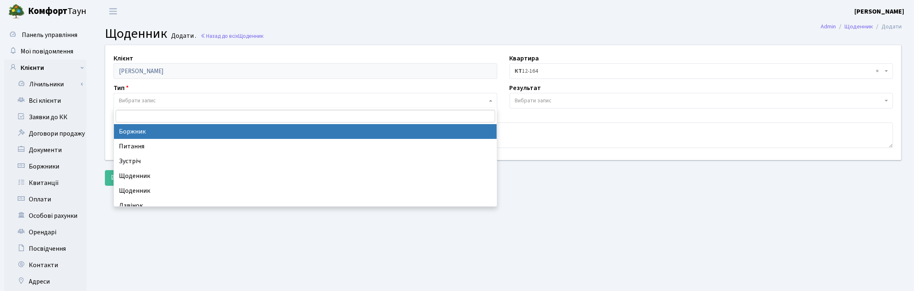
select select "189"
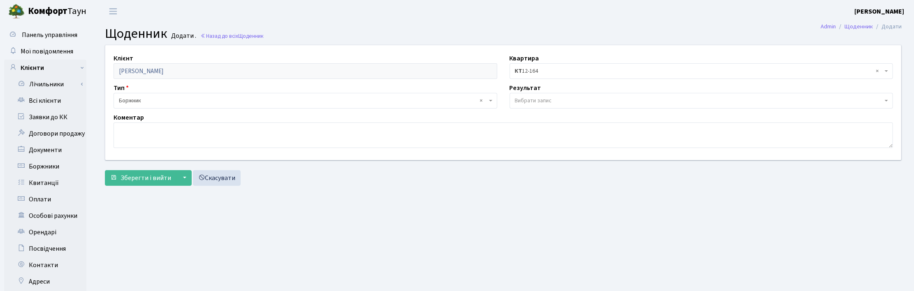
click at [526, 102] on span "Вибрати запис" at bounding box center [533, 101] width 37 height 8
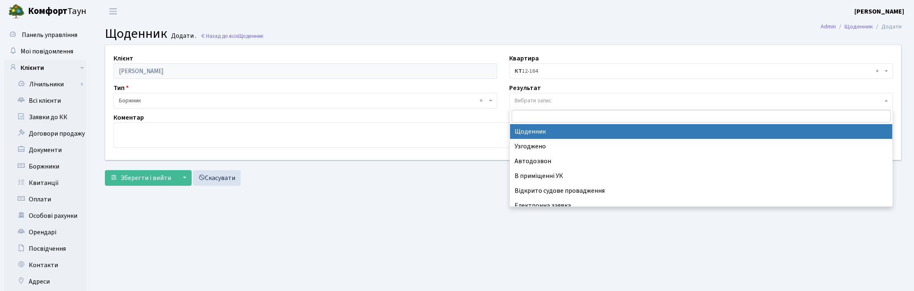
select select "14"
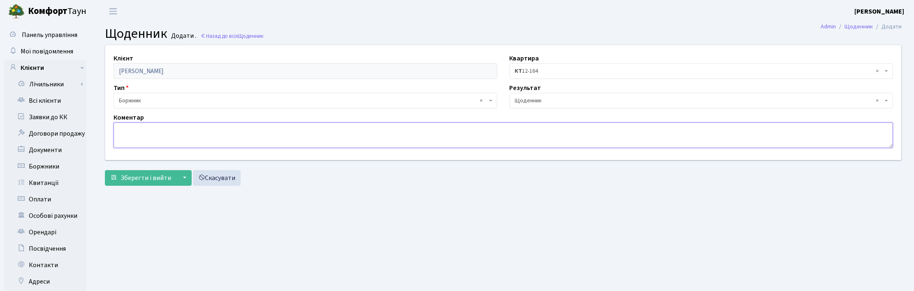
click at [131, 138] on textarea at bounding box center [504, 136] width 780 height 26
type textarea "Сплатив всю суму боргу."
click at [159, 175] on span "Зберегти і вийти" at bounding box center [146, 178] width 51 height 9
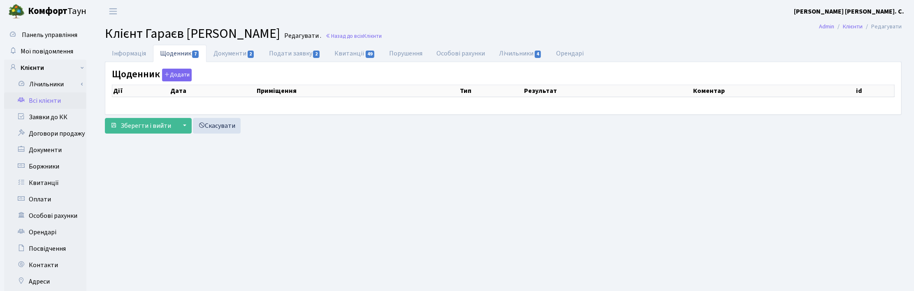
select select "25"
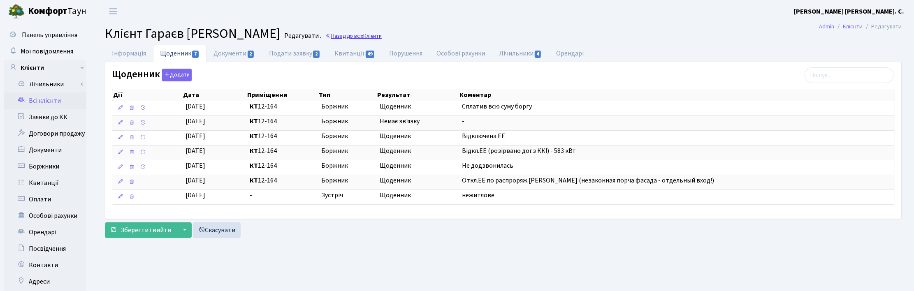
click at [337, 38] on link "Назад до всіх Клієнти" at bounding box center [353, 36] width 56 height 8
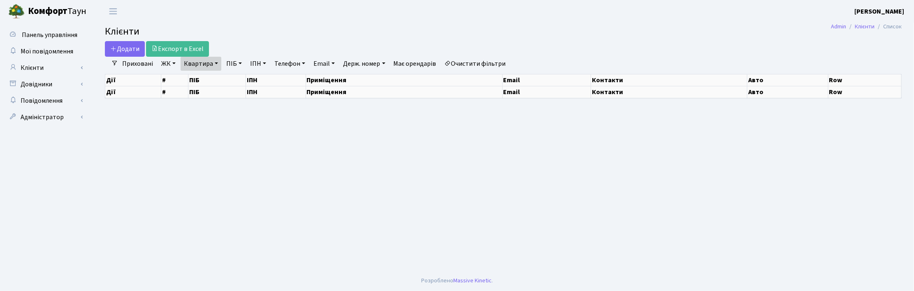
select select "25"
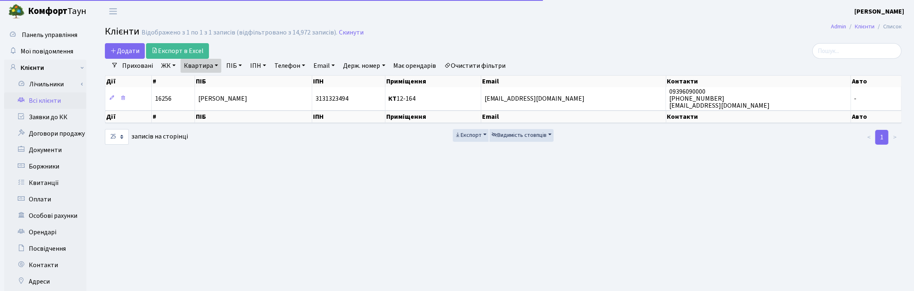
click at [216, 64] on link "Квартира" at bounding box center [201, 66] width 41 height 14
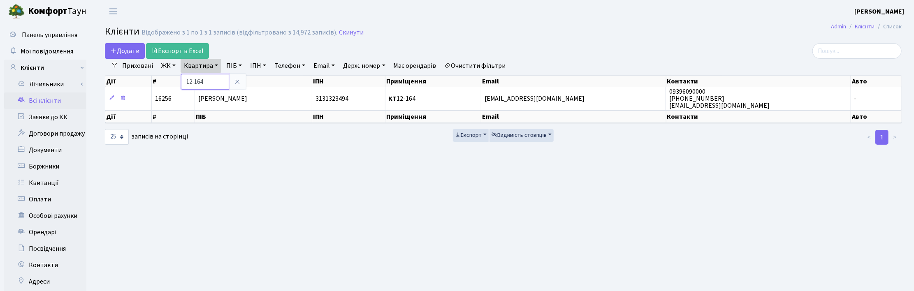
drag, startPoint x: 208, startPoint y: 81, endPoint x: 183, endPoint y: 81, distance: 25.1
click at [183, 81] on input "12-164" at bounding box center [205, 82] width 48 height 16
type input "10-260"
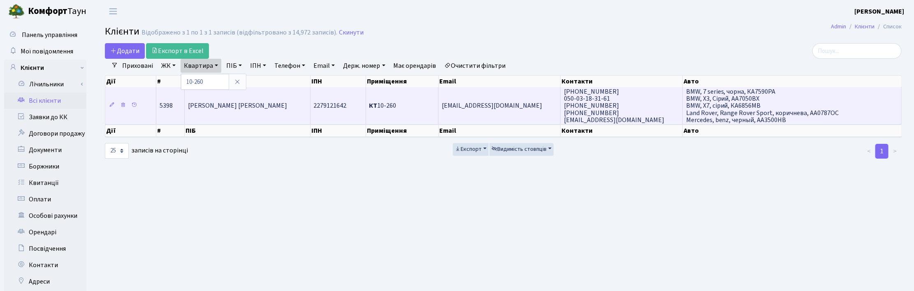
click at [213, 108] on span "[PERSON_NAME] [PERSON_NAME]" at bounding box center [237, 106] width 99 height 9
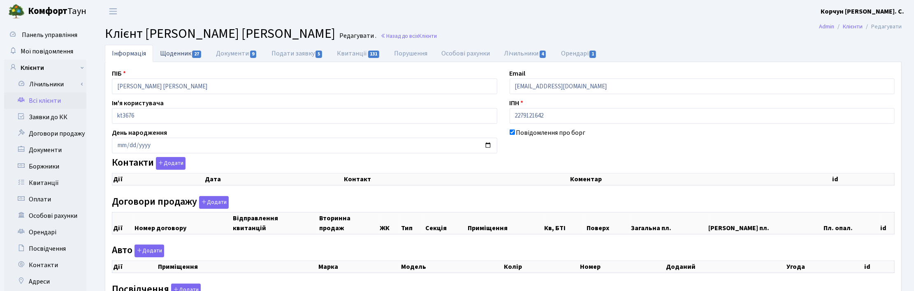
click at [188, 51] on link "Щоденник 27" at bounding box center [181, 53] width 56 height 17
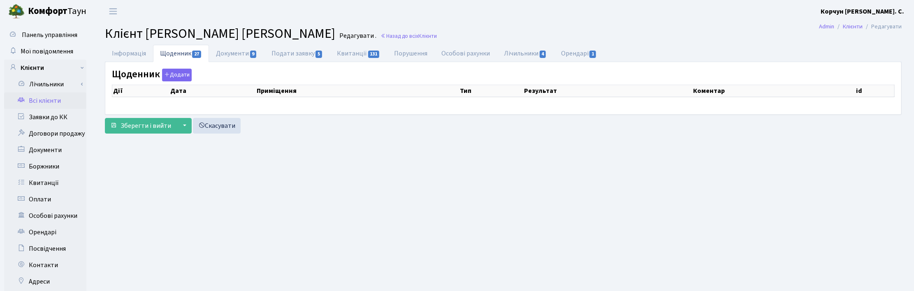
select select "25"
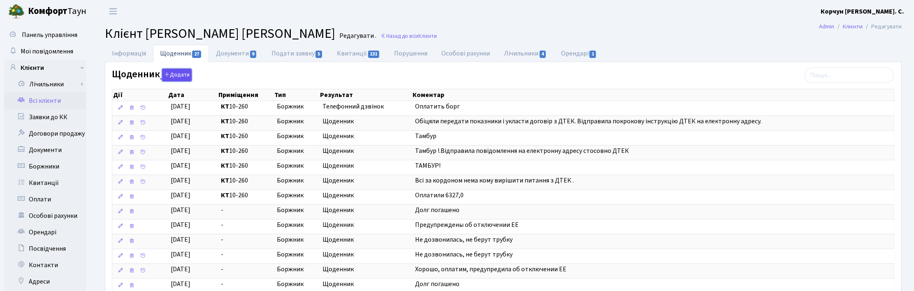
click at [178, 74] on button "Додати" at bounding box center [177, 75] width 30 height 13
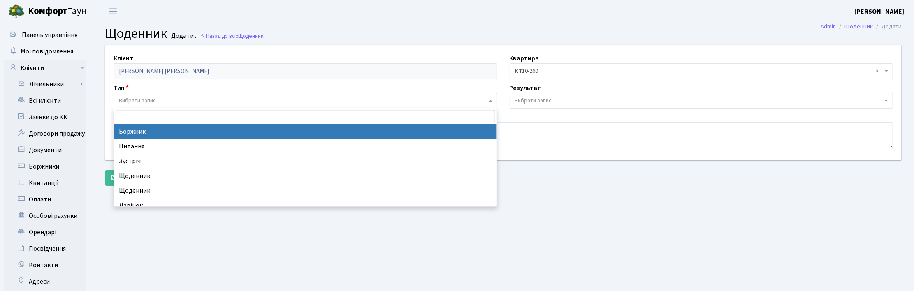
click at [132, 100] on span "Вибрати запис" at bounding box center [137, 101] width 37 height 8
select select "189"
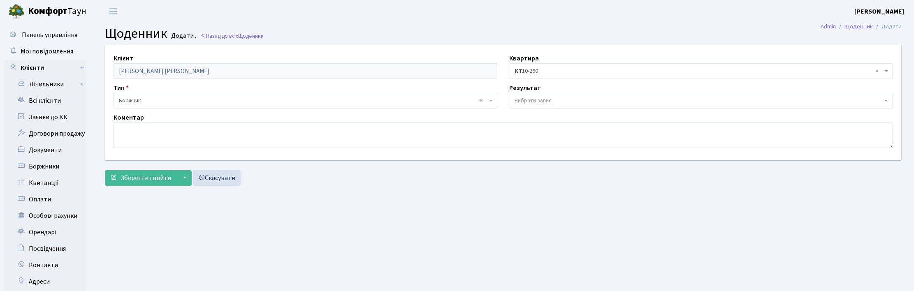
click at [520, 98] on span "Вибрати запис" at bounding box center [533, 101] width 37 height 8
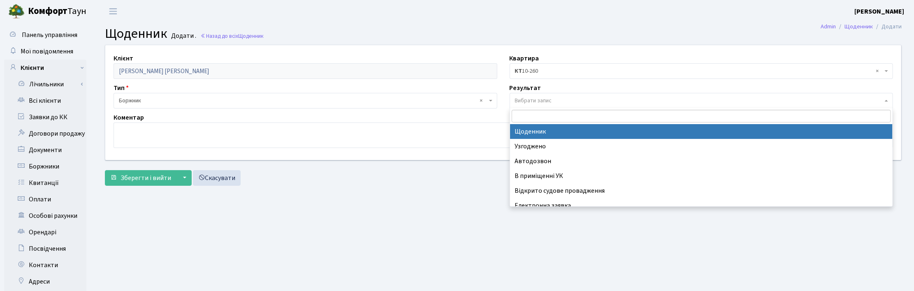
drag, startPoint x: 529, startPoint y: 128, endPoint x: 492, endPoint y: 128, distance: 36.2
select select "14"
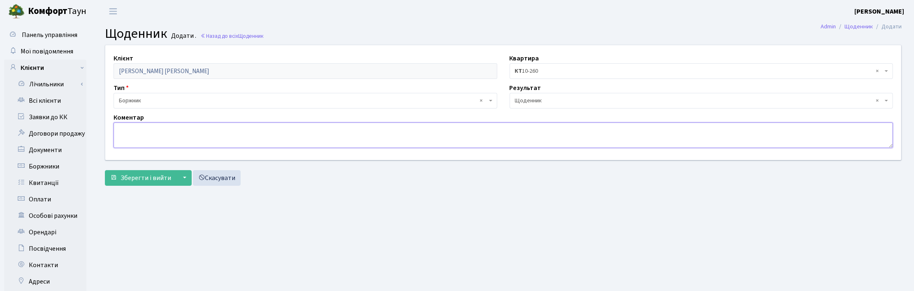
click at [142, 128] on textarea at bounding box center [504, 136] width 780 height 26
drag, startPoint x: 204, startPoint y: 129, endPoint x: 108, endPoint y: 132, distance: 95.5
click at [108, 132] on div "Коментар Сплатили всю суму боргу." at bounding box center [503, 130] width 792 height 35
type textarea "Сплатили всю суму боргу."
click at [135, 182] on span "Зберегти і вийти" at bounding box center [146, 178] width 51 height 9
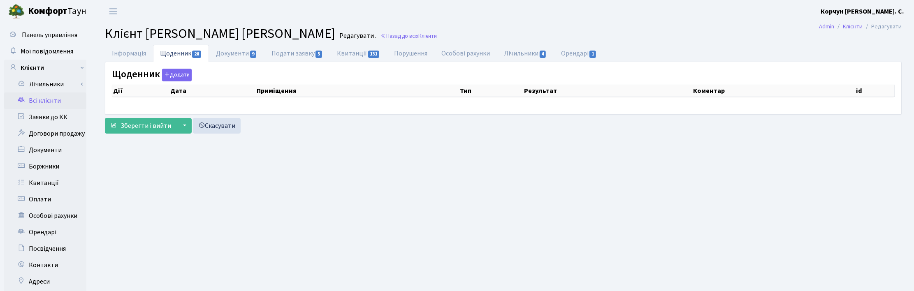
select select "25"
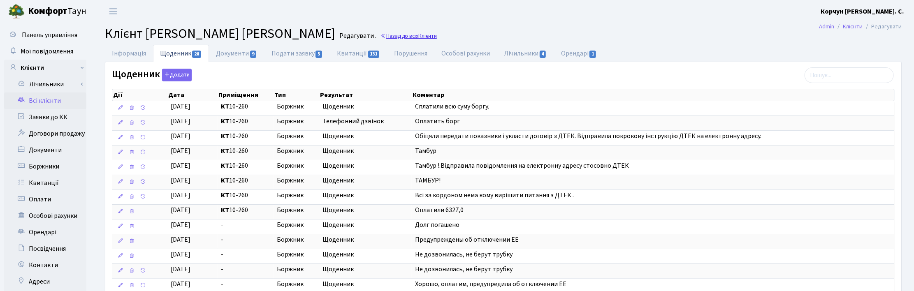
click at [392, 34] on link "Назад до всіх Клієнти" at bounding box center [409, 36] width 56 height 8
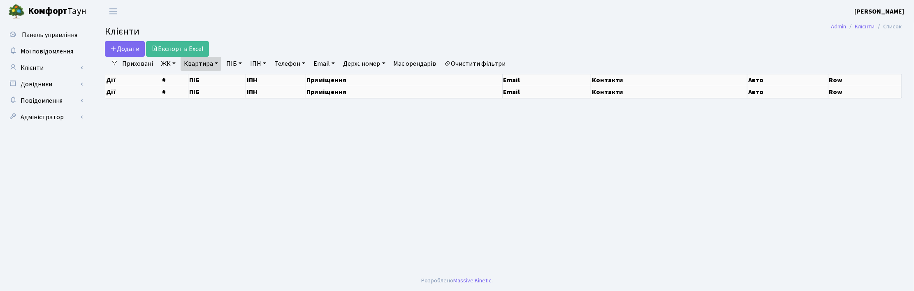
select select "25"
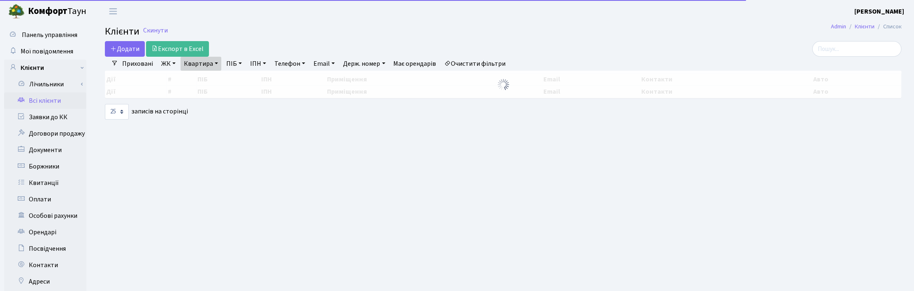
click at [212, 65] on link "Квартира" at bounding box center [201, 64] width 41 height 14
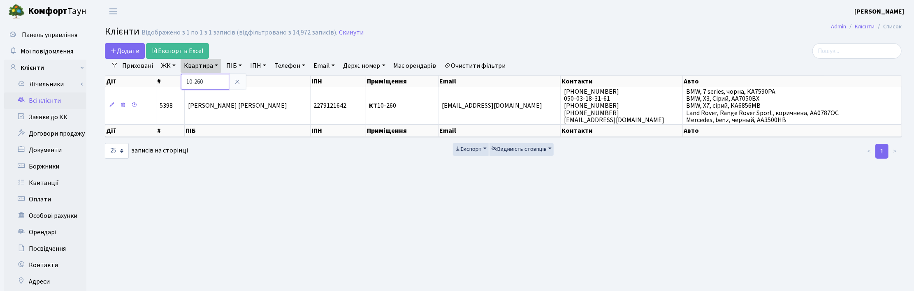
drag, startPoint x: 211, startPoint y: 78, endPoint x: 182, endPoint y: 73, distance: 29.6
click at [183, 75] on input "10-260" at bounding box center [205, 82] width 48 height 16
type input "2-176"
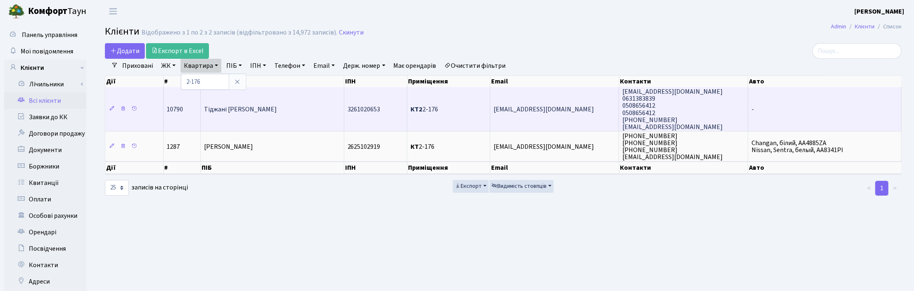
click at [313, 114] on td "Тіджані Алфред Олусола" at bounding box center [273, 109] width 144 height 44
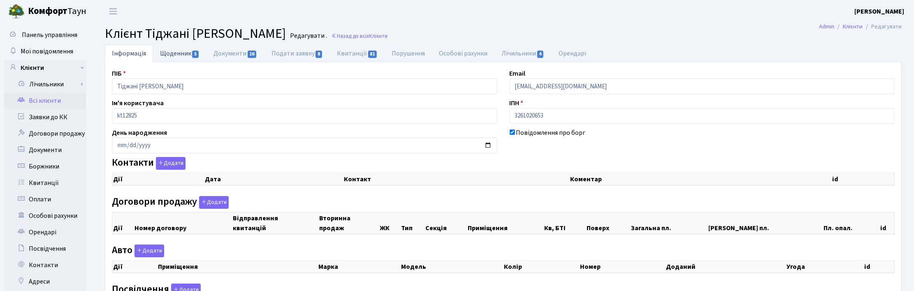
click at [178, 48] on link "Щоденник 5" at bounding box center [179, 53] width 53 height 17
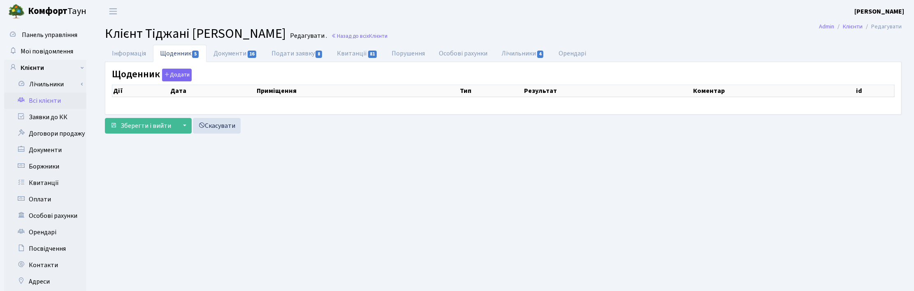
select select "25"
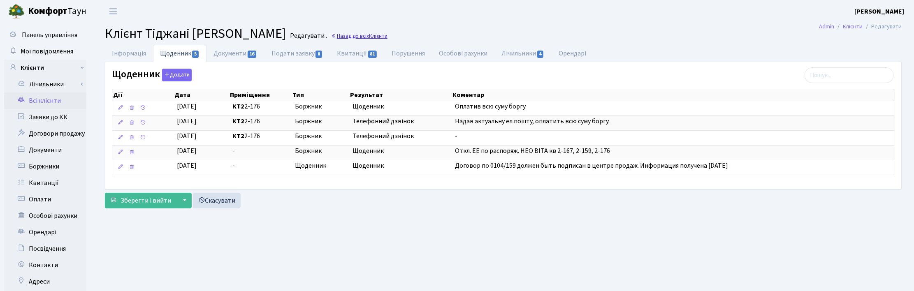
click at [356, 34] on link "Назад до всіх Клієнти" at bounding box center [359, 36] width 56 height 8
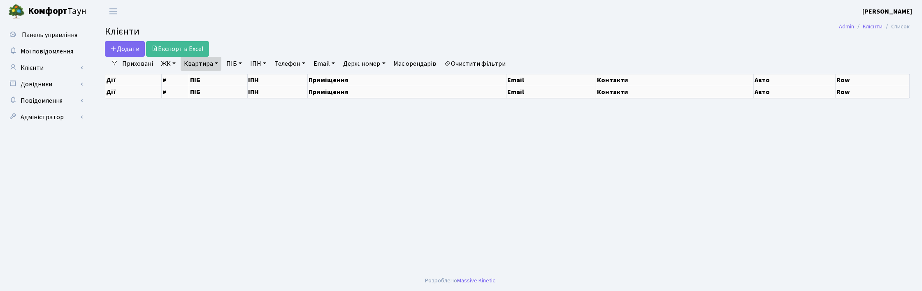
select select "25"
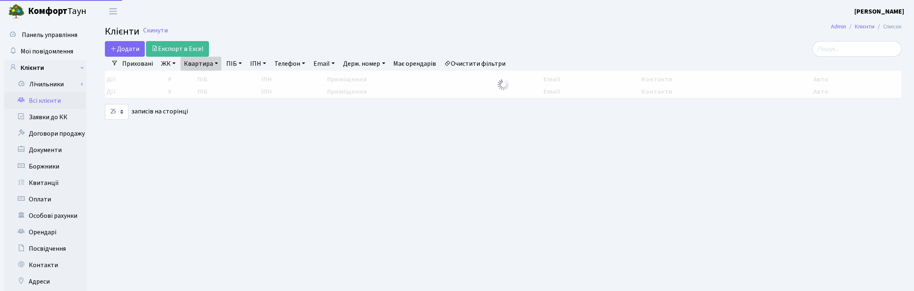
drag, startPoint x: 216, startPoint y: 65, endPoint x: 208, endPoint y: 82, distance: 19.1
click at [216, 65] on link "Квартира" at bounding box center [201, 64] width 41 height 14
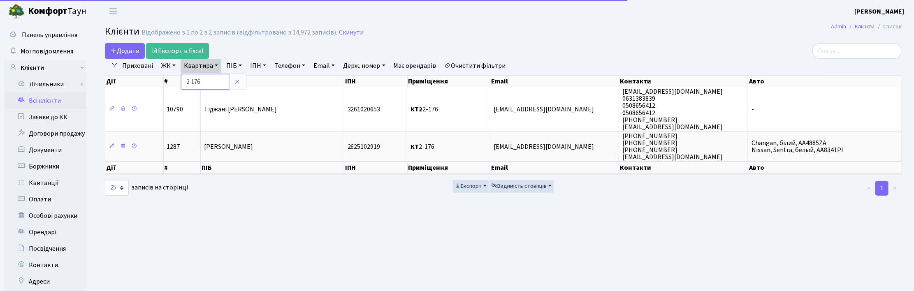
click at [205, 81] on input "2-176" at bounding box center [205, 82] width 48 height 16
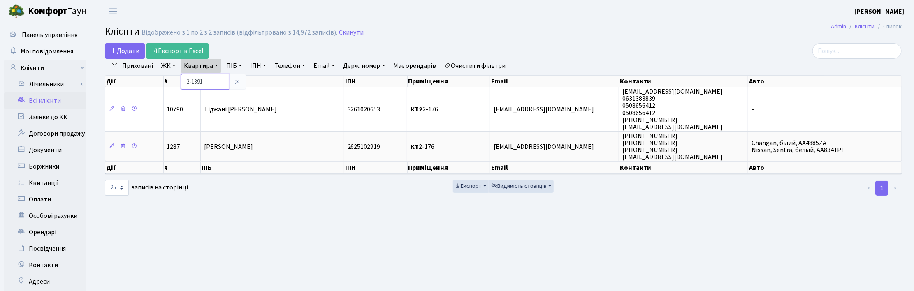
type input "2-1391"
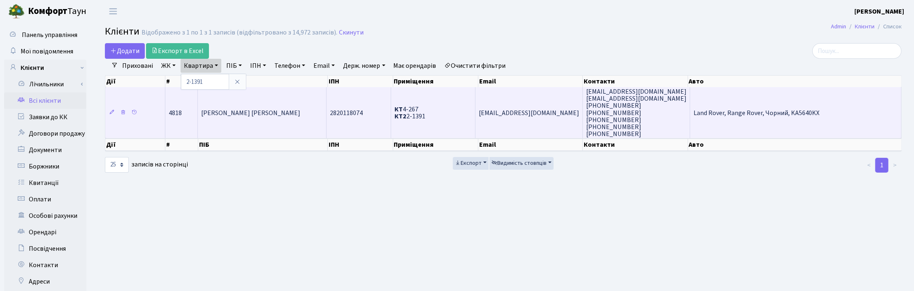
click at [223, 123] on td "[PERSON_NAME] [PERSON_NAME]" at bounding box center [262, 112] width 129 height 51
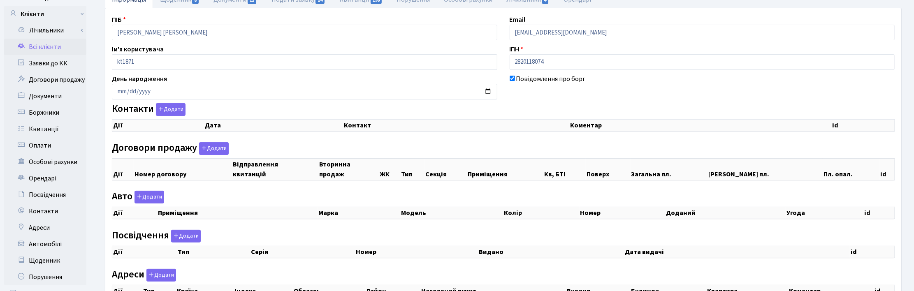
checkbox input "true"
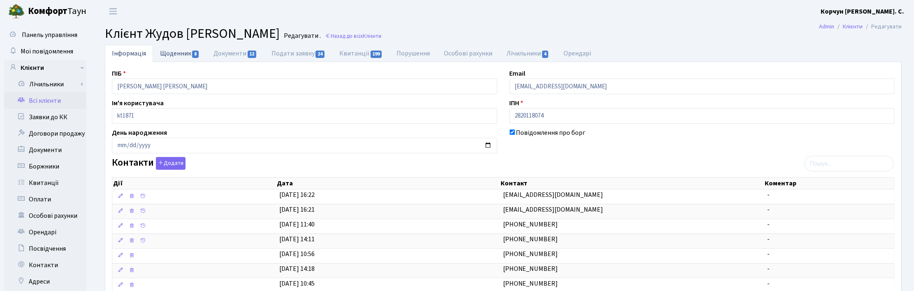
click at [181, 51] on link "Щоденник 8" at bounding box center [179, 53] width 53 height 17
select select "25"
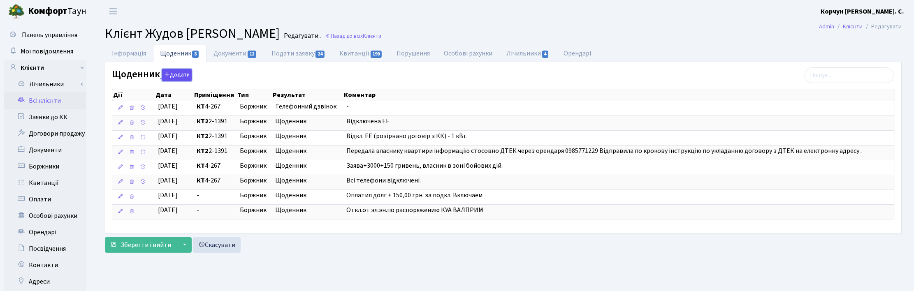
click at [174, 74] on button "Додати" at bounding box center [177, 75] width 30 height 13
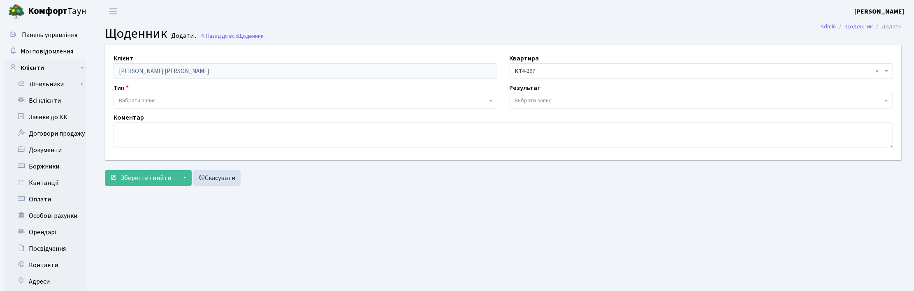
click at [139, 98] on span "Вибрати запис" at bounding box center [137, 101] width 37 height 8
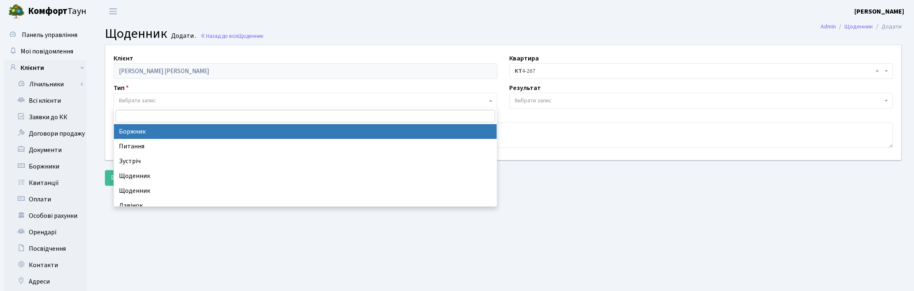
drag, startPoint x: 135, startPoint y: 132, endPoint x: 166, endPoint y: 128, distance: 31.5
select select "189"
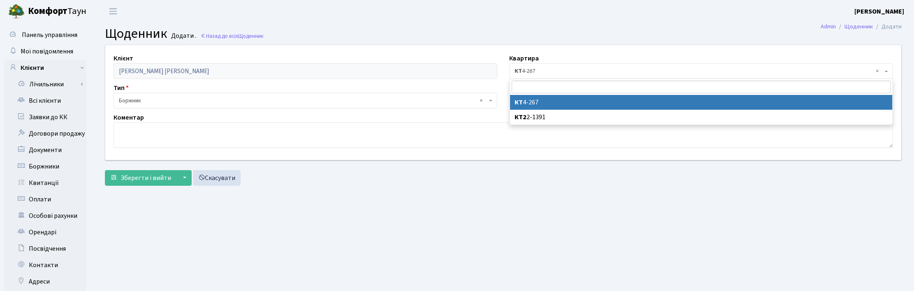
click at [891, 73] on span "× КТ 4-267" at bounding box center [702, 71] width 384 height 16
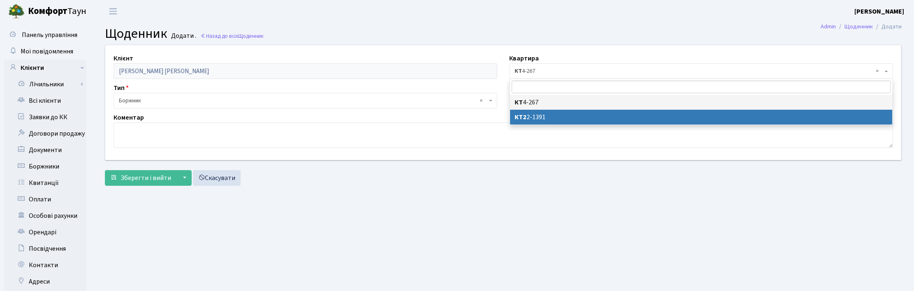
select select "31210"
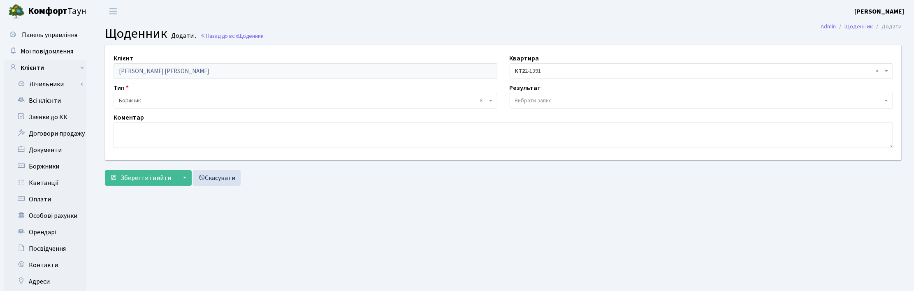
click at [529, 101] on span "Вибрати запис" at bounding box center [533, 101] width 37 height 8
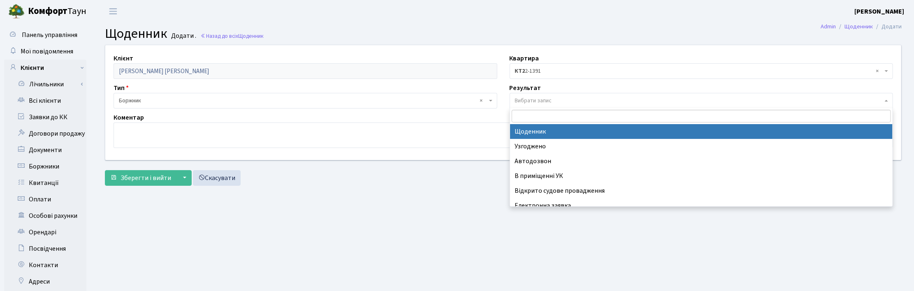
select select "14"
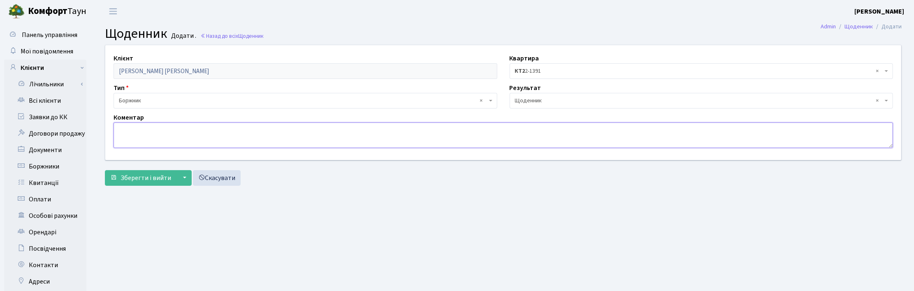
click at [132, 123] on textarea at bounding box center [504, 136] width 780 height 26
paste textarea "Сплатили всю суму боргу."
type textarea "Сплатили всю суму боргу."
click at [151, 177] on span "Зберегти і вийти" at bounding box center [146, 178] width 51 height 9
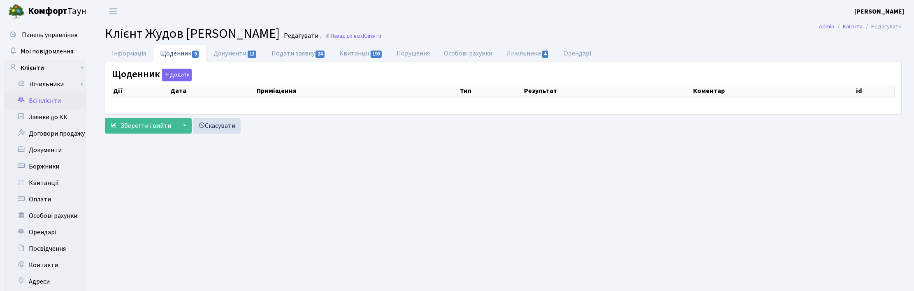
select select "25"
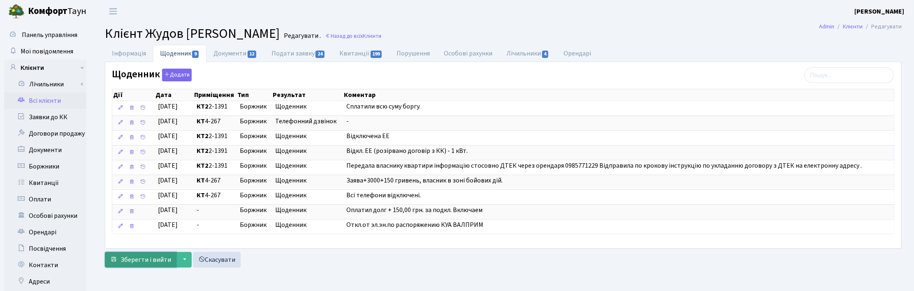
click at [142, 262] on span "Зберегти і вийти" at bounding box center [146, 259] width 51 height 9
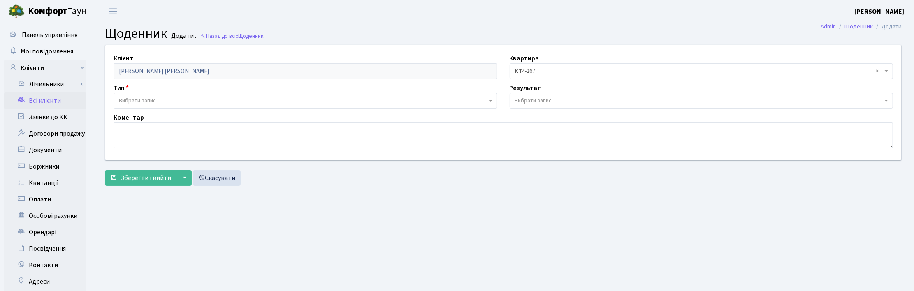
click at [48, 97] on link "Всі клієнти" at bounding box center [45, 101] width 82 height 16
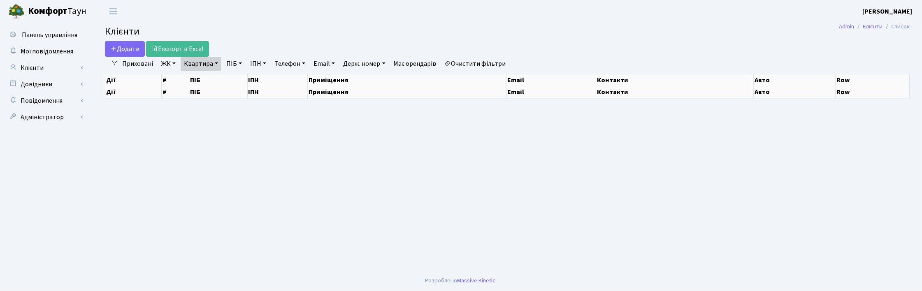
select select "25"
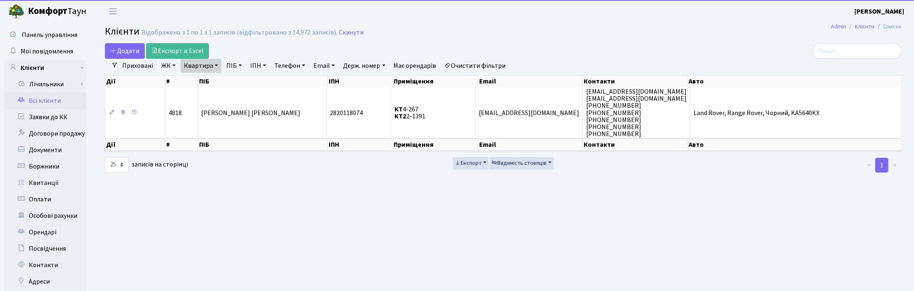
click at [212, 69] on link "Квартира" at bounding box center [201, 66] width 41 height 14
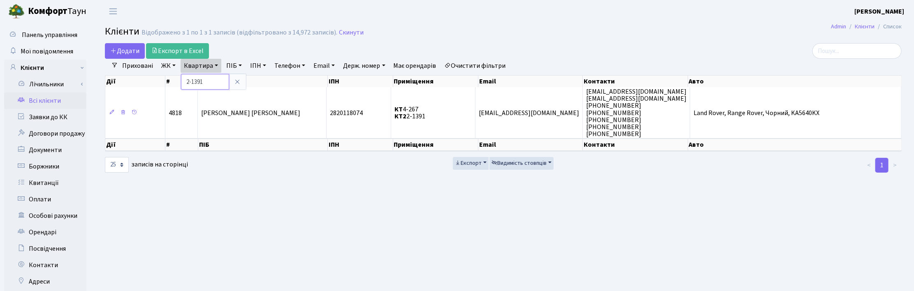
drag, startPoint x: 195, startPoint y: 80, endPoint x: 179, endPoint y: 79, distance: 16.1
click at [179, 79] on div "Додати Експорт в Excel Фільтри Приховані ЖК ТХ, вул. Ділова, 1/2 КТ, вул. Реген…" at bounding box center [503, 108] width 809 height 130
click at [213, 65] on link "Квартира" at bounding box center [201, 66] width 41 height 14
type input "251"
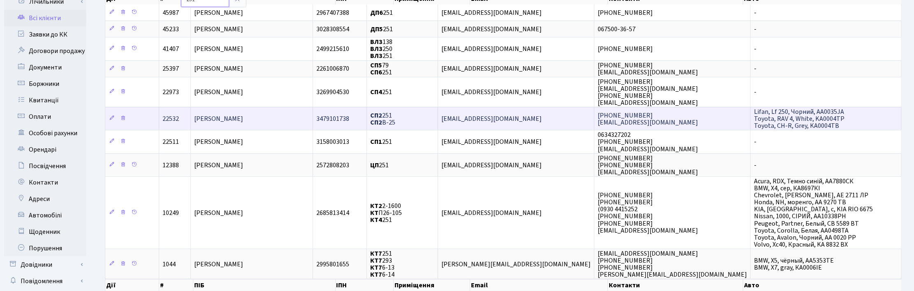
scroll to position [103, 0]
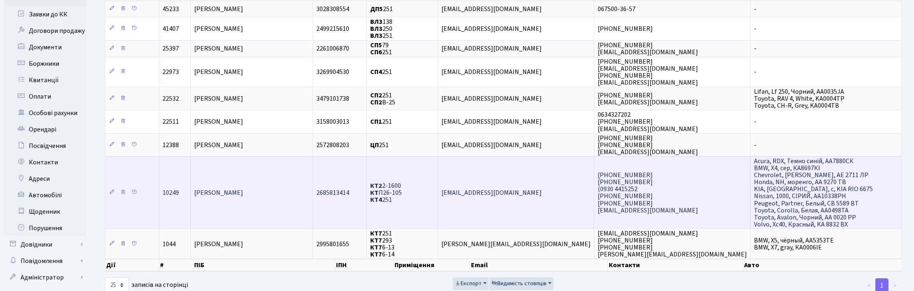
click at [269, 204] on td "Логунов Орест Миколайович" at bounding box center [252, 192] width 122 height 72
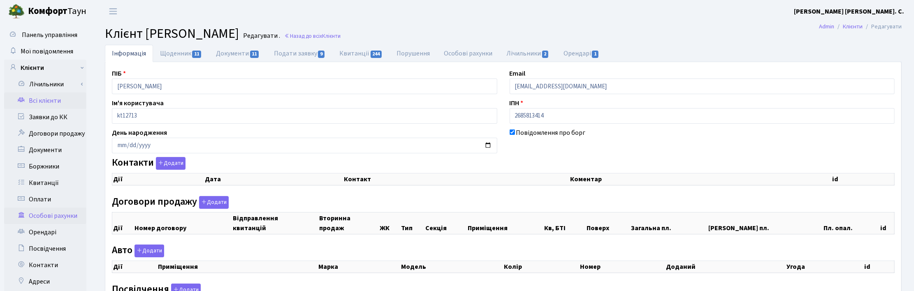
checkbox input "true"
select select "25"
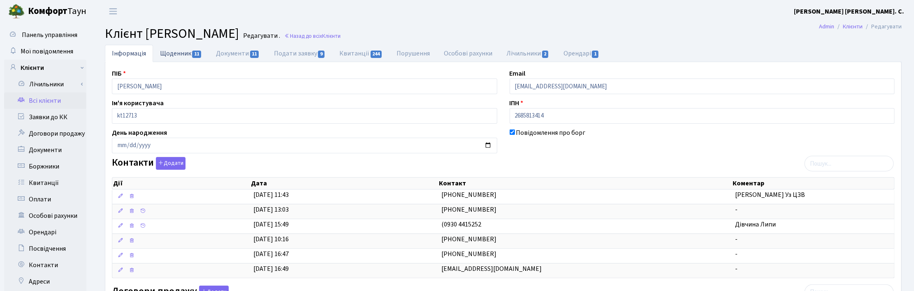
click at [175, 53] on link "Щоденник 11" at bounding box center [181, 53] width 56 height 17
select select "25"
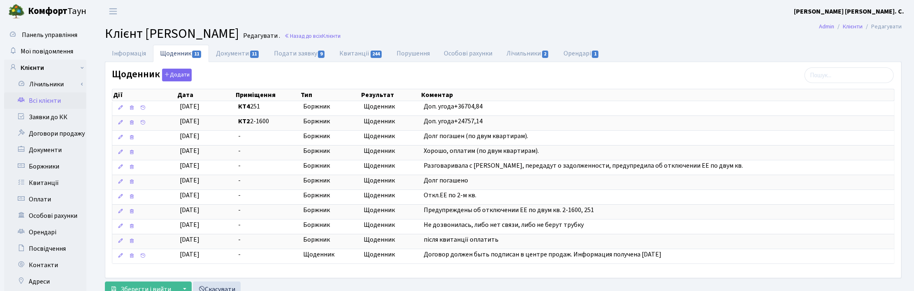
click at [722, 30] on h2 "Клієнт Логунов Орест Миколайович Редагувати . Назад до всіх Клієнти" at bounding box center [503, 34] width 797 height 16
click at [175, 73] on button "Додати" at bounding box center [177, 75] width 30 height 13
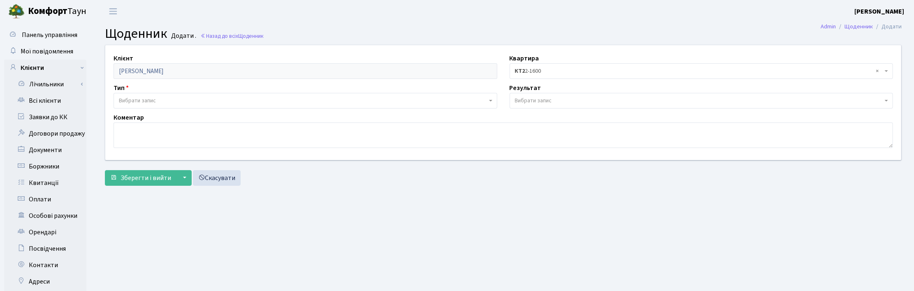
click at [137, 101] on span "Вибрати запис" at bounding box center [137, 101] width 37 height 8
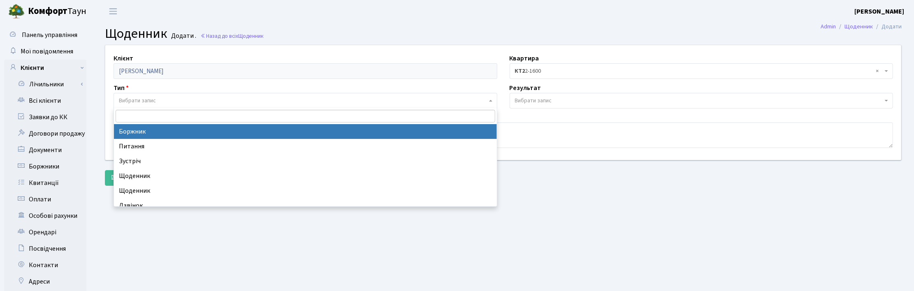
select select "189"
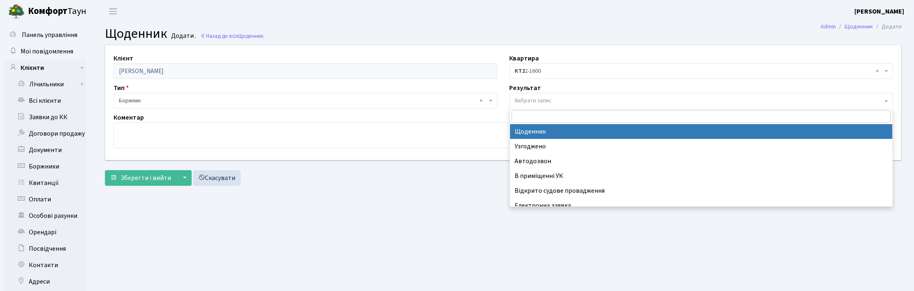
click at [531, 99] on span "Вибрати запис" at bounding box center [533, 101] width 37 height 8
select select "14"
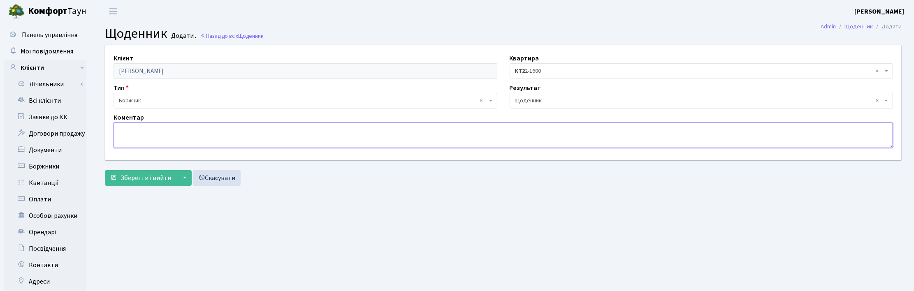
click at [190, 132] on textarea at bounding box center [504, 136] width 780 height 26
paste textarea "Сплатили всю суму боргу."
type textarea "Сплатили всю суму боргу."
click at [885, 72] on span "× КТ2 2-1600" at bounding box center [702, 71] width 384 height 16
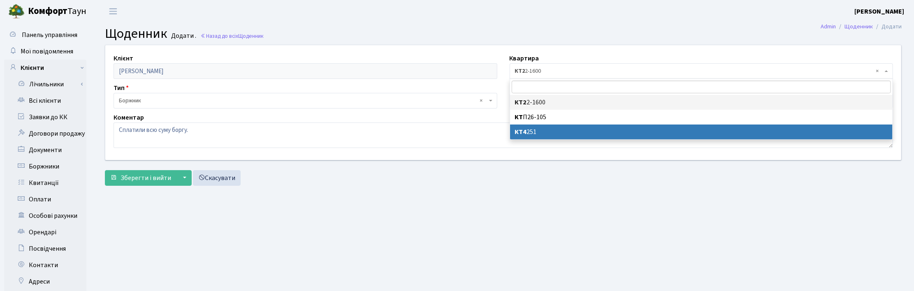
select select "23957"
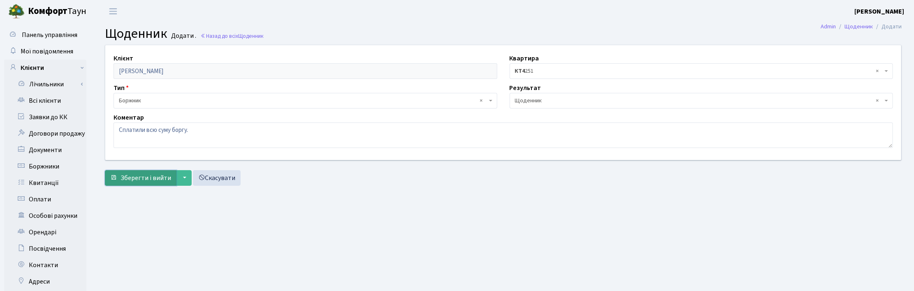
click at [145, 176] on span "Зберегти і вийти" at bounding box center [146, 178] width 51 height 9
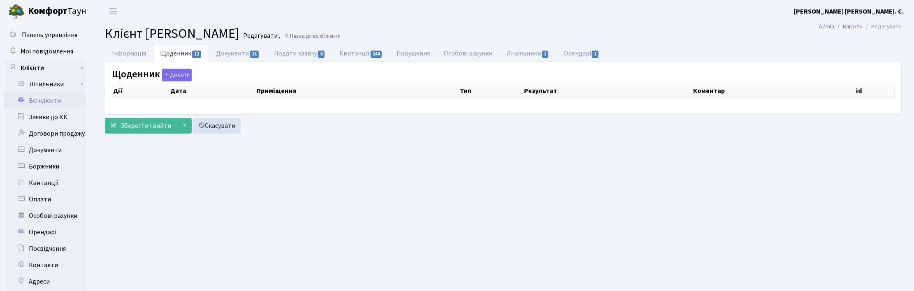
select select "25"
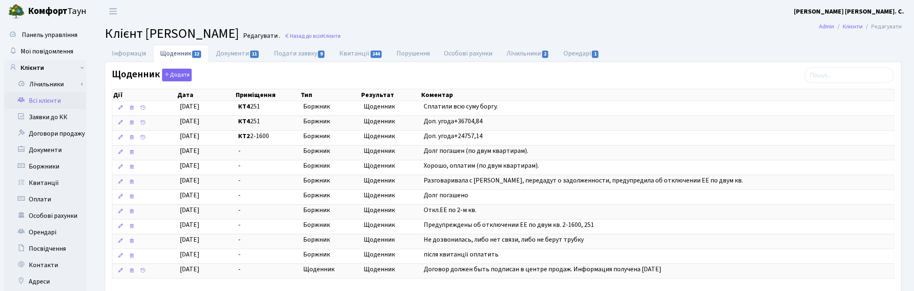
click at [687, 5] on header "Комфорт Таун Корчун І. С. Мій обліковий запис Вийти" at bounding box center [457, 11] width 914 height 23
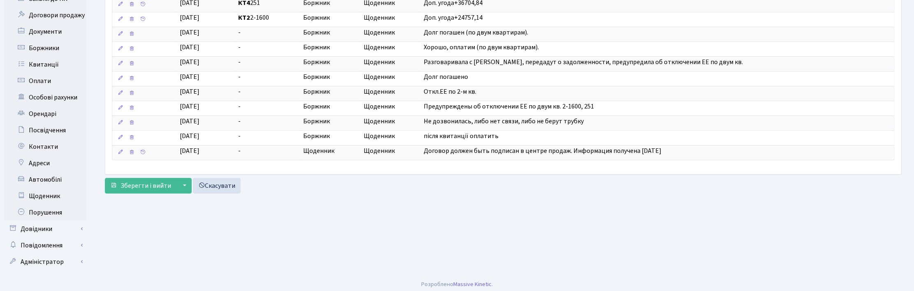
scroll to position [121, 0]
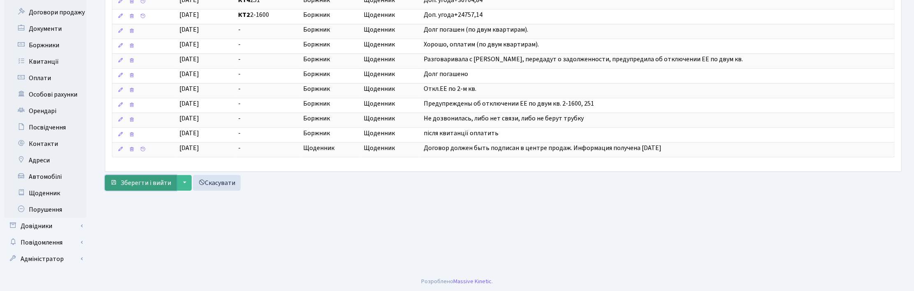
click at [154, 183] on span "Зберегти і вийти" at bounding box center [146, 183] width 51 height 9
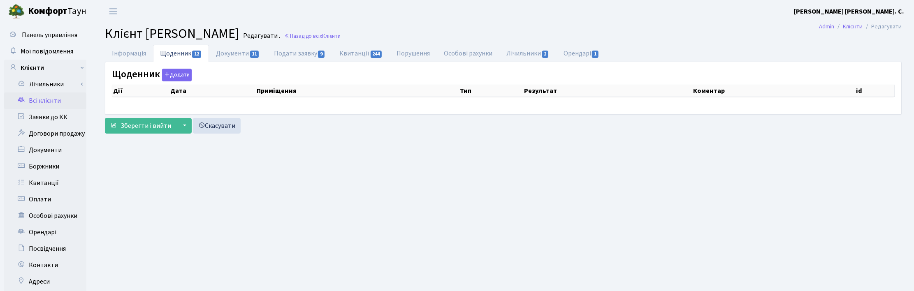
scroll to position [121, 0]
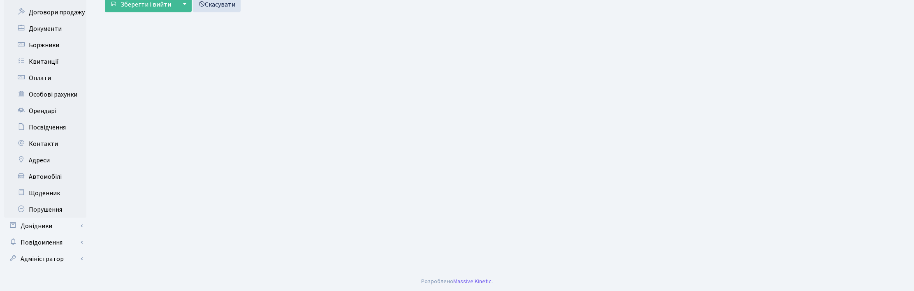
select select "25"
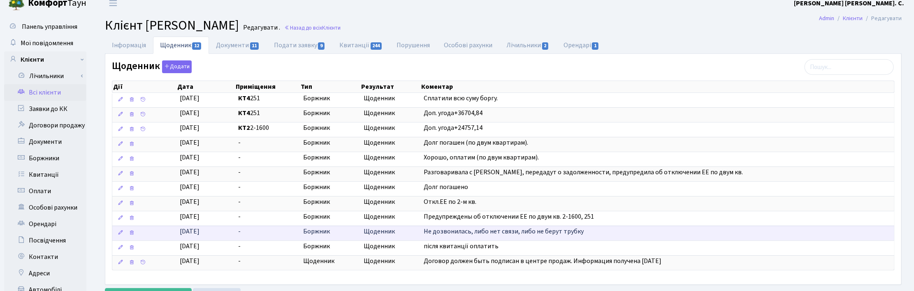
scroll to position [0, 0]
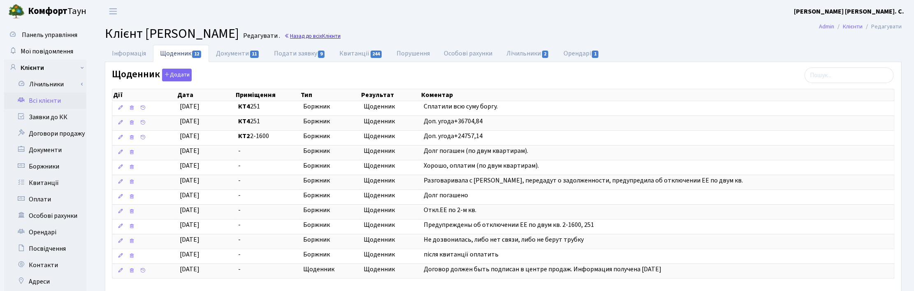
click at [341, 32] on link "Назад до всіх Клієнти" at bounding box center [312, 36] width 56 height 8
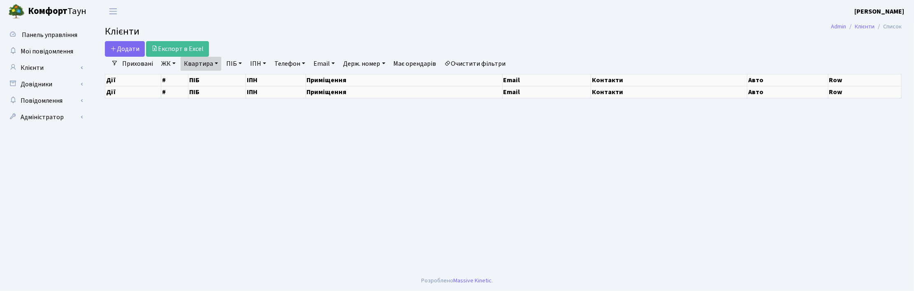
select select "25"
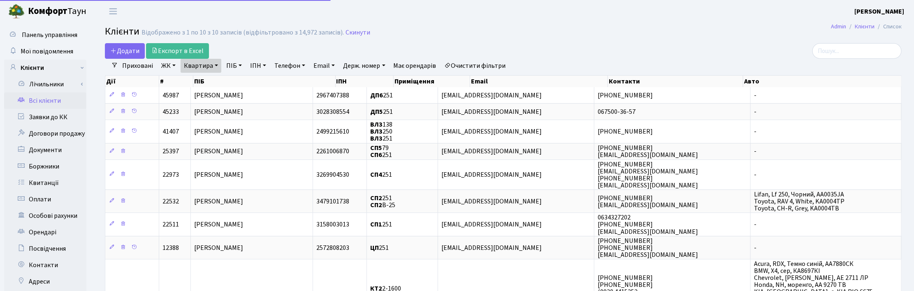
click at [218, 60] on link "Квартира" at bounding box center [201, 66] width 41 height 14
click at [204, 78] on input "251" at bounding box center [205, 82] width 48 height 16
type input "2"
type input "195"
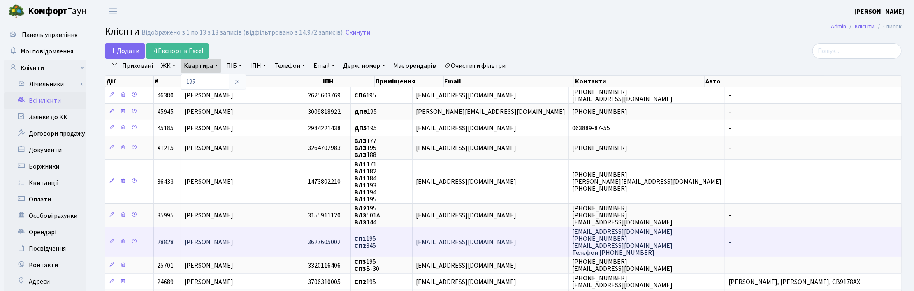
click at [231, 238] on span "[PERSON_NAME]" at bounding box center [208, 242] width 49 height 9
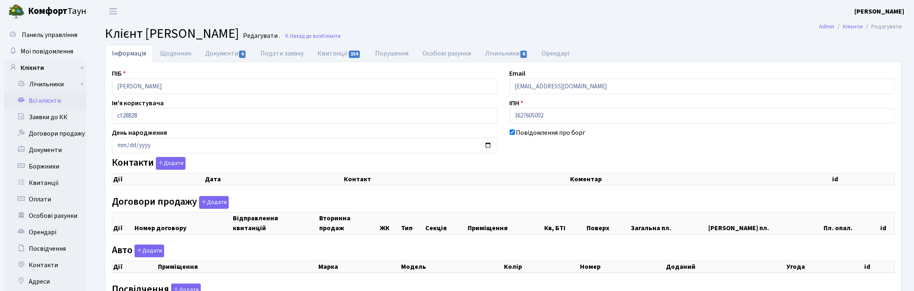
checkbox input "true"
select select "25"
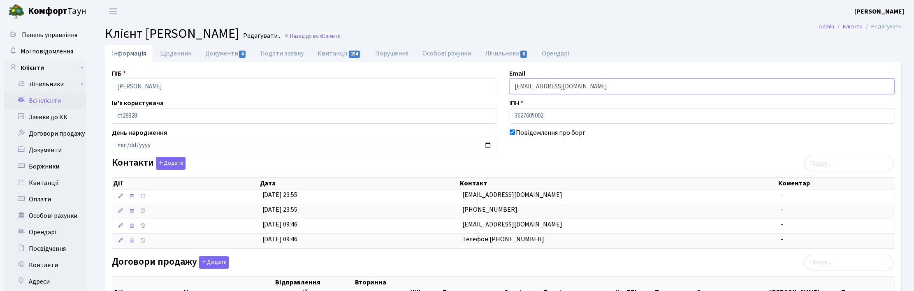
drag, startPoint x: 596, startPoint y: 86, endPoint x: 466, endPoint y: 93, distance: 129.8
